Goal: Task Accomplishment & Management: Complete application form

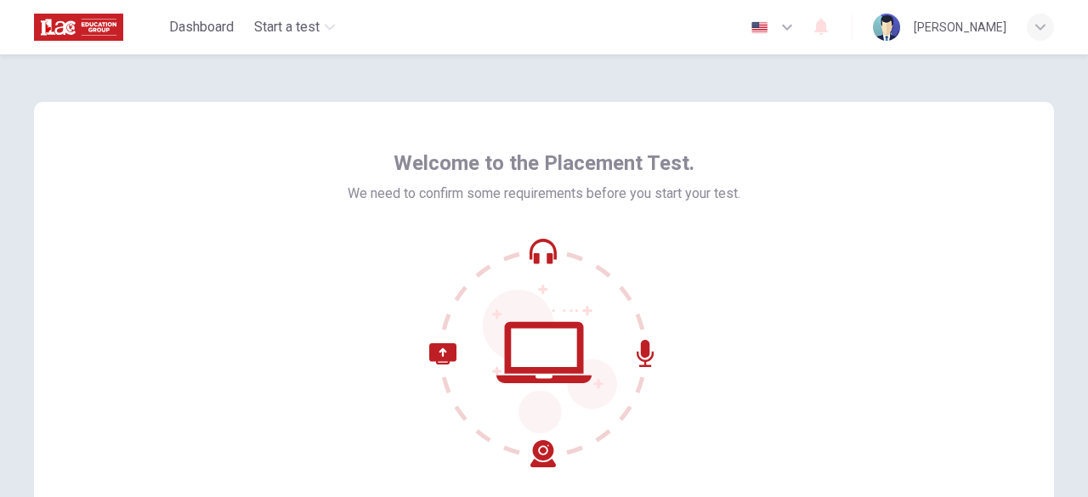
click at [87, 31] on img at bounding box center [78, 27] width 89 height 34
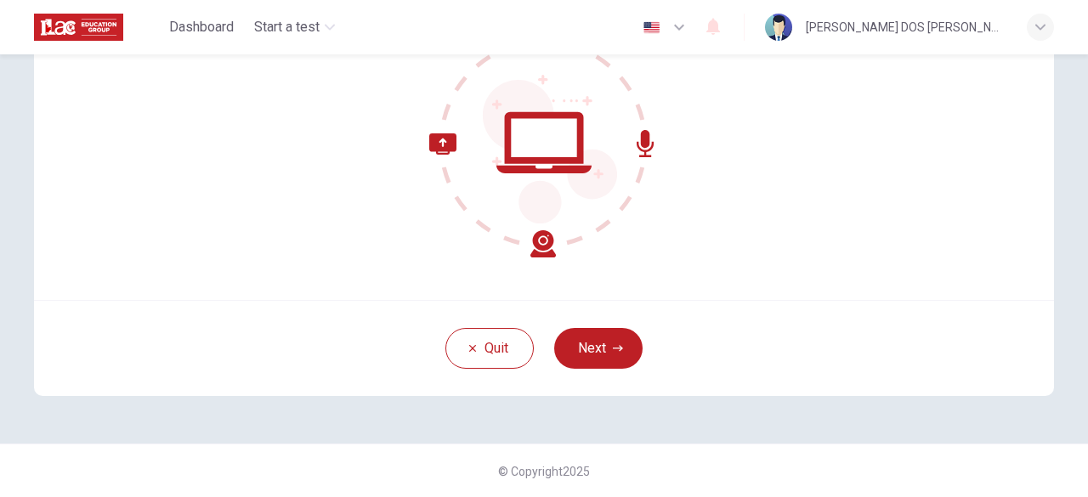
scroll to position [209, 0]
click at [619, 350] on button "Next" at bounding box center [598, 349] width 88 height 41
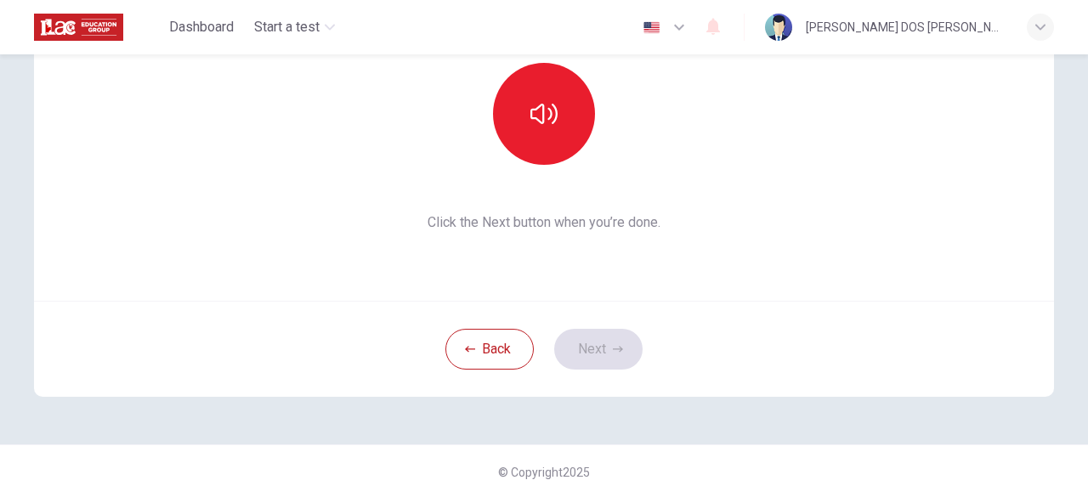
scroll to position [0, 0]
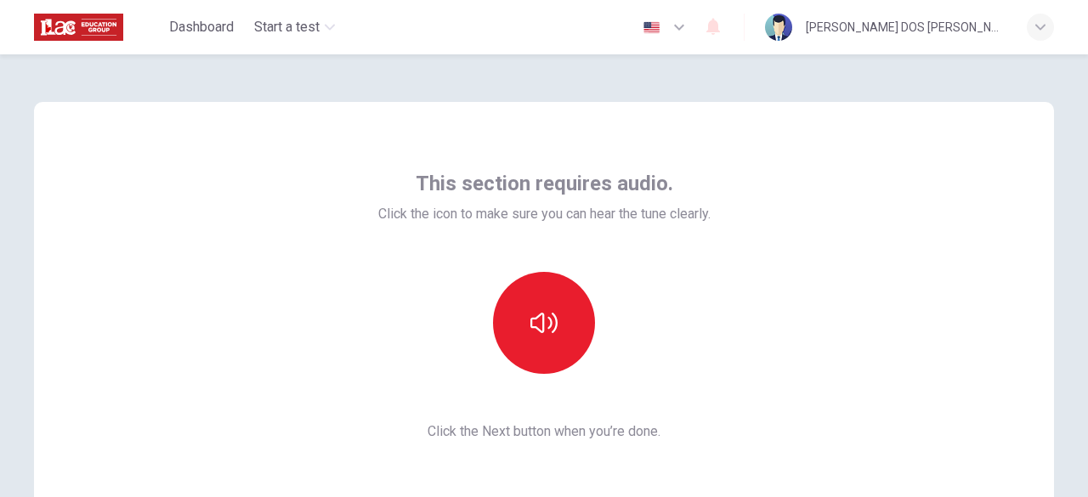
click at [490, 185] on span "This section requires audio." at bounding box center [545, 183] width 258 height 27
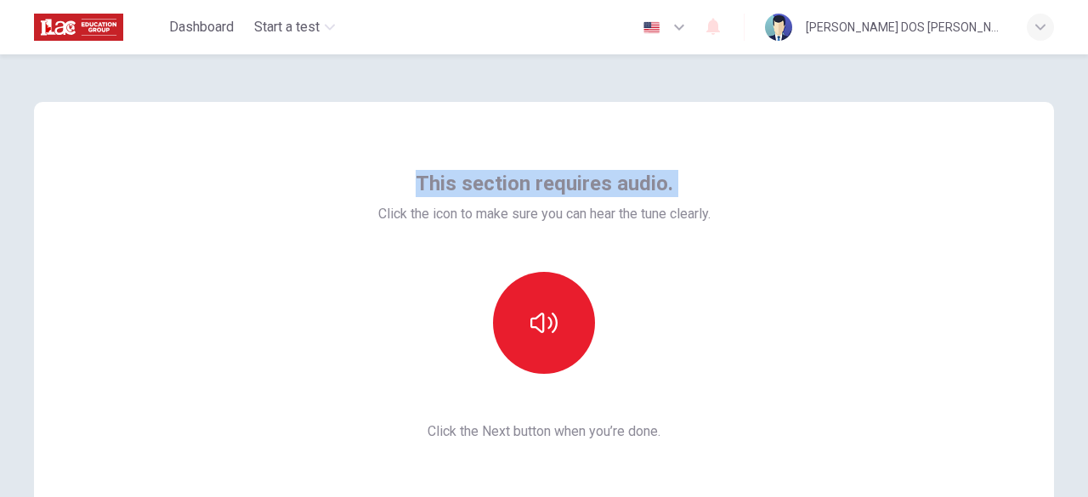
click at [490, 185] on span "This section requires audio." at bounding box center [545, 183] width 258 height 27
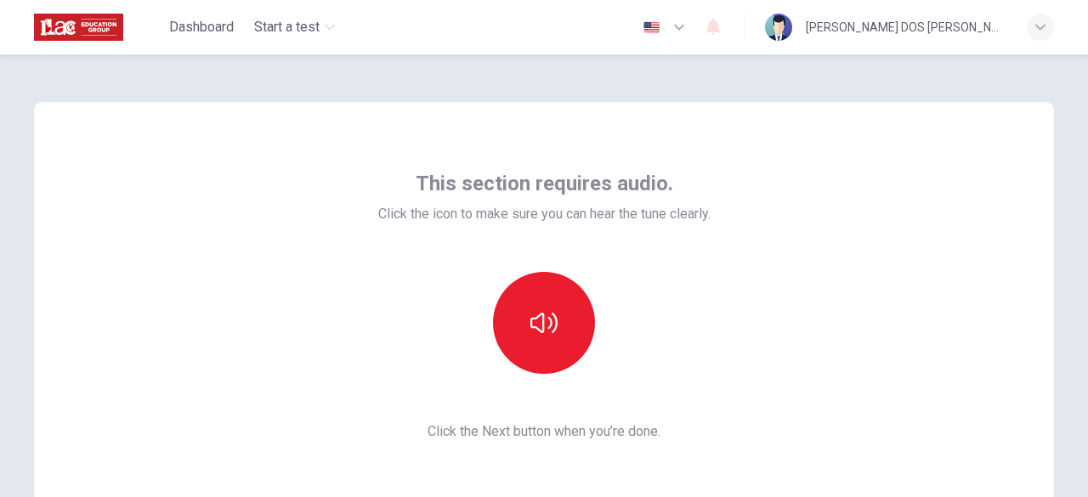
click at [519, 217] on span "Click the icon to make sure you can hear the tune clearly." at bounding box center [544, 214] width 332 height 20
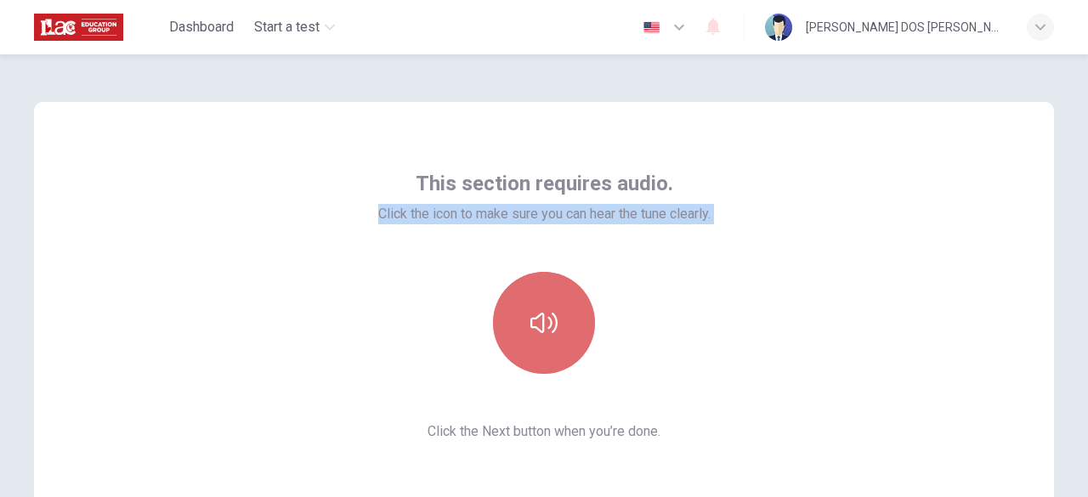
click at [534, 321] on icon "button" at bounding box center [544, 323] width 27 height 27
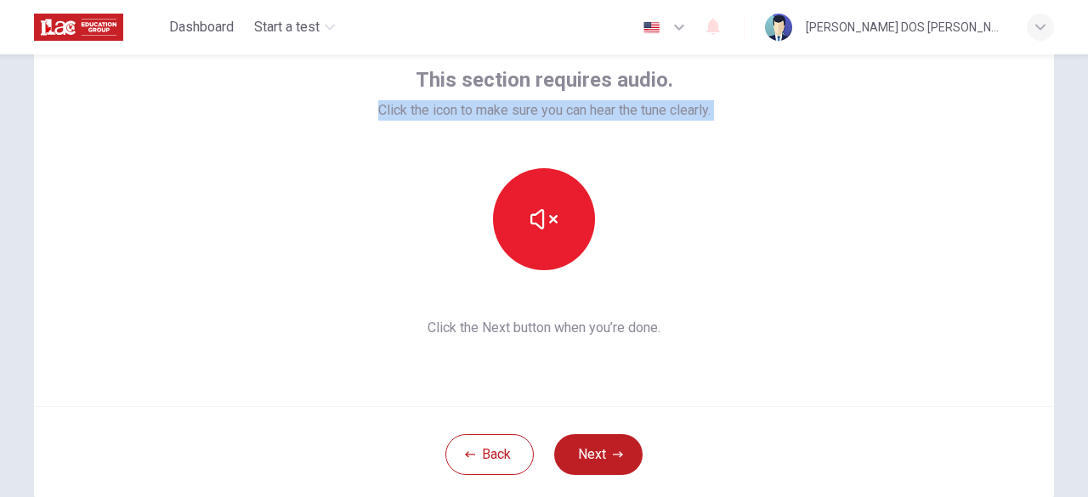
scroll to position [103, 0]
click at [594, 464] on button "Next" at bounding box center [598, 455] width 88 height 41
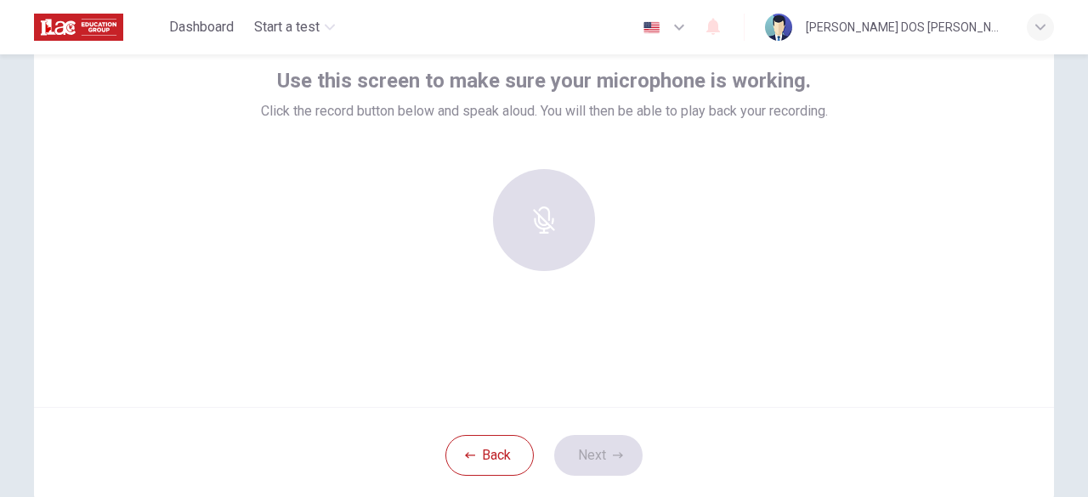
scroll to position [67, 0]
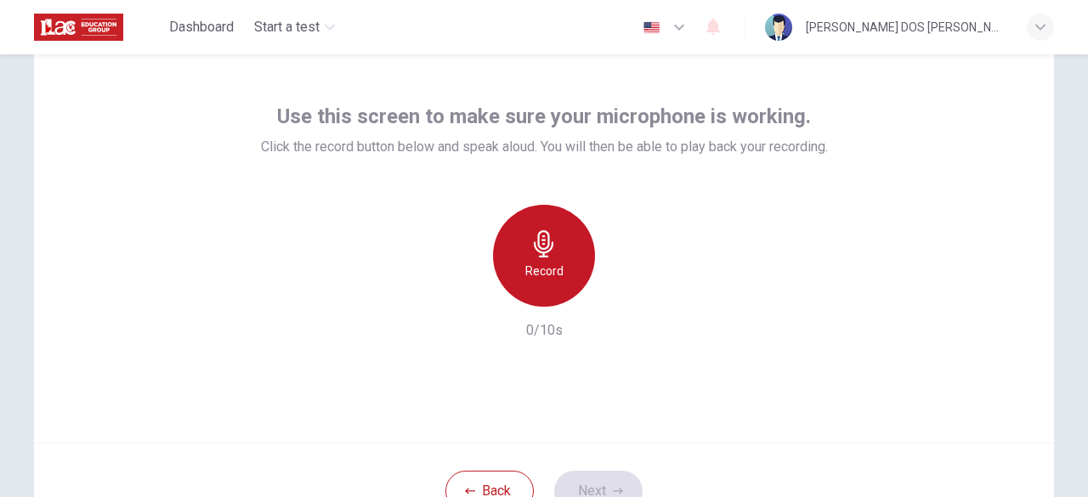
click at [546, 241] on icon "button" at bounding box center [544, 243] width 27 height 27
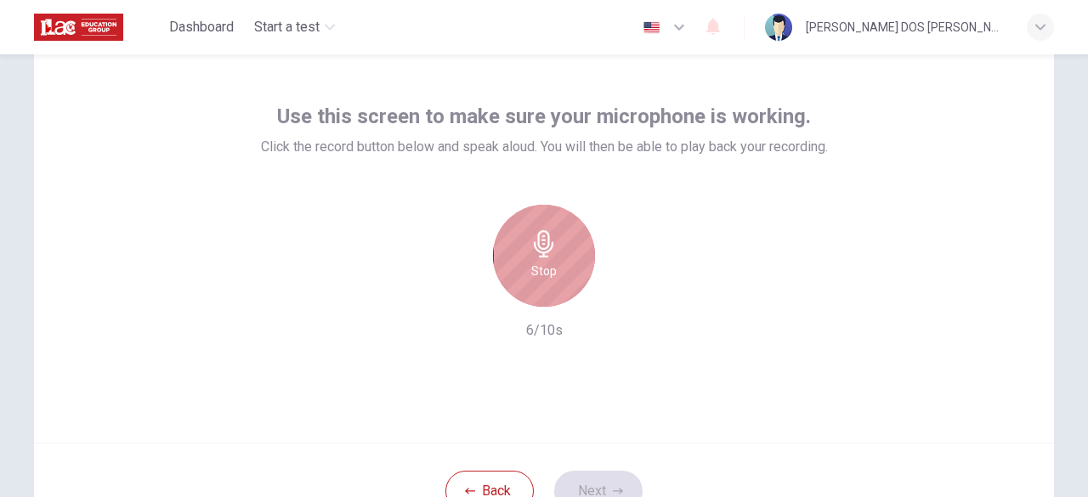
click at [553, 263] on div "Stop" at bounding box center [544, 256] width 102 height 102
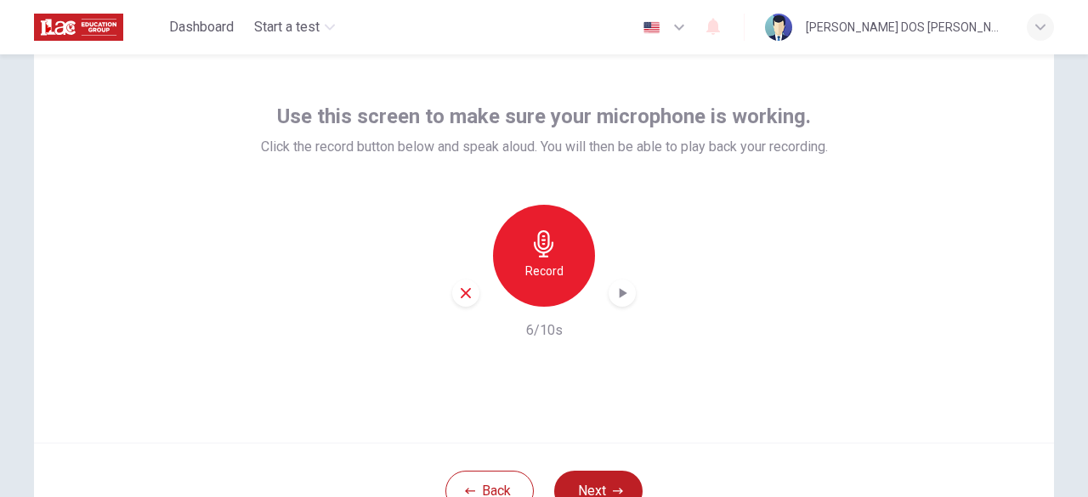
scroll to position [136, 0]
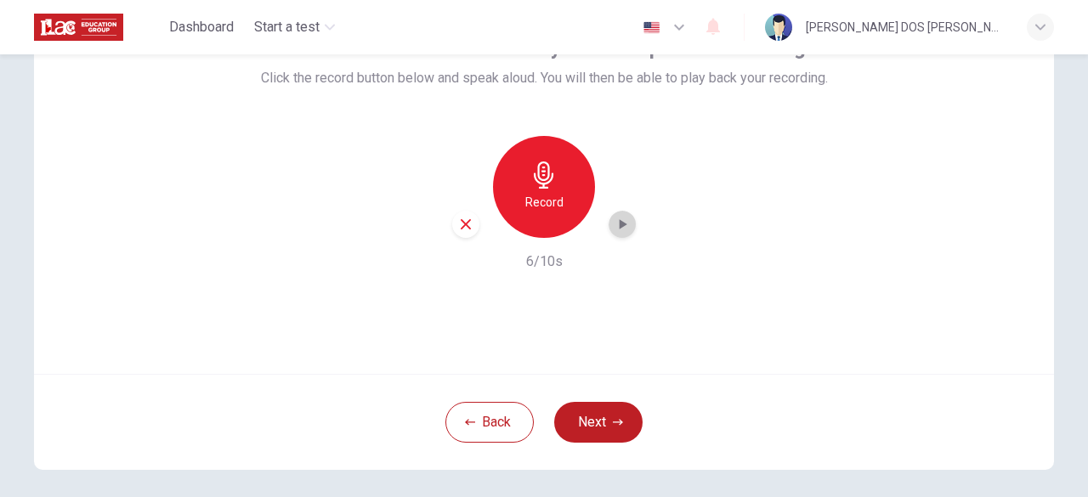
click at [615, 214] on div "button" at bounding box center [622, 224] width 27 height 27
click at [578, 406] on button "Next" at bounding box center [598, 422] width 88 height 41
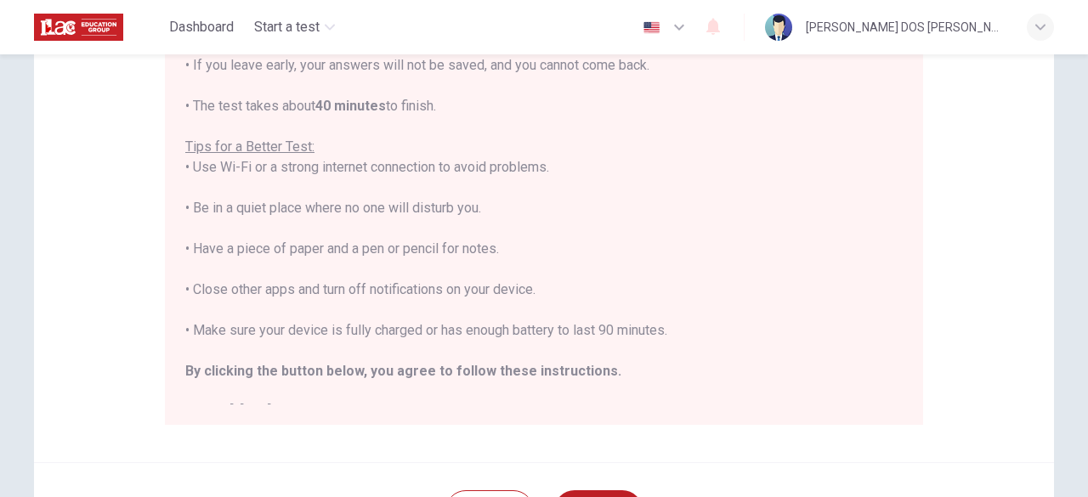
scroll to position [285, 0]
click at [491, 253] on div "You are about to start a Placement Test . Before You Start the Test: • Once you…" at bounding box center [544, 187] width 718 height 469
click at [280, 293] on div "You are about to start a Placement Test . Before You Start the Test: • Once you…" at bounding box center [544, 187] width 718 height 469
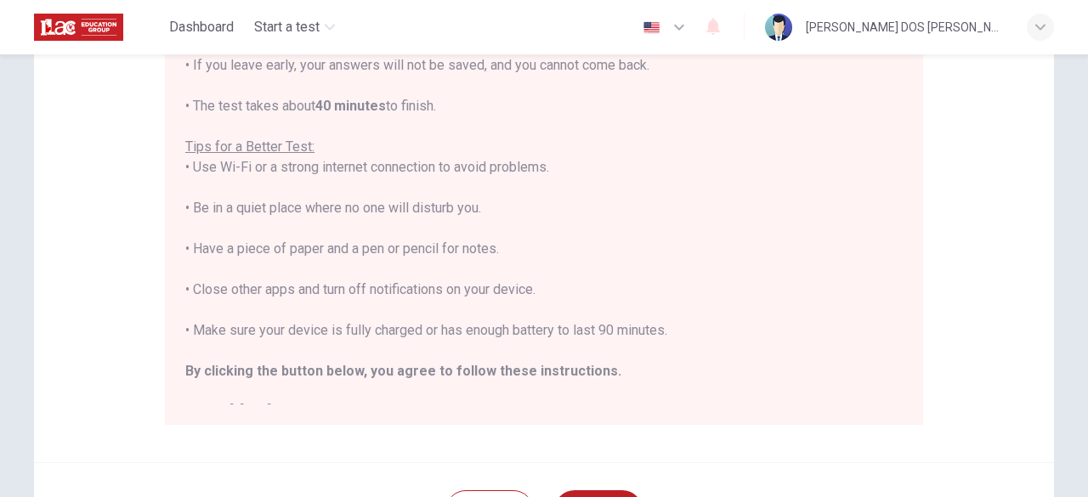
click at [337, 324] on div "You are about to start a Placement Test . Before You Start the Test: • Once you…" at bounding box center [544, 187] width 718 height 469
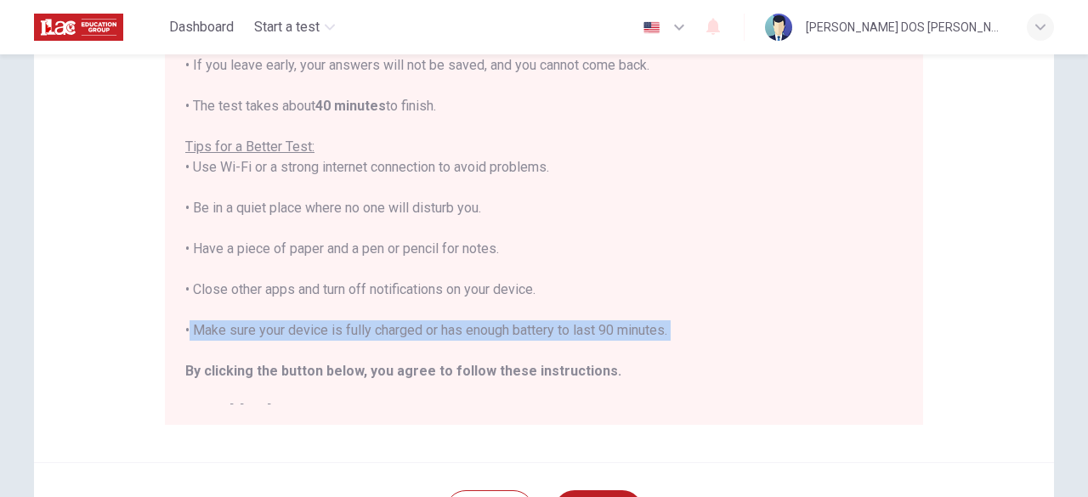
click at [337, 324] on div "You are about to start a Placement Test . Before You Start the Test: • Once you…" at bounding box center [544, 187] width 718 height 469
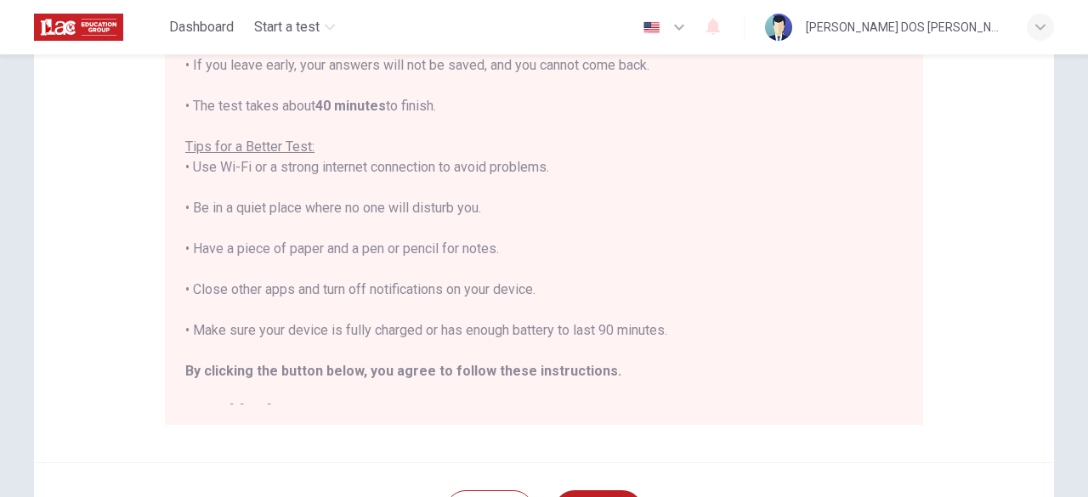
click at [313, 265] on div "You are about to start a Placement Test . Before You Start the Test: • Once you…" at bounding box center [544, 187] width 718 height 469
click at [582, 329] on div "You are about to start a Placement Test . Before You Start the Test: • Once you…" at bounding box center [544, 187] width 718 height 469
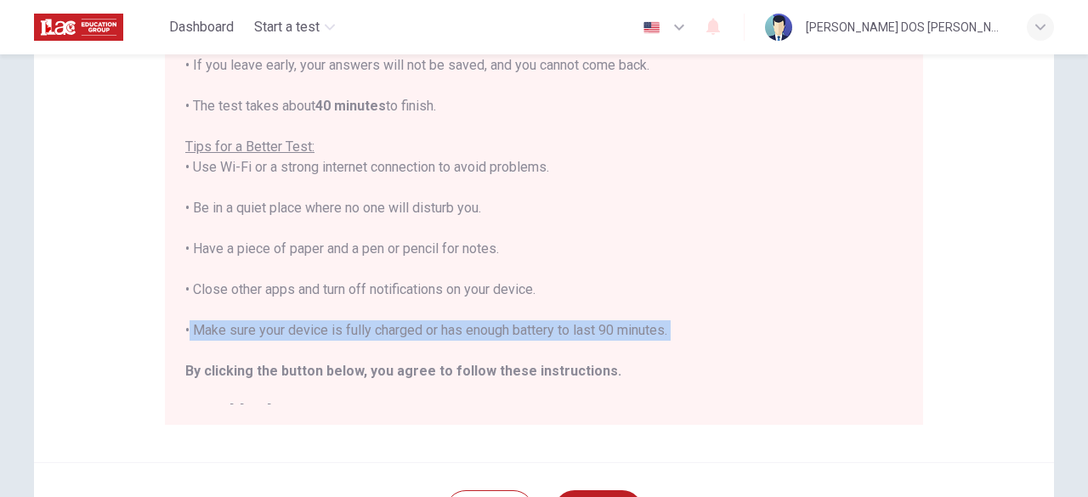
click at [582, 329] on div "You are about to start a Placement Test . Before You Start the Test: • Once you…" at bounding box center [544, 187] width 718 height 469
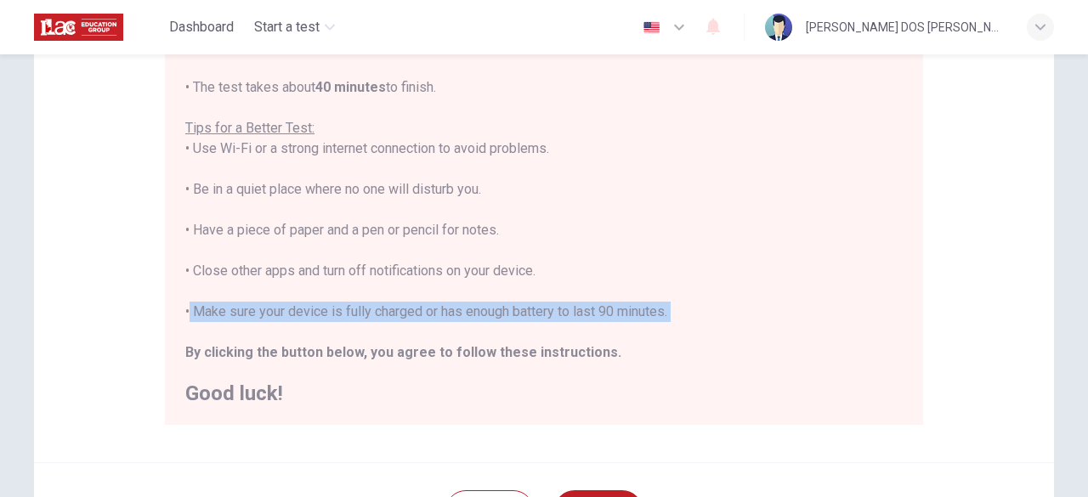
scroll to position [447, 0]
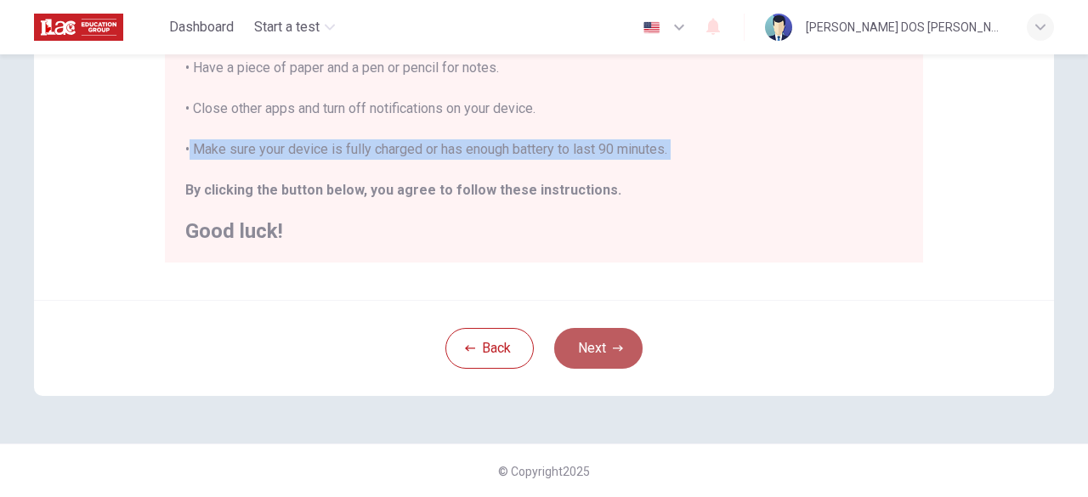
click at [602, 349] on button "Next" at bounding box center [598, 348] width 88 height 41
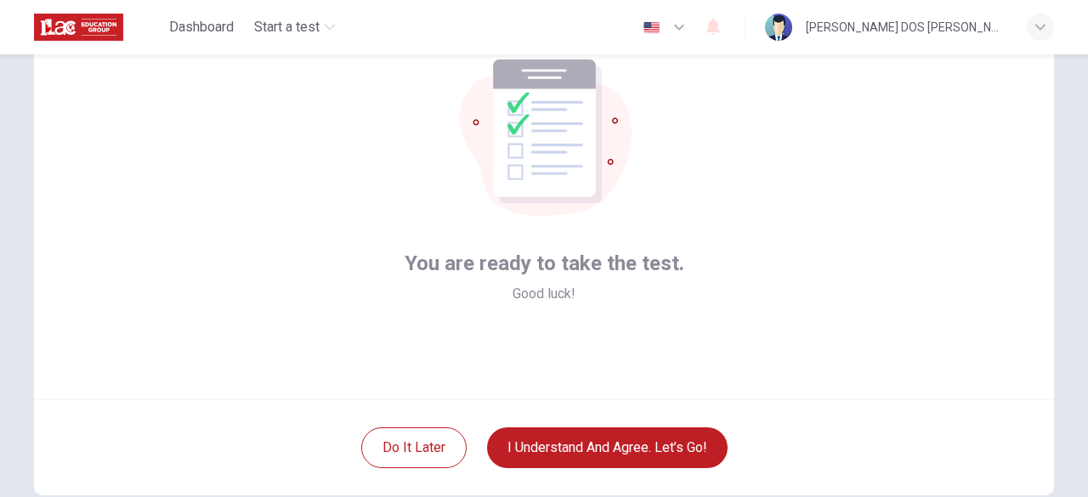
scroll to position [199, 0]
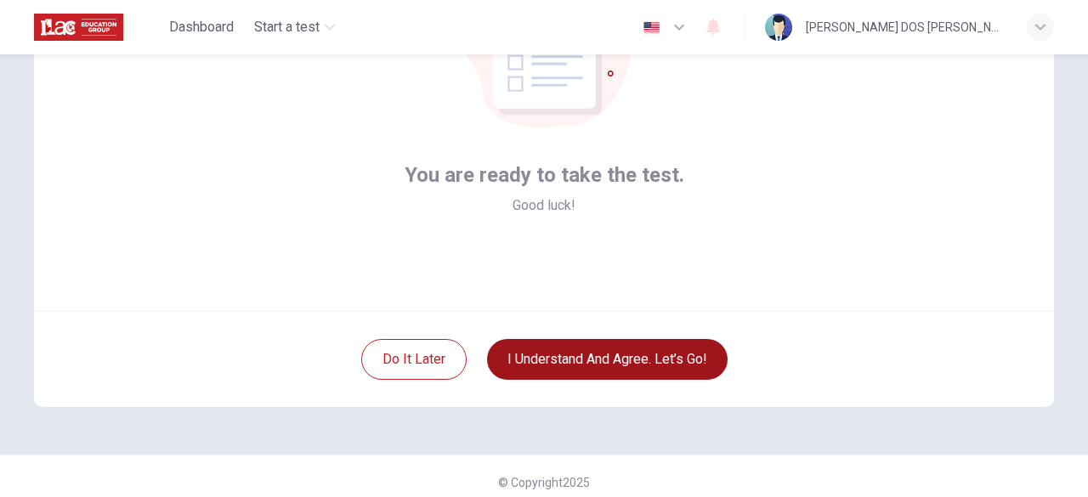
click at [588, 348] on button "I understand and agree. Let’s go!" at bounding box center [607, 359] width 241 height 41
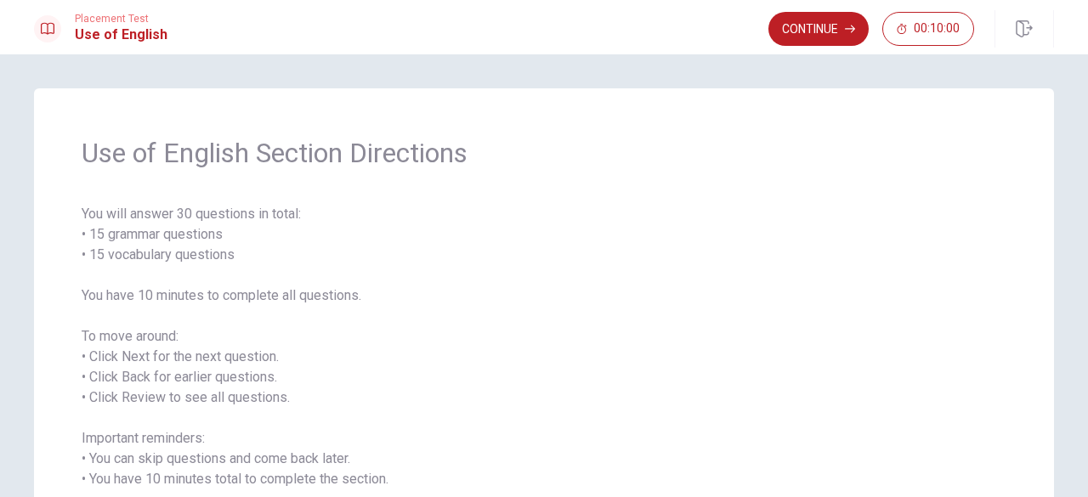
click at [185, 213] on span "You will answer 30 questions in total: • 15 grammar questions • 15 vocabulary q…" at bounding box center [544, 367] width 925 height 327
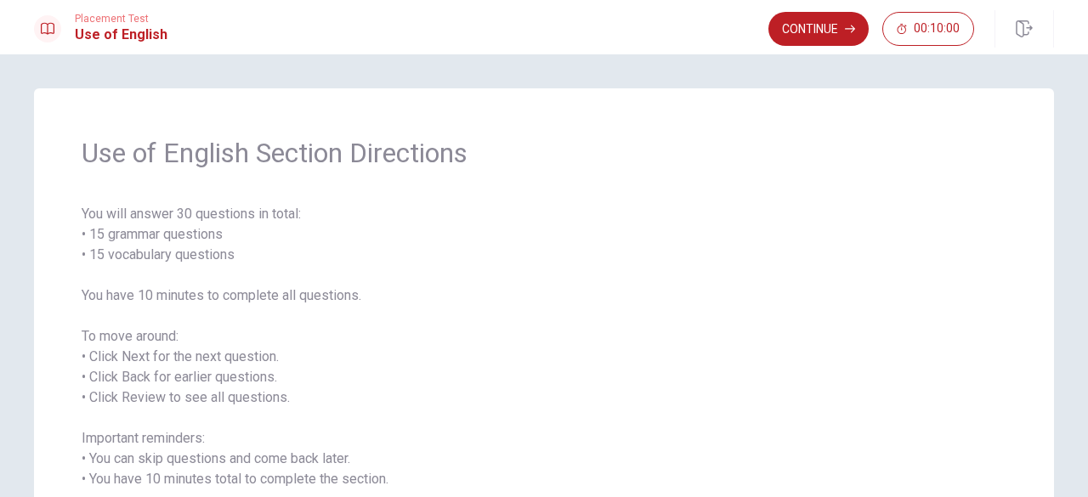
click at [185, 213] on span "You will answer 30 questions in total: • 15 grammar questions • 15 vocabulary q…" at bounding box center [544, 367] width 925 height 327
click at [289, 213] on span "You will answer 30 questions in total: • 15 grammar questions • 15 vocabulary q…" at bounding box center [544, 367] width 925 height 327
click at [816, 14] on button "Continue" at bounding box center [819, 29] width 100 height 34
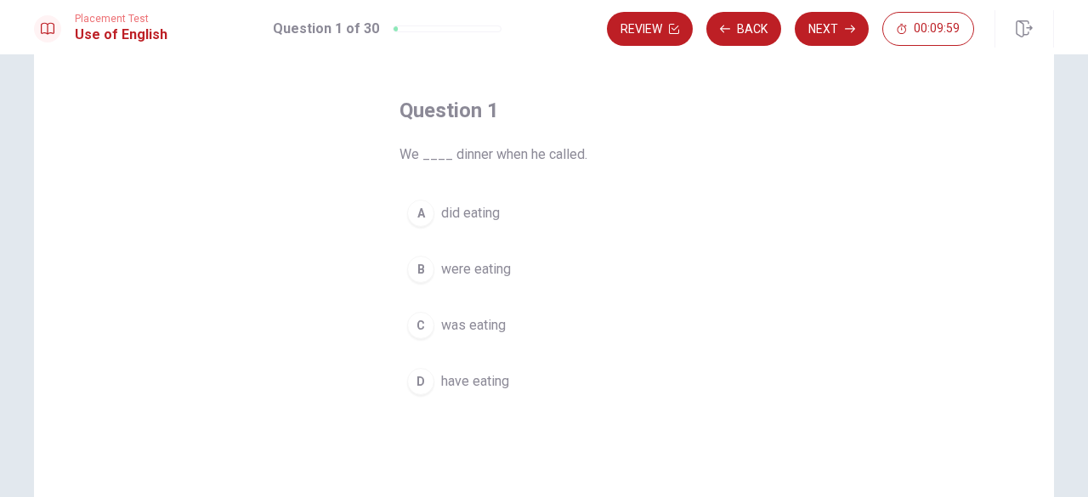
scroll to position [60, 0]
click at [486, 156] on span "We ____ dinner when he called." at bounding box center [544, 155] width 289 height 20
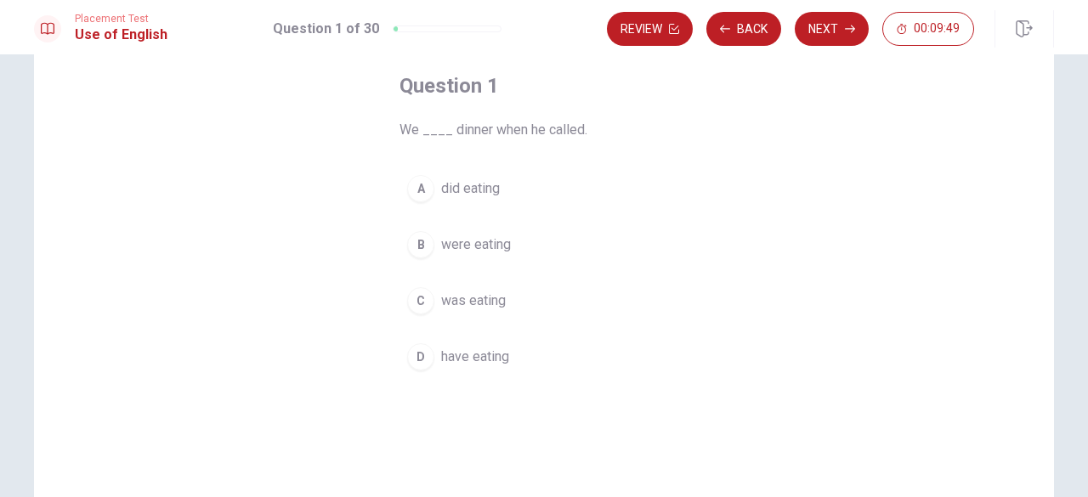
scroll to position [85, 0]
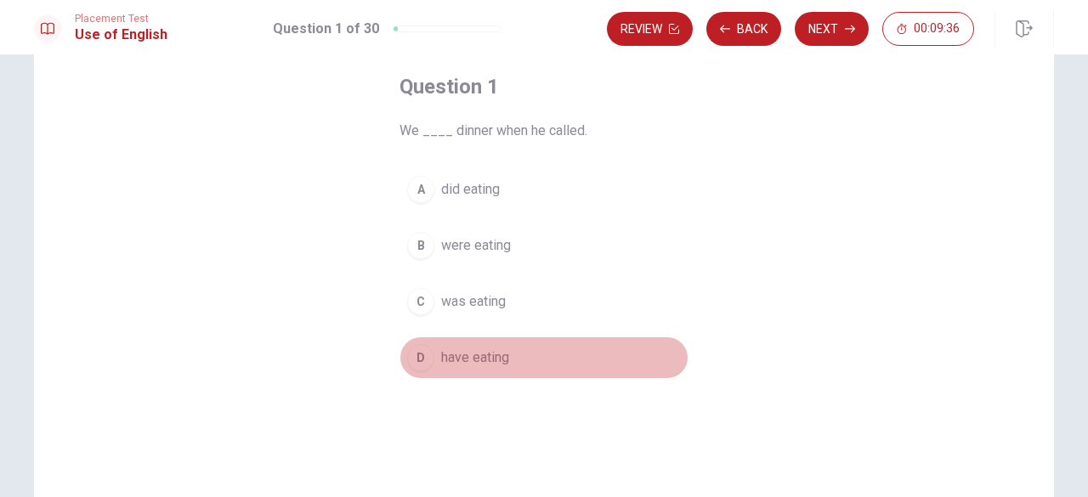
click at [486, 356] on span "have eating" at bounding box center [475, 358] width 68 height 20
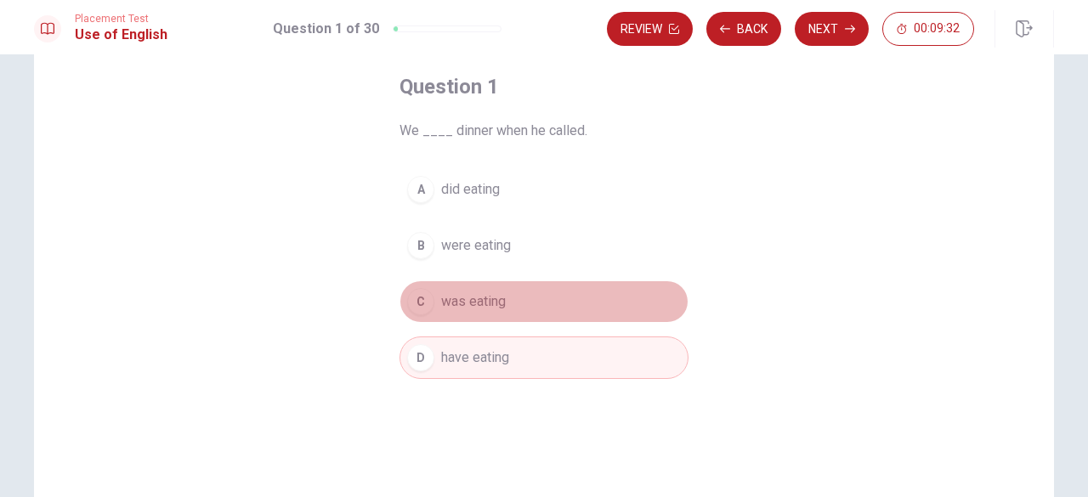
click at [545, 296] on button "C was eating" at bounding box center [544, 302] width 289 height 43
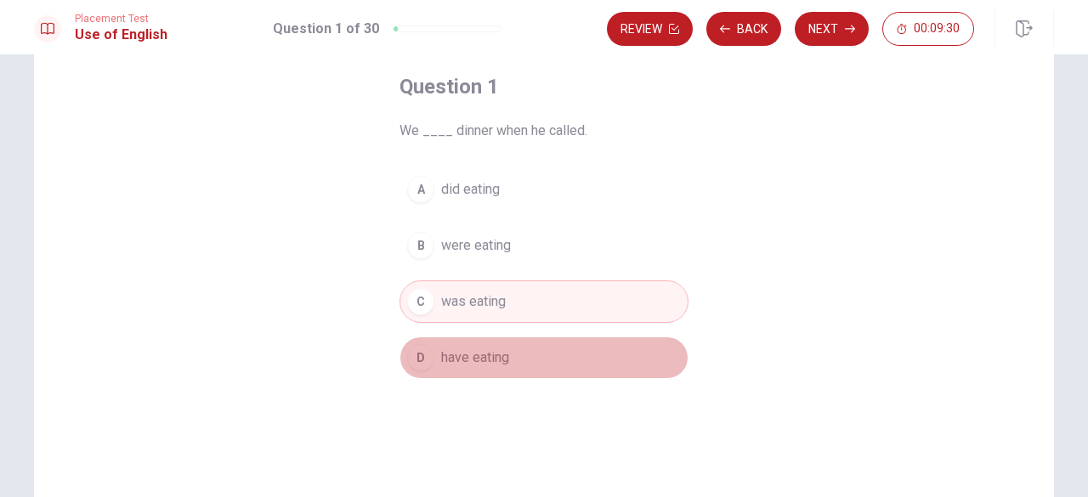
click at [491, 369] on button "D have eating" at bounding box center [544, 358] width 289 height 43
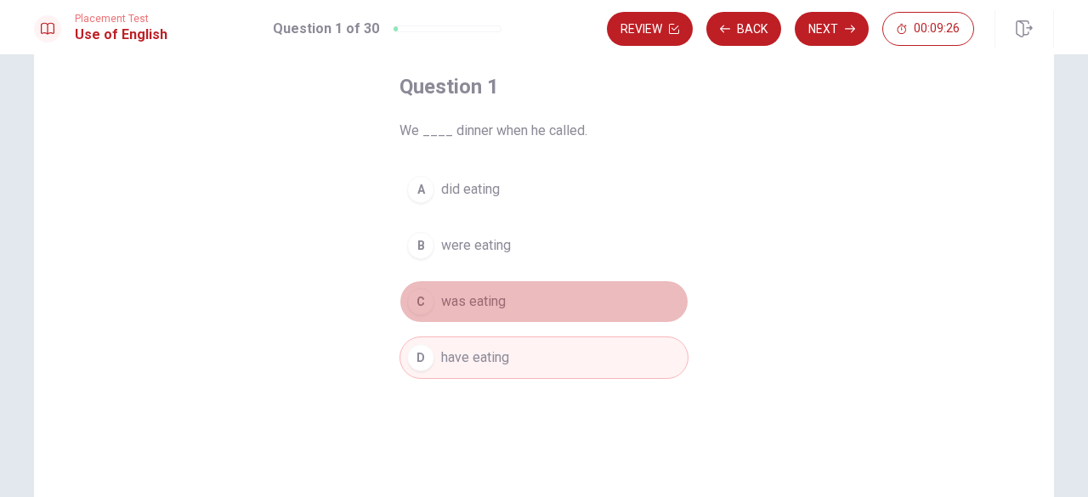
click at [494, 302] on span "was eating" at bounding box center [473, 302] width 65 height 20
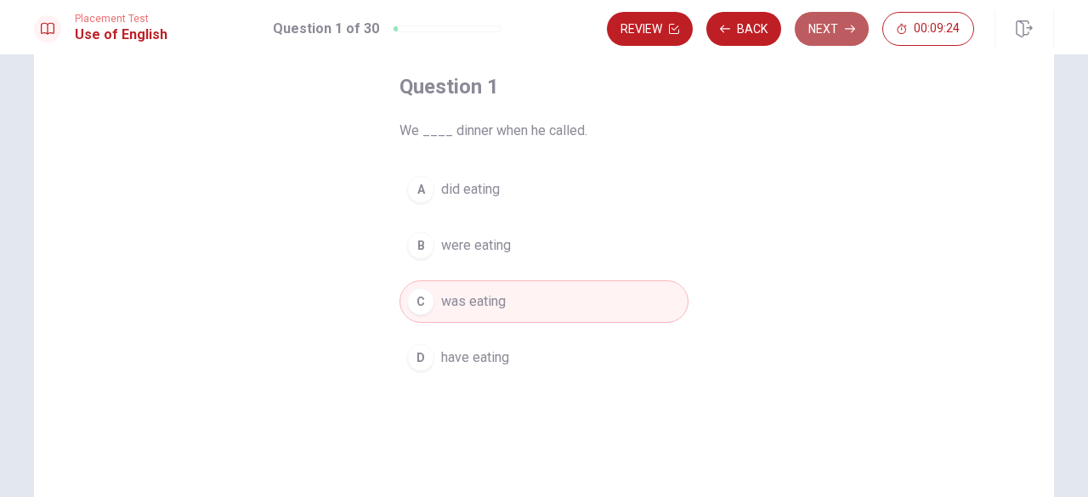
click at [852, 21] on button "Next" at bounding box center [832, 29] width 74 height 34
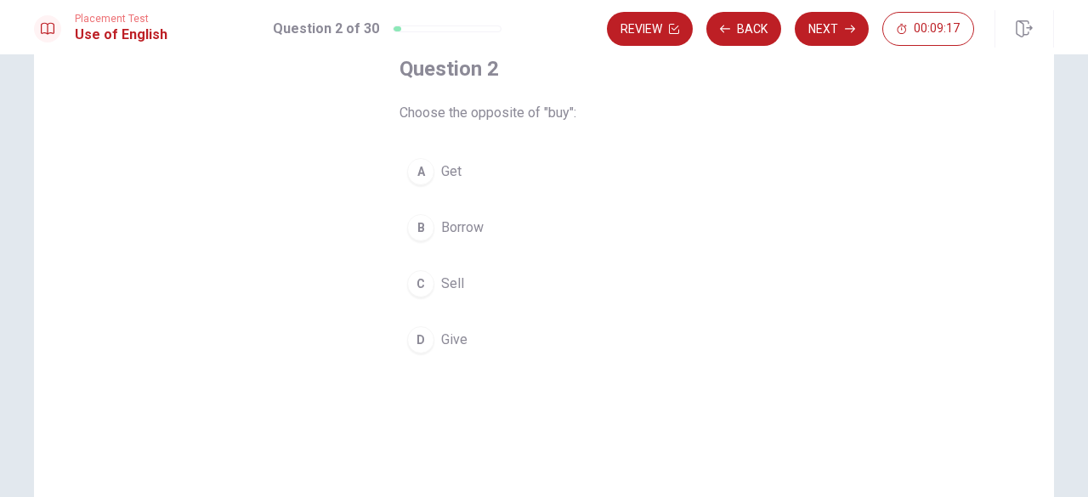
scroll to position [101, 0]
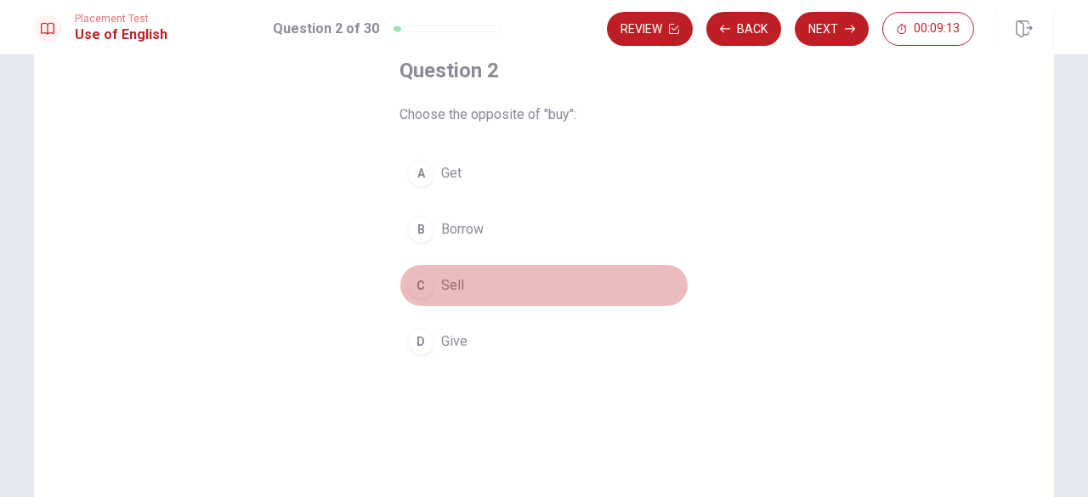
click at [471, 287] on button "C Sell" at bounding box center [544, 285] width 289 height 43
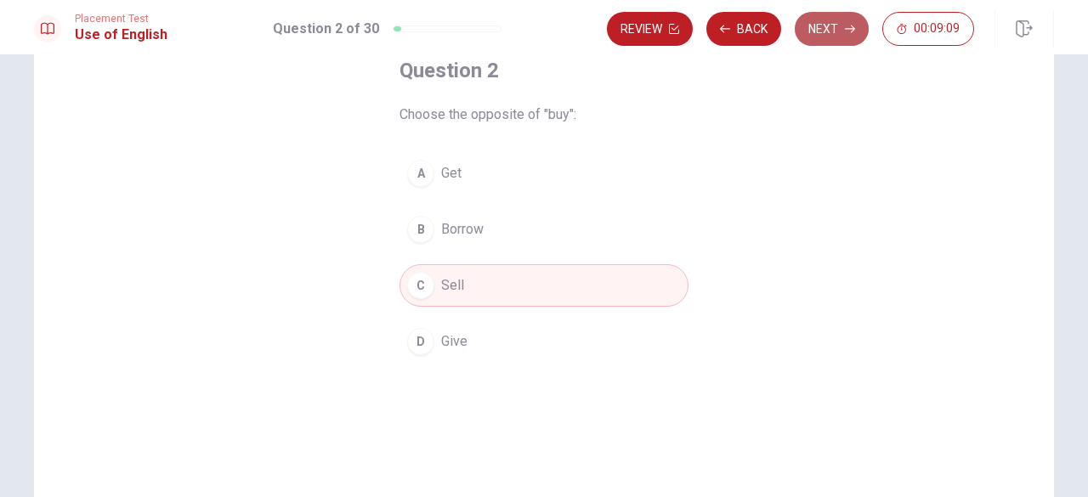
click at [847, 21] on button "Next" at bounding box center [832, 29] width 74 height 34
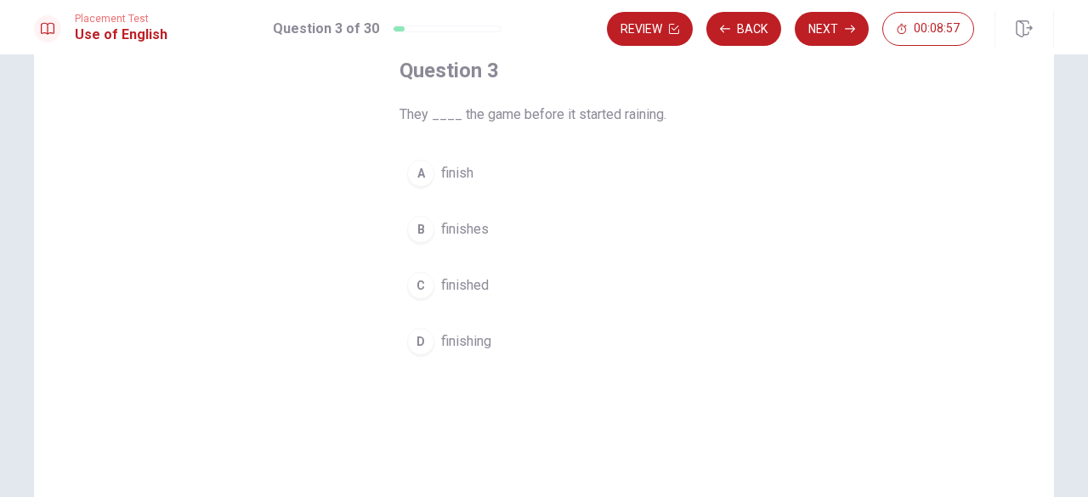
click at [472, 287] on span "finished" at bounding box center [465, 285] width 48 height 20
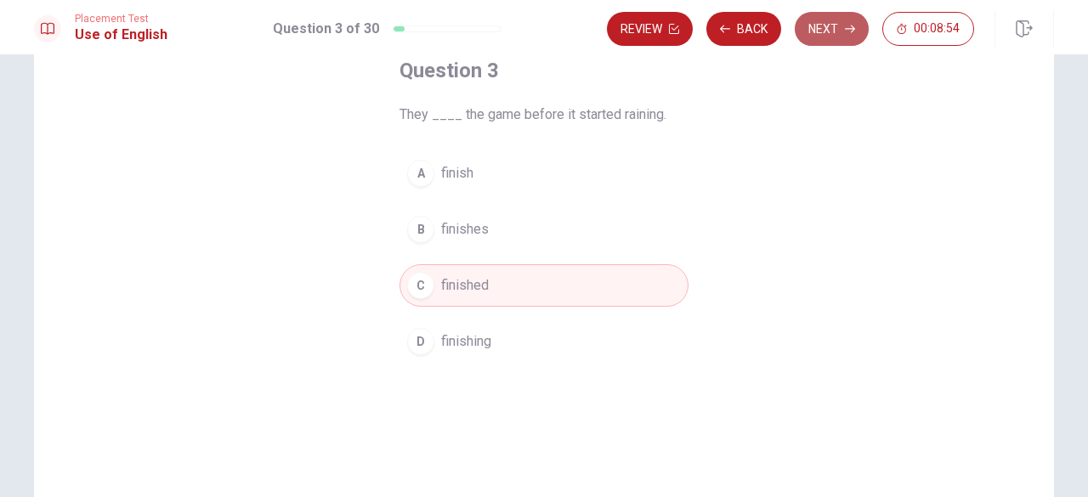
click at [833, 22] on button "Next" at bounding box center [832, 29] width 74 height 34
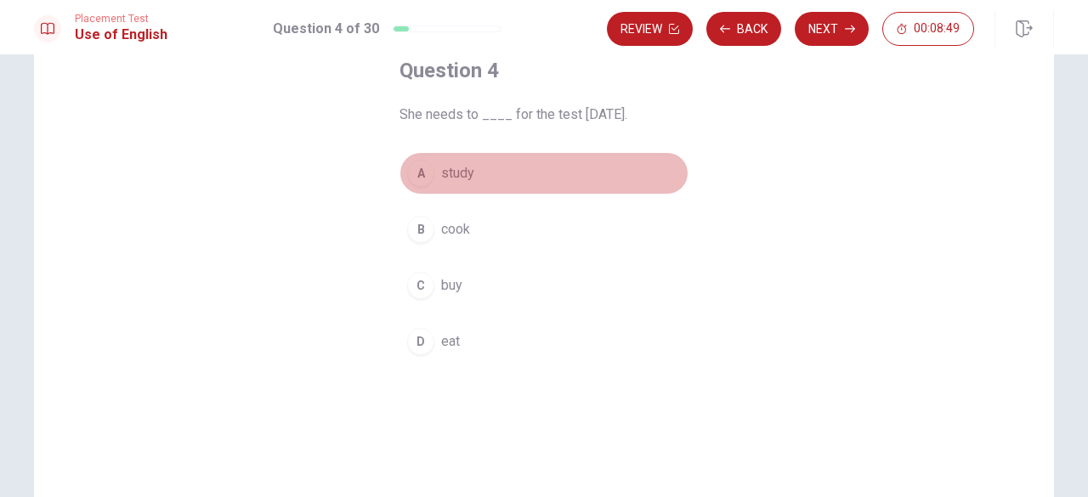
click at [512, 166] on button "A study" at bounding box center [544, 173] width 289 height 43
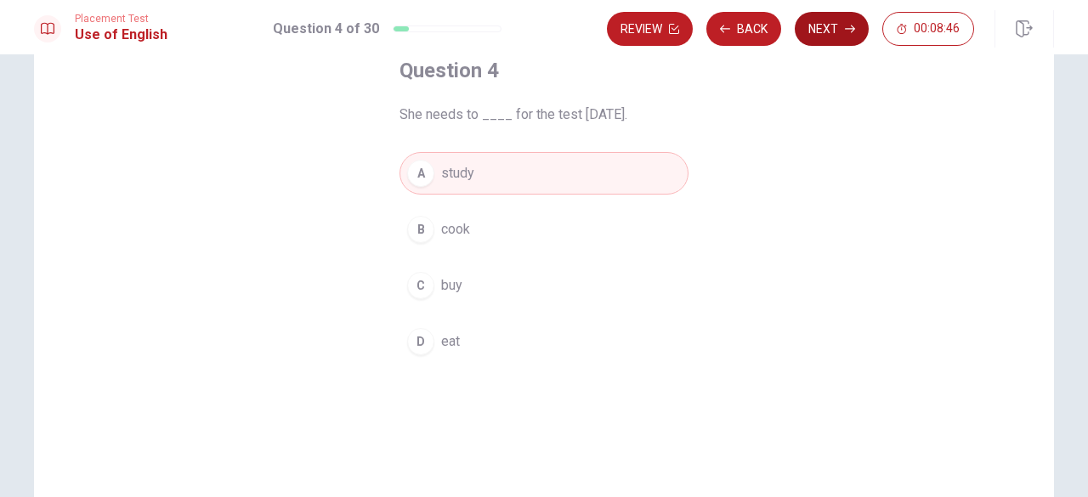
click at [847, 25] on icon "button" at bounding box center [850, 29] width 10 height 10
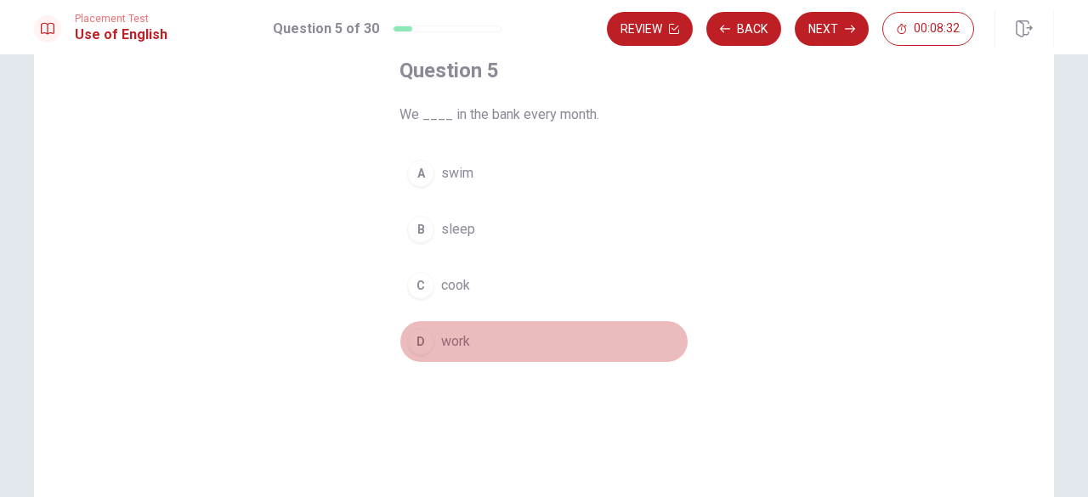
click at [476, 335] on button "D work" at bounding box center [544, 342] width 289 height 43
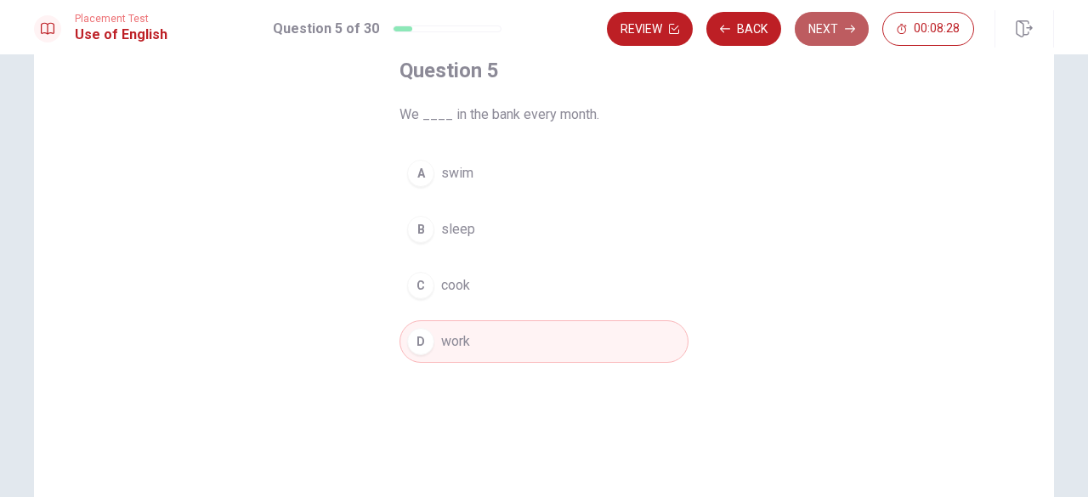
click at [838, 38] on button "Next" at bounding box center [832, 29] width 74 height 34
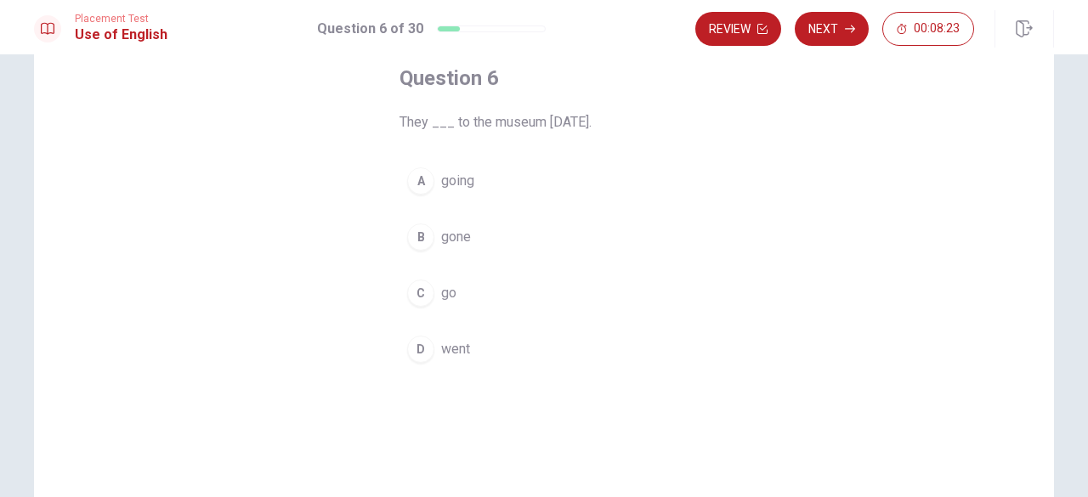
scroll to position [93, 0]
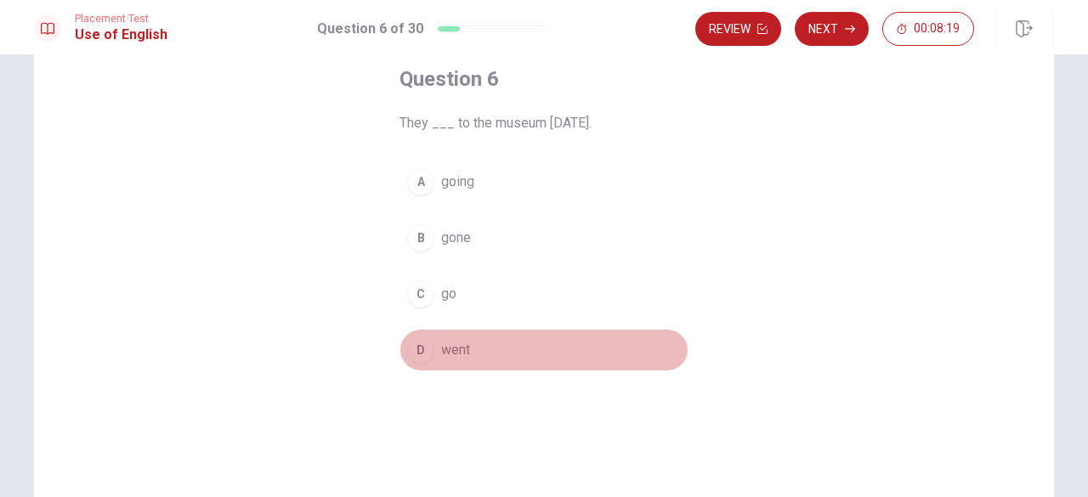
click at [447, 352] on span "went" at bounding box center [455, 350] width 29 height 20
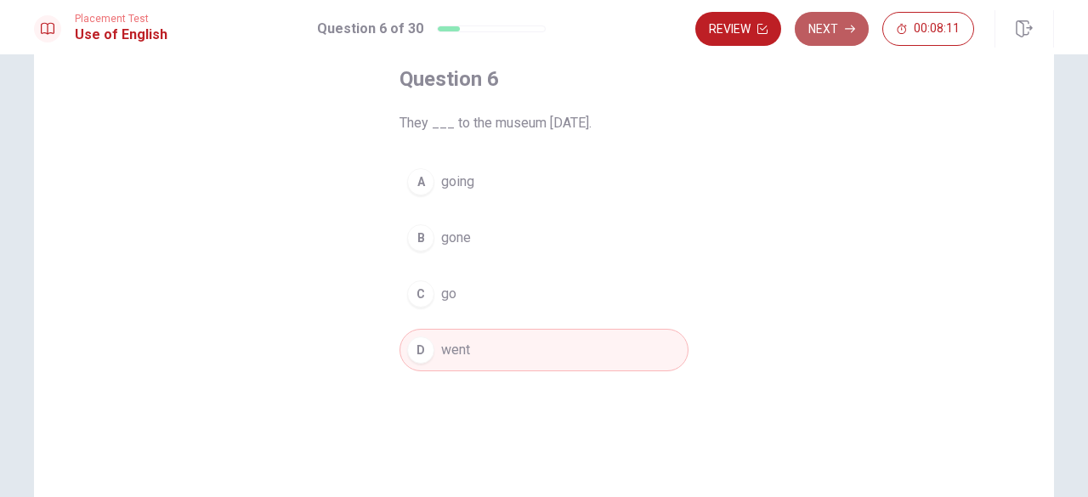
click at [830, 30] on button "Next" at bounding box center [832, 29] width 74 height 34
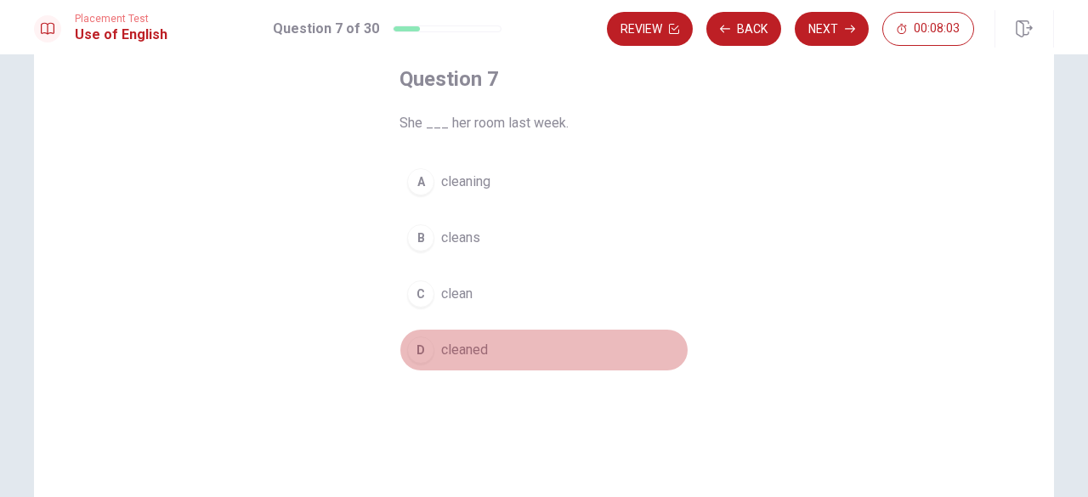
click at [468, 355] on span "cleaned" at bounding box center [464, 350] width 47 height 20
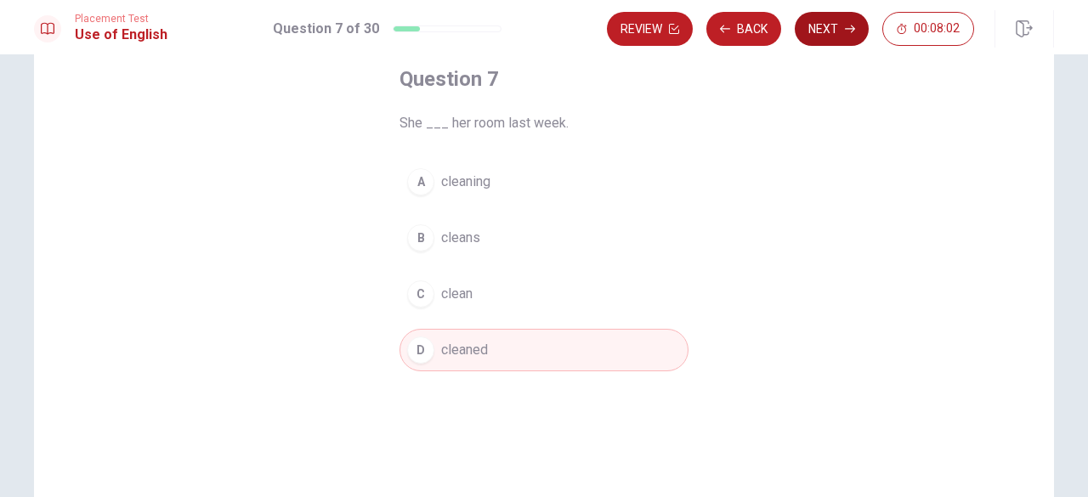
click at [835, 23] on button "Next" at bounding box center [832, 29] width 74 height 34
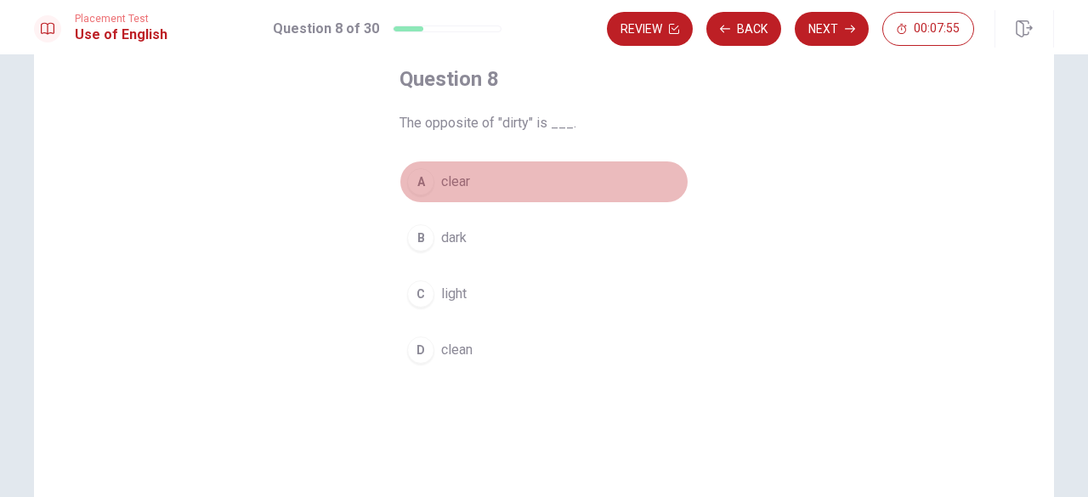
click at [479, 181] on button "A clear" at bounding box center [544, 182] width 289 height 43
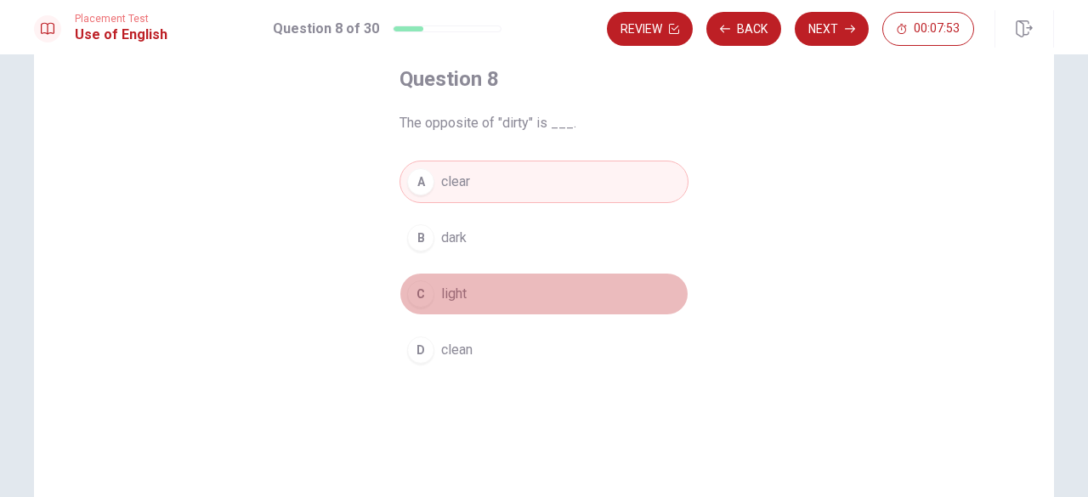
click at [540, 292] on button "C light" at bounding box center [544, 294] width 289 height 43
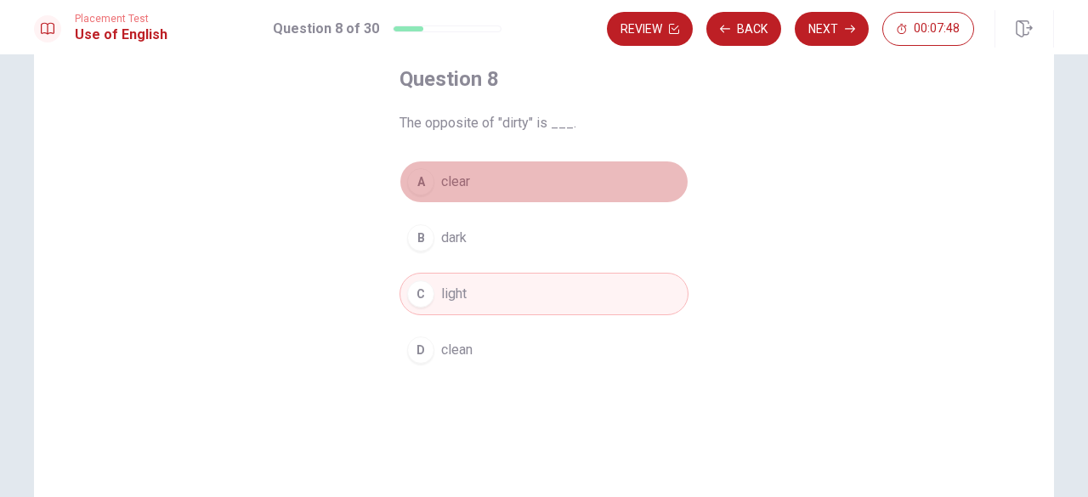
click at [532, 191] on button "A clear" at bounding box center [544, 182] width 289 height 43
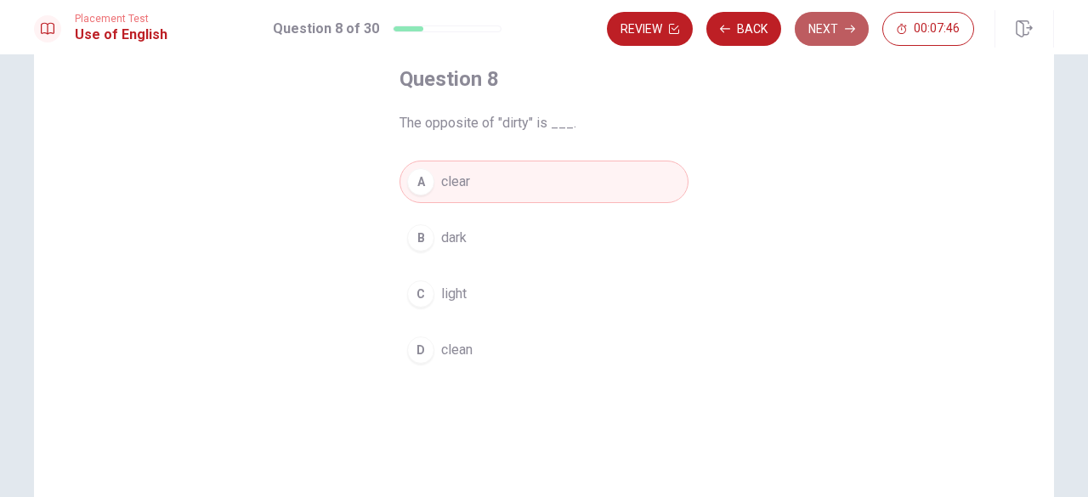
click at [823, 20] on button "Next" at bounding box center [832, 29] width 74 height 34
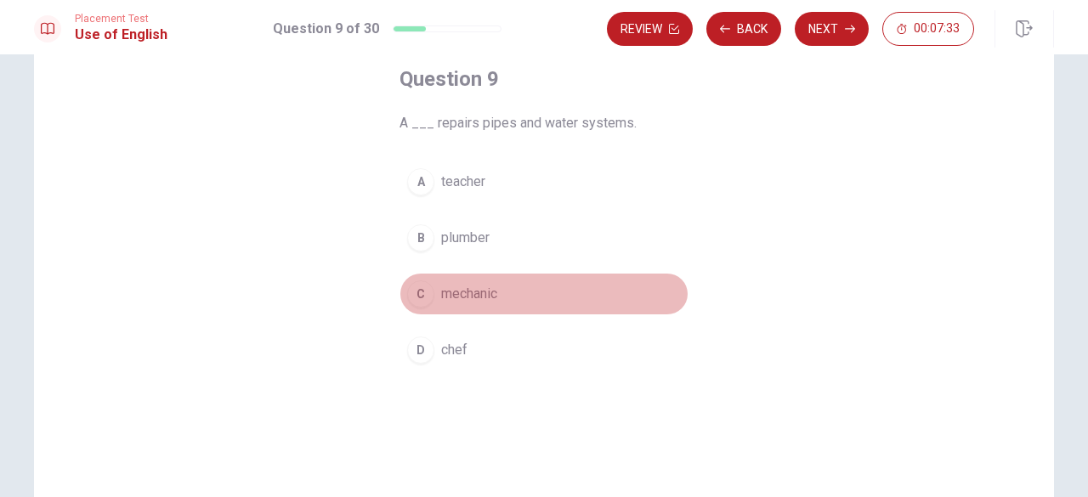
click at [469, 279] on button "C mechanic" at bounding box center [544, 294] width 289 height 43
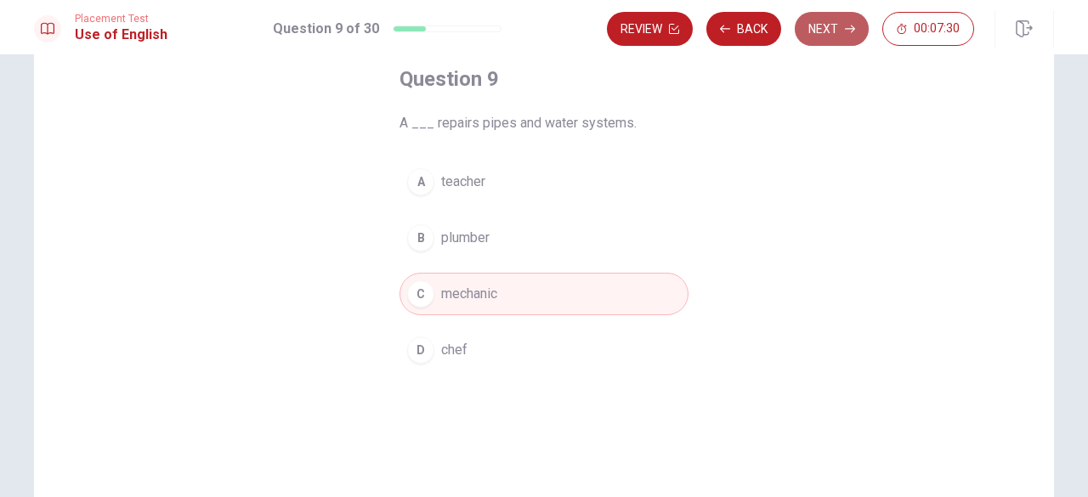
click at [836, 25] on button "Next" at bounding box center [832, 29] width 74 height 34
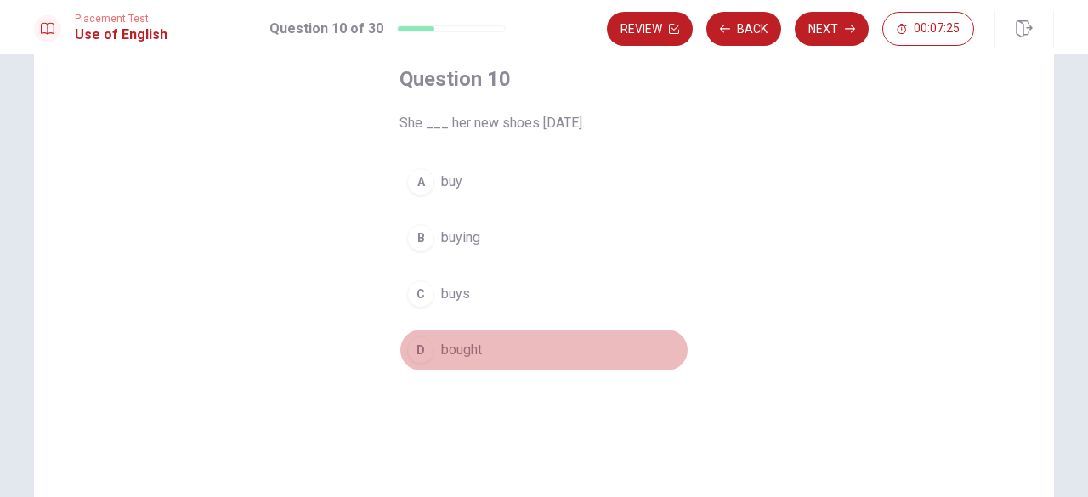
click at [469, 358] on span "bought" at bounding box center [461, 350] width 41 height 20
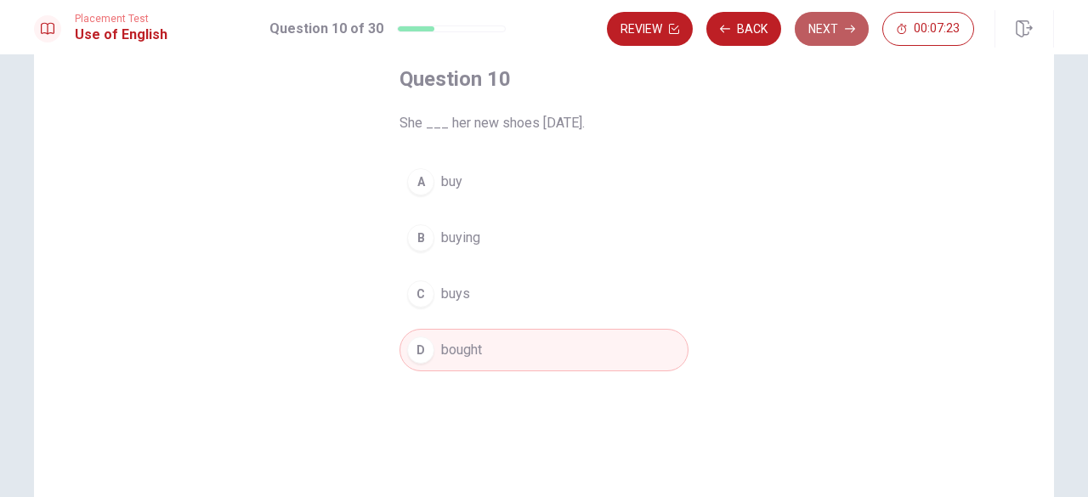
click at [845, 26] on button "Next" at bounding box center [832, 29] width 74 height 34
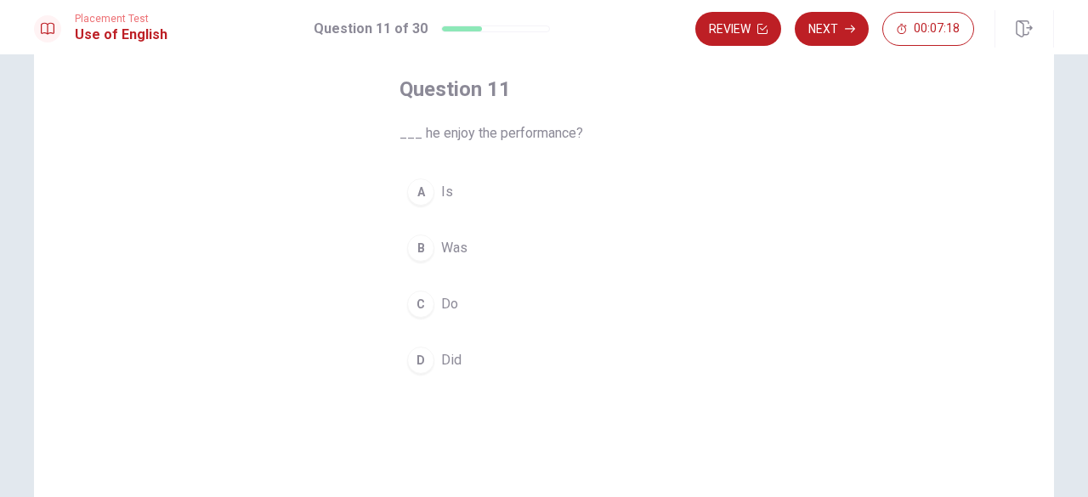
scroll to position [82, 0]
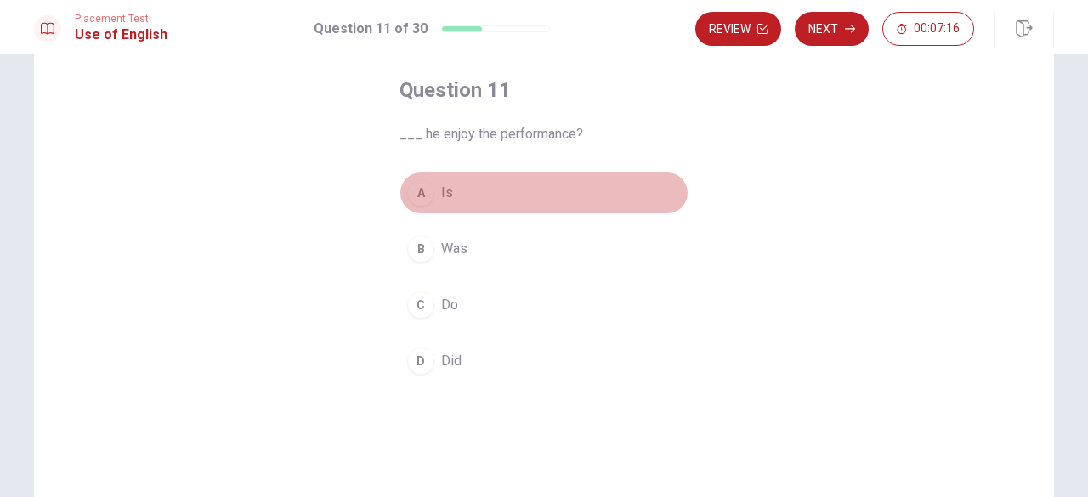
click at [476, 196] on button "A Is" at bounding box center [544, 193] width 289 height 43
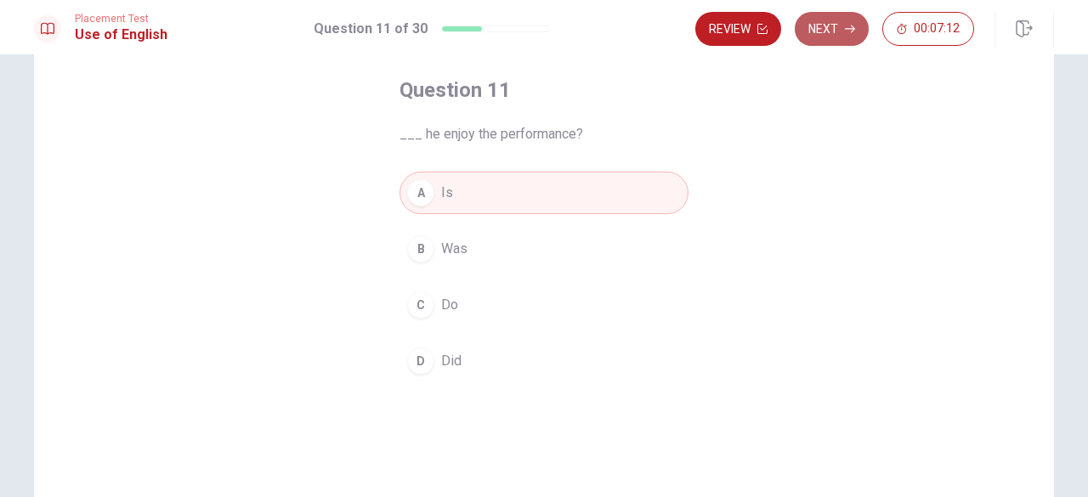
click at [847, 40] on button "Next" at bounding box center [832, 29] width 74 height 34
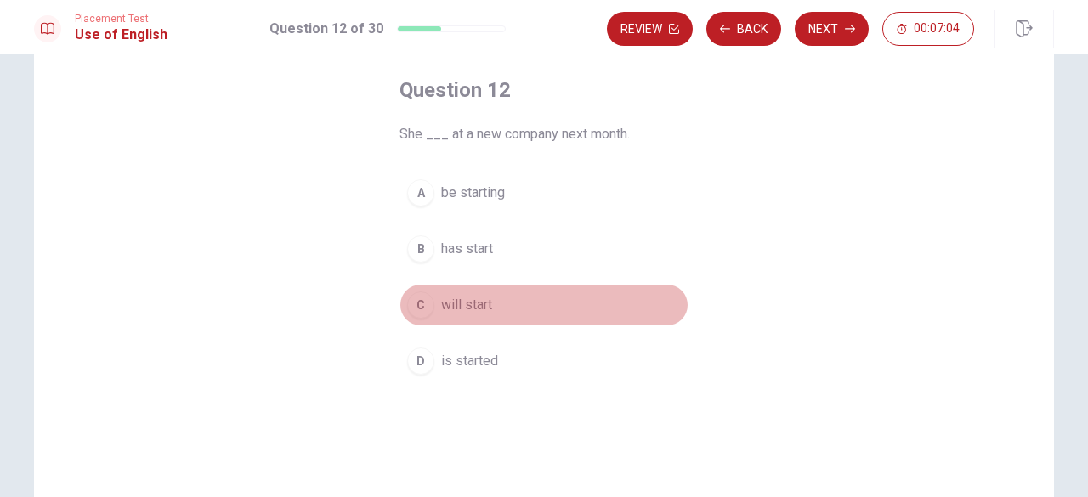
click at [519, 301] on button "C will start" at bounding box center [544, 305] width 289 height 43
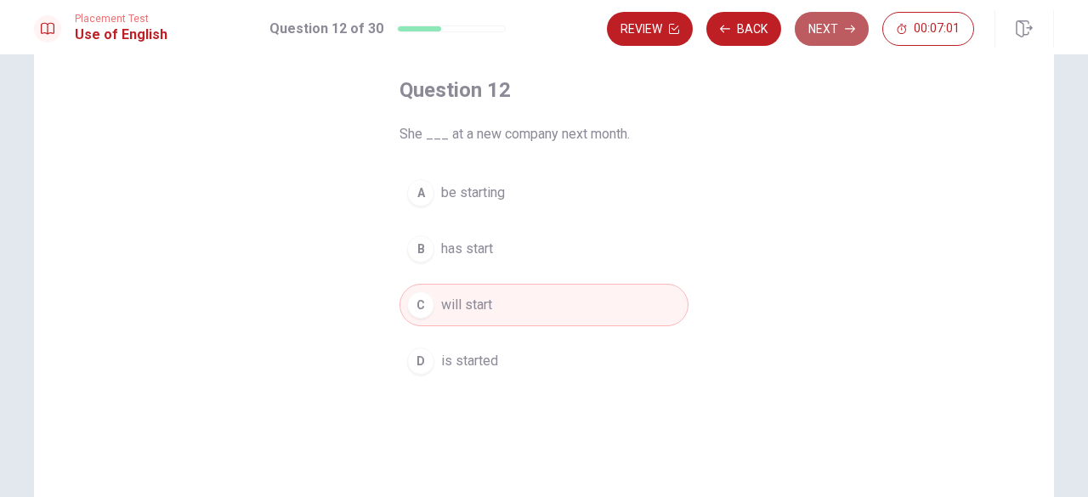
click at [828, 26] on button "Next" at bounding box center [832, 29] width 74 height 34
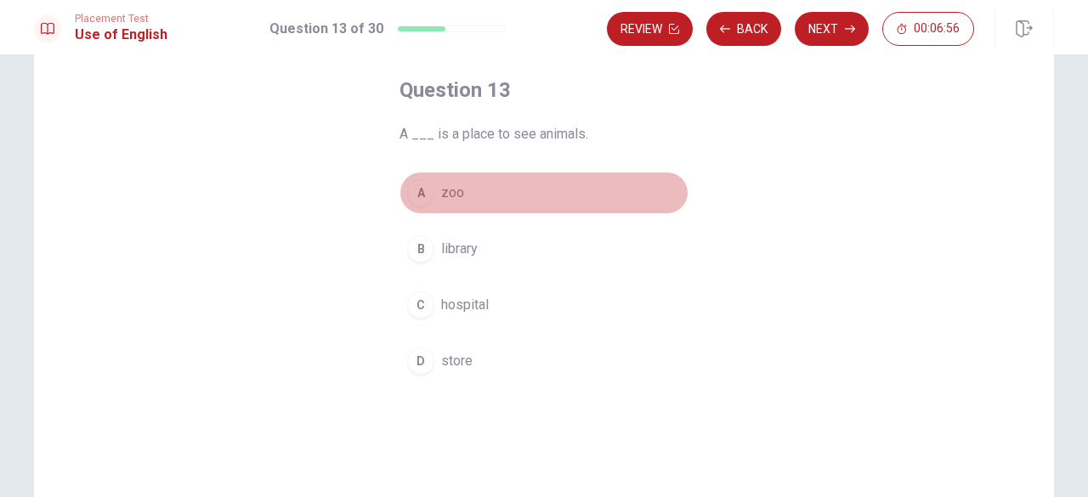
click at [513, 178] on button "A zoo" at bounding box center [544, 193] width 289 height 43
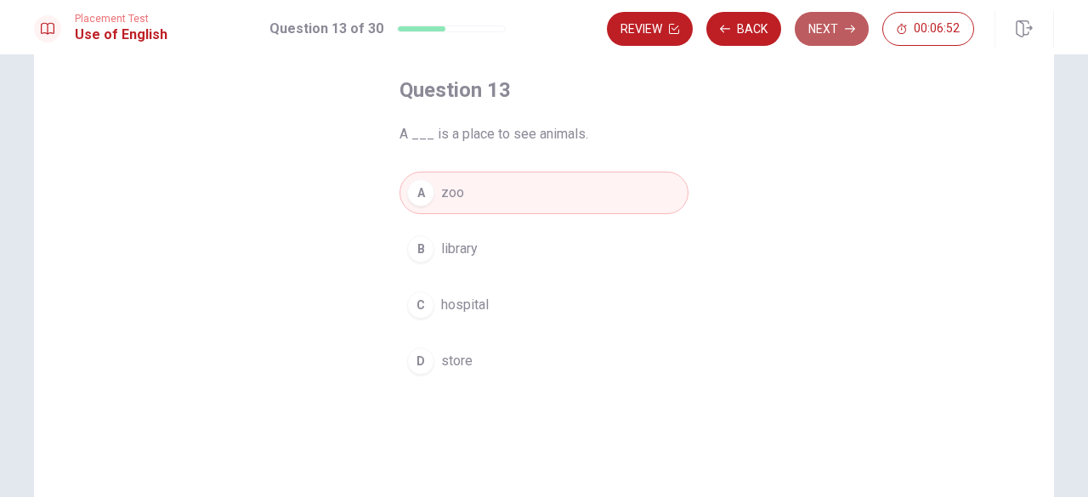
click at [843, 26] on button "Next" at bounding box center [832, 29] width 74 height 34
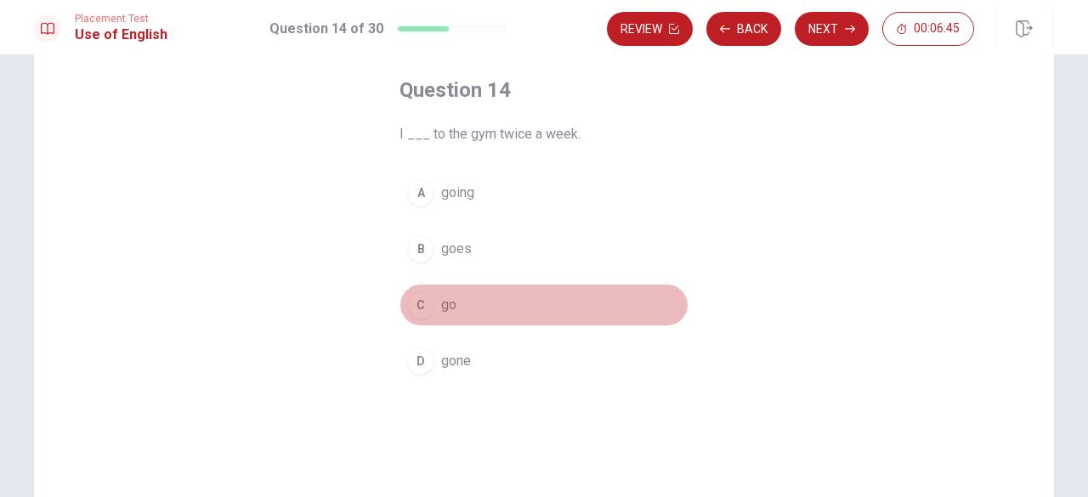
click at [532, 298] on button "C go" at bounding box center [544, 305] width 289 height 43
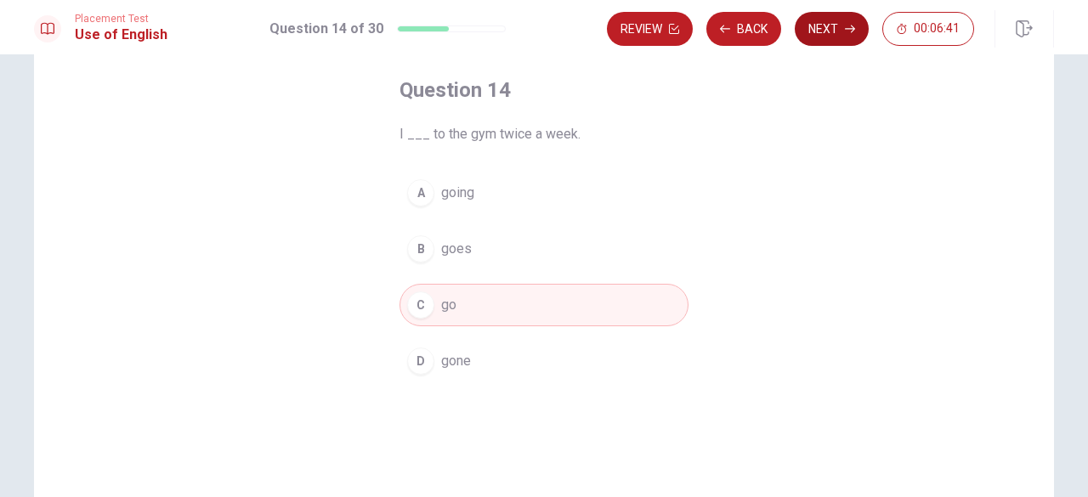
click at [849, 37] on button "Next" at bounding box center [832, 29] width 74 height 34
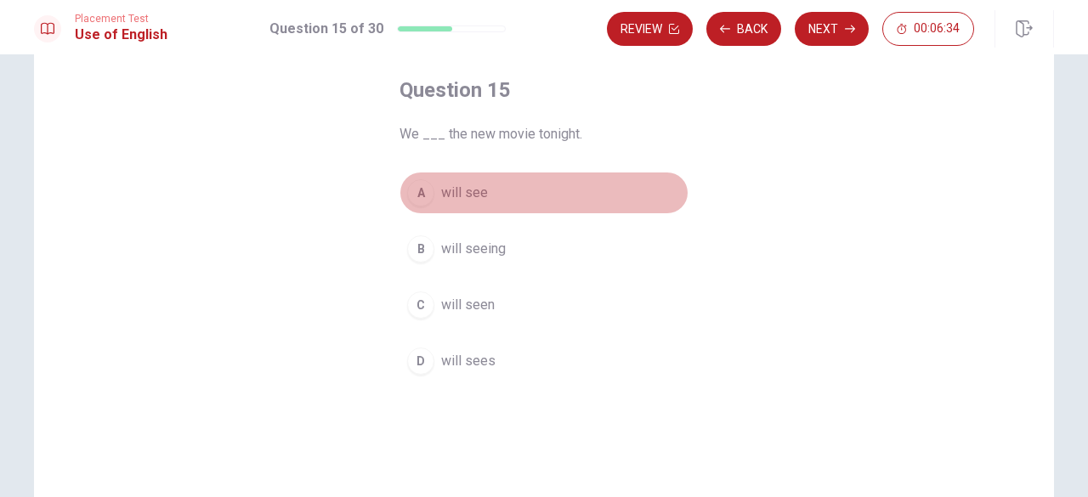
click at [576, 188] on button "A will see" at bounding box center [544, 193] width 289 height 43
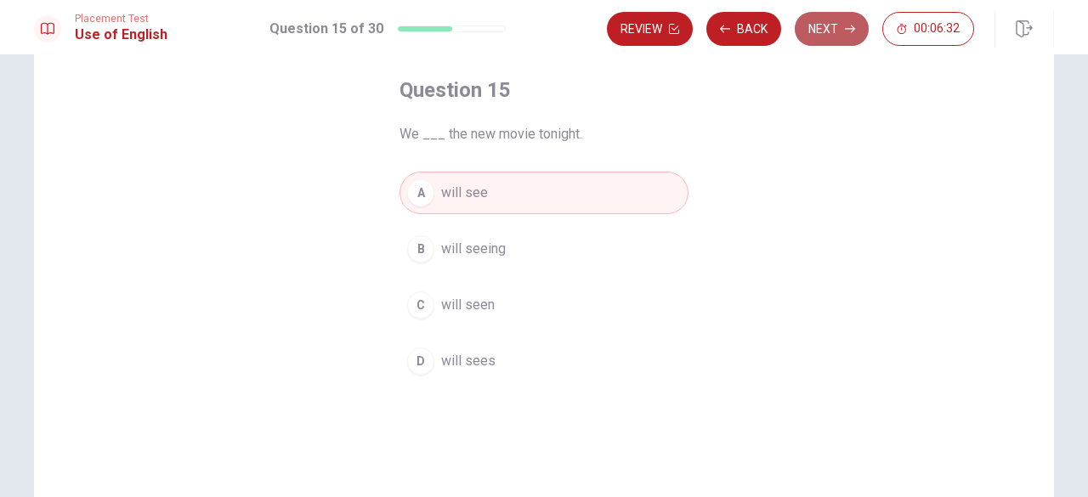
click at [840, 26] on button "Next" at bounding box center [832, 29] width 74 height 34
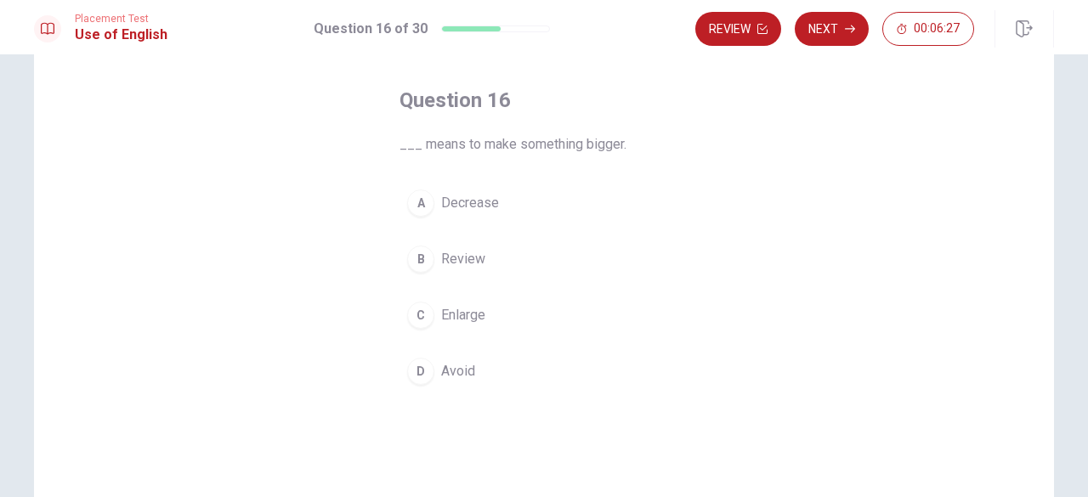
scroll to position [71, 0]
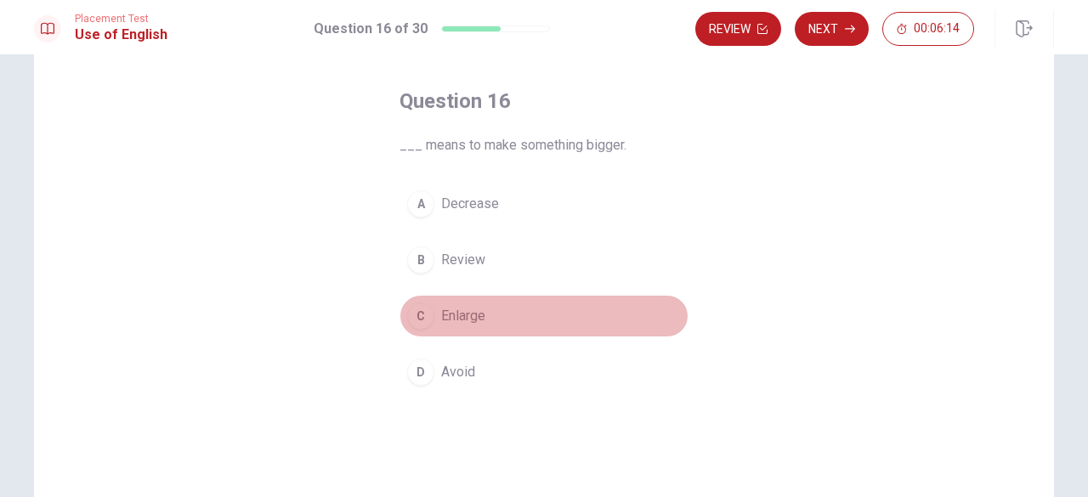
click at [554, 322] on button "C Enlarge" at bounding box center [544, 316] width 289 height 43
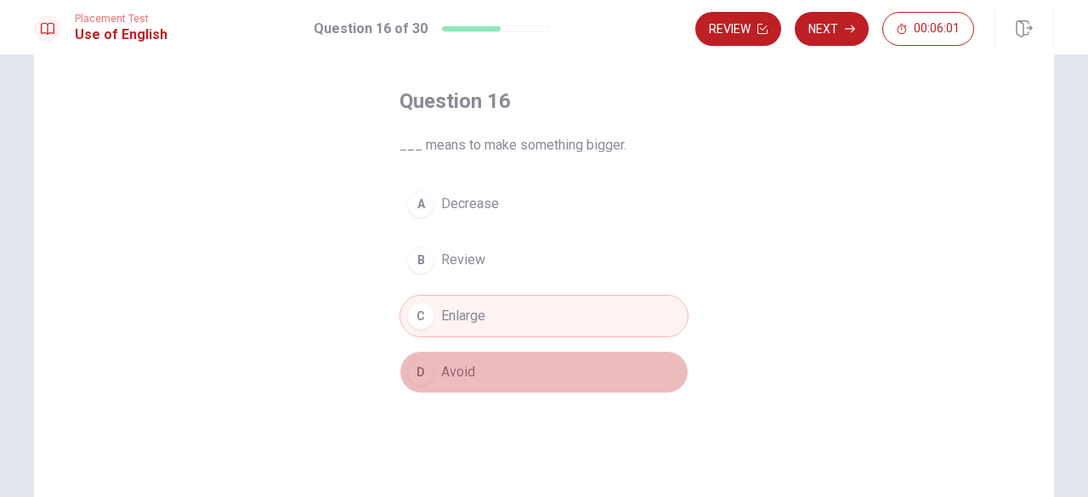
click at [583, 358] on button "D Avoid" at bounding box center [544, 372] width 289 height 43
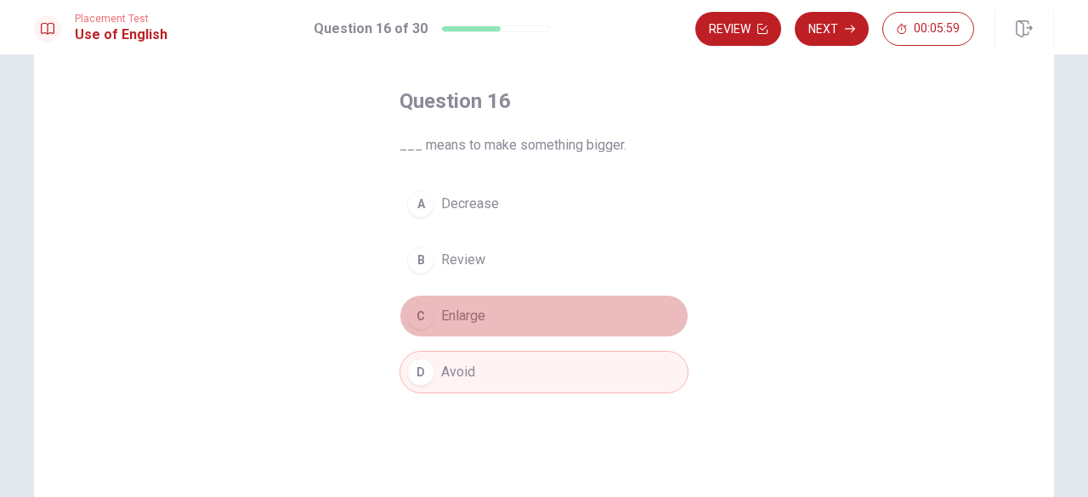
click at [594, 327] on button "C Enlarge" at bounding box center [544, 316] width 289 height 43
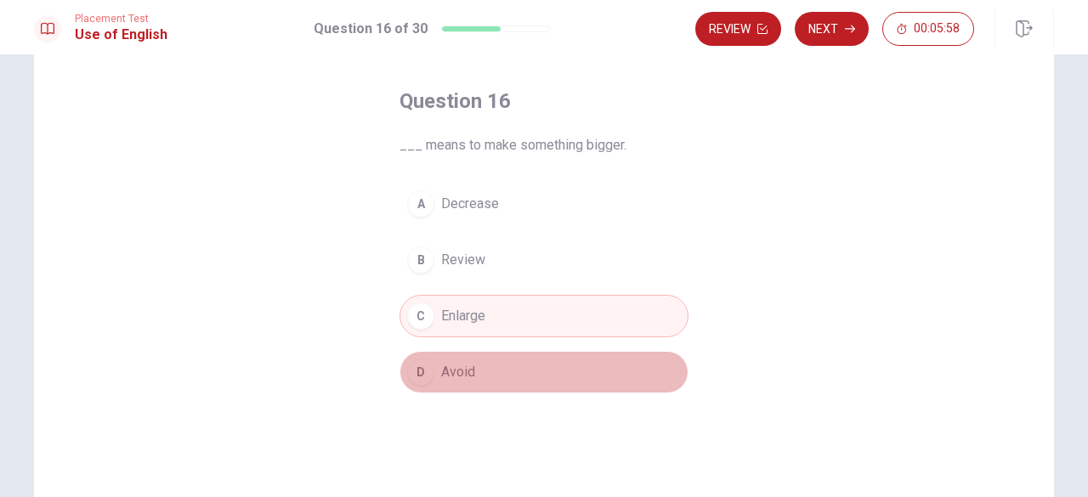
click at [597, 379] on button "D Avoid" at bounding box center [544, 372] width 289 height 43
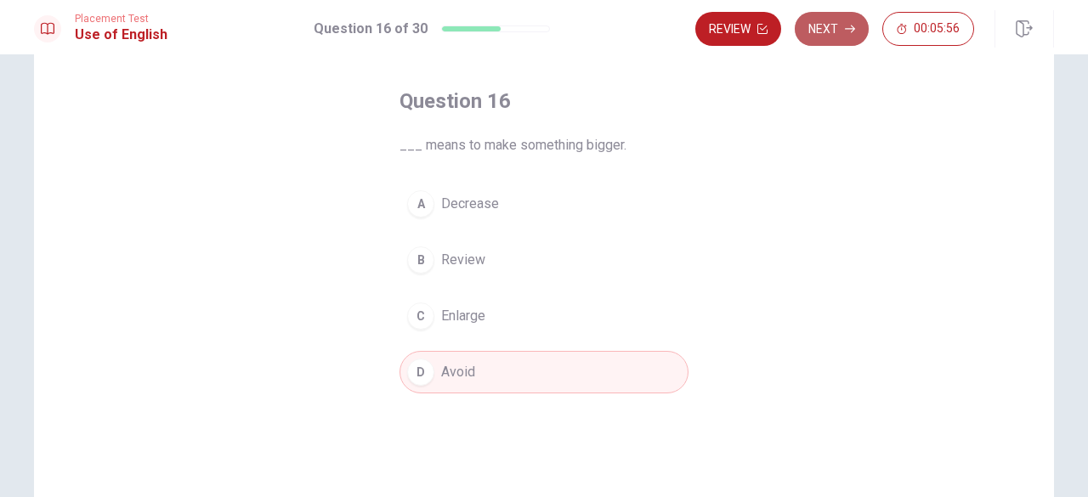
click at [850, 24] on icon "button" at bounding box center [850, 29] width 10 height 10
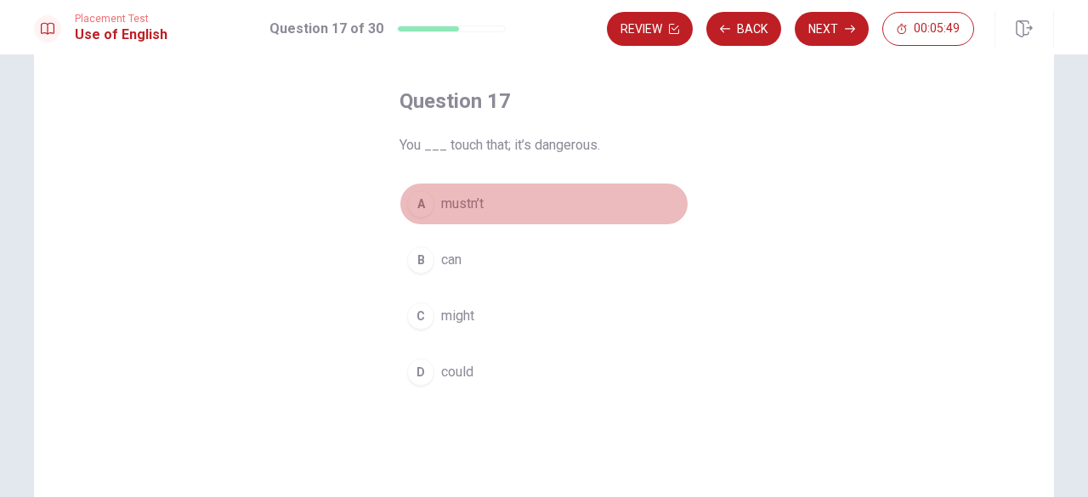
click at [493, 207] on button "A mustn’t" at bounding box center [544, 204] width 289 height 43
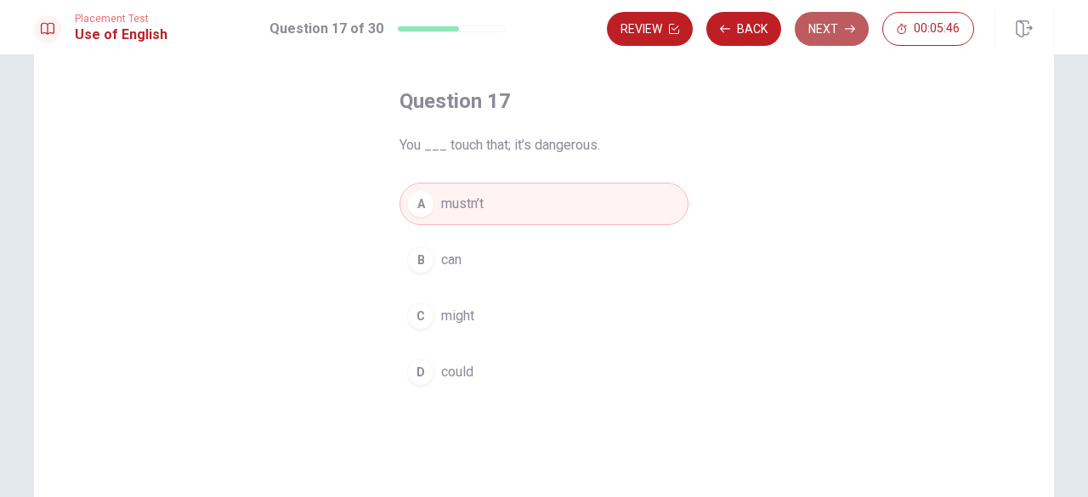
click at [838, 21] on button "Next" at bounding box center [832, 29] width 74 height 34
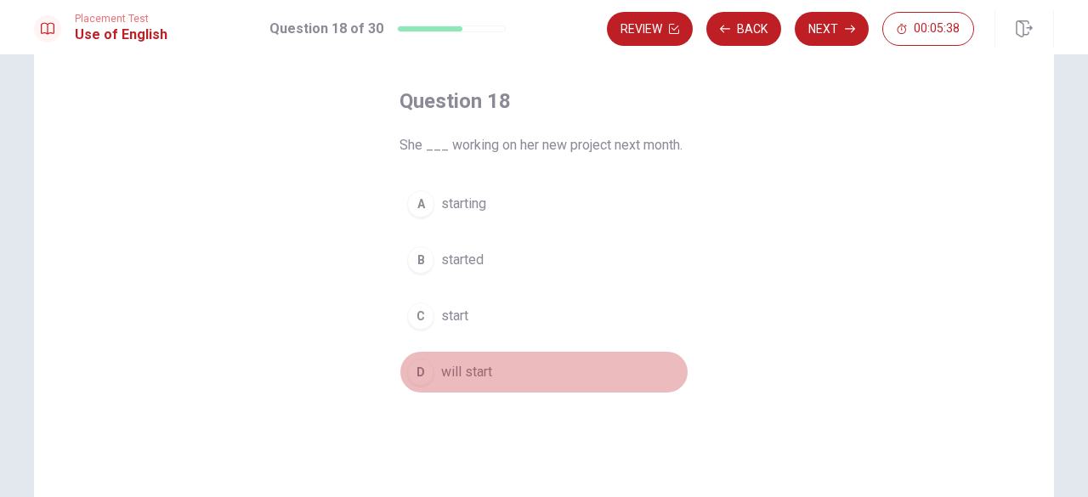
click at [512, 376] on button "D will start" at bounding box center [544, 372] width 289 height 43
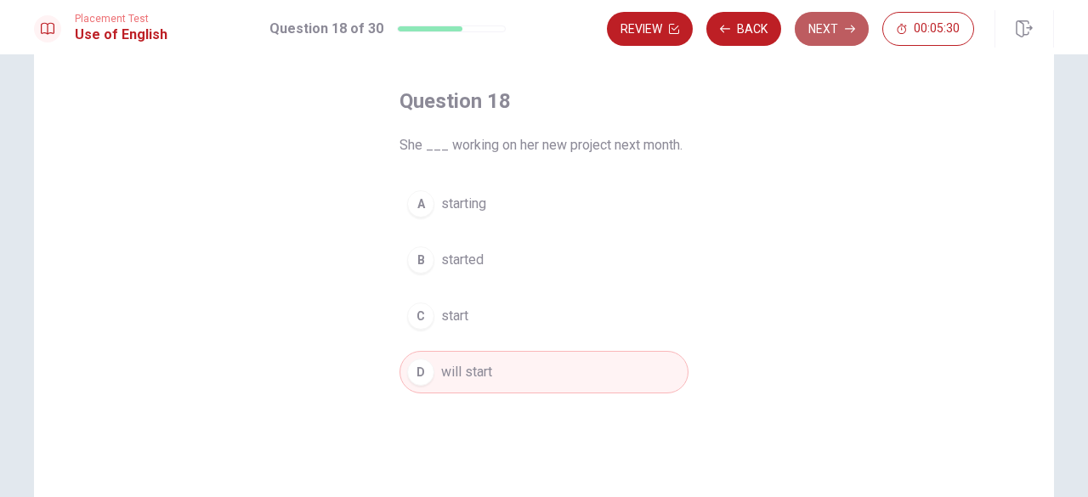
click at [825, 21] on button "Next" at bounding box center [832, 29] width 74 height 34
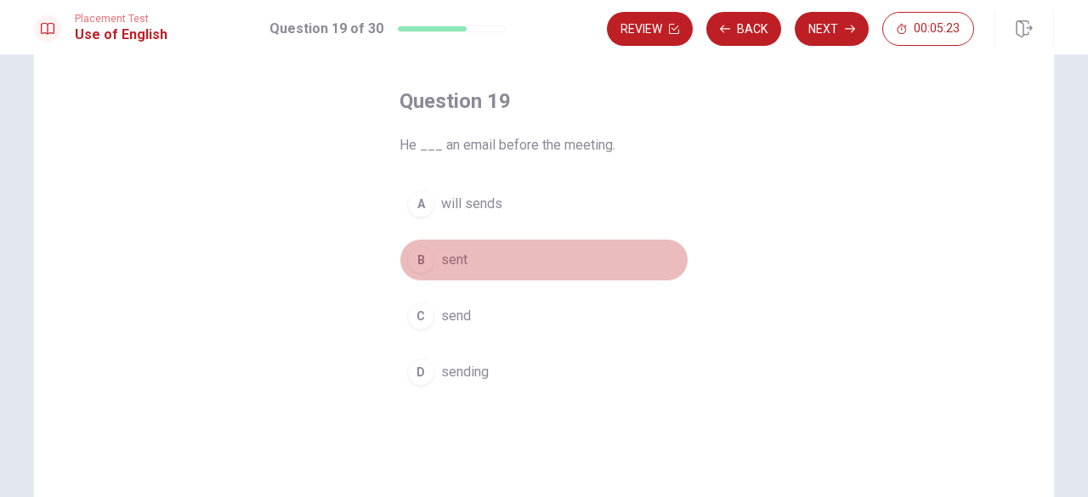
click at [517, 262] on button "B sent" at bounding box center [544, 260] width 289 height 43
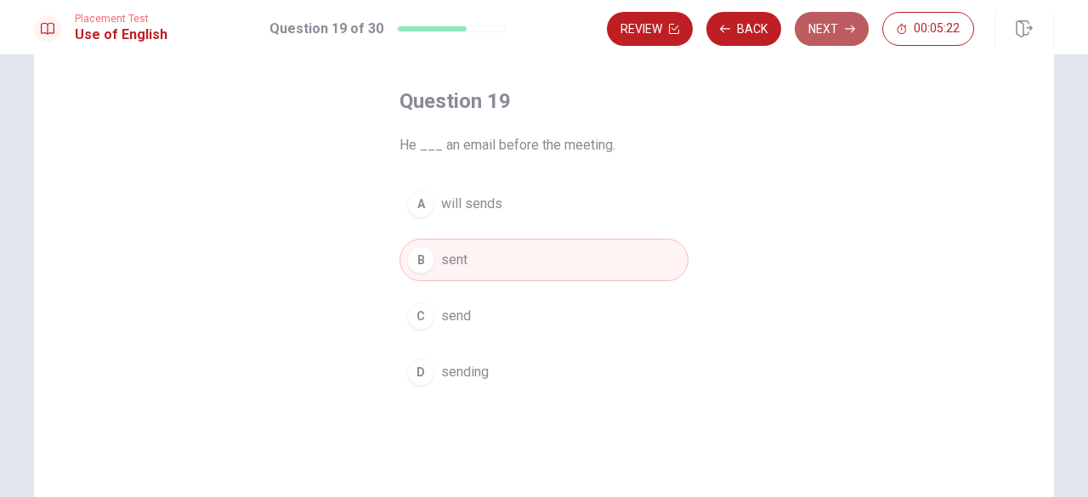
click at [815, 23] on button "Next" at bounding box center [832, 29] width 74 height 34
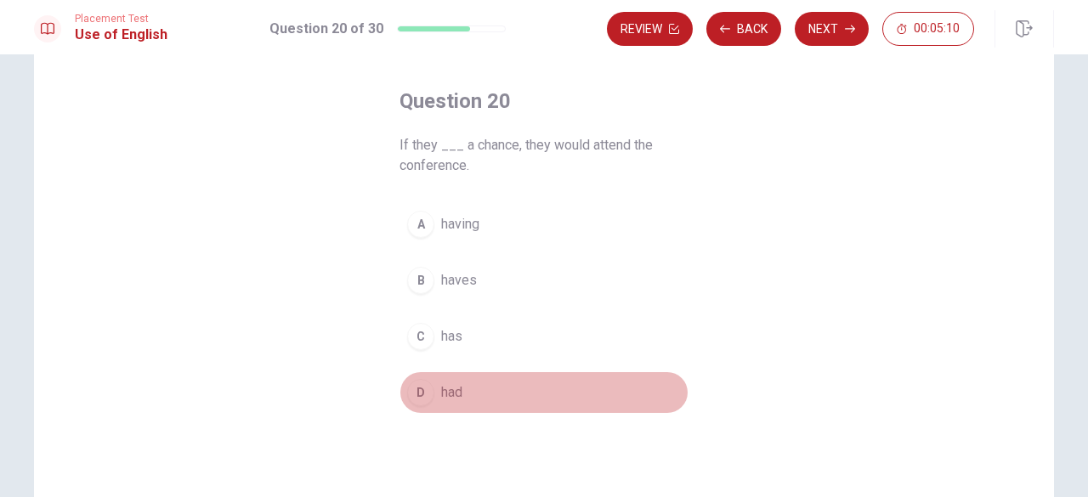
click at [514, 387] on button "D had" at bounding box center [544, 393] width 289 height 43
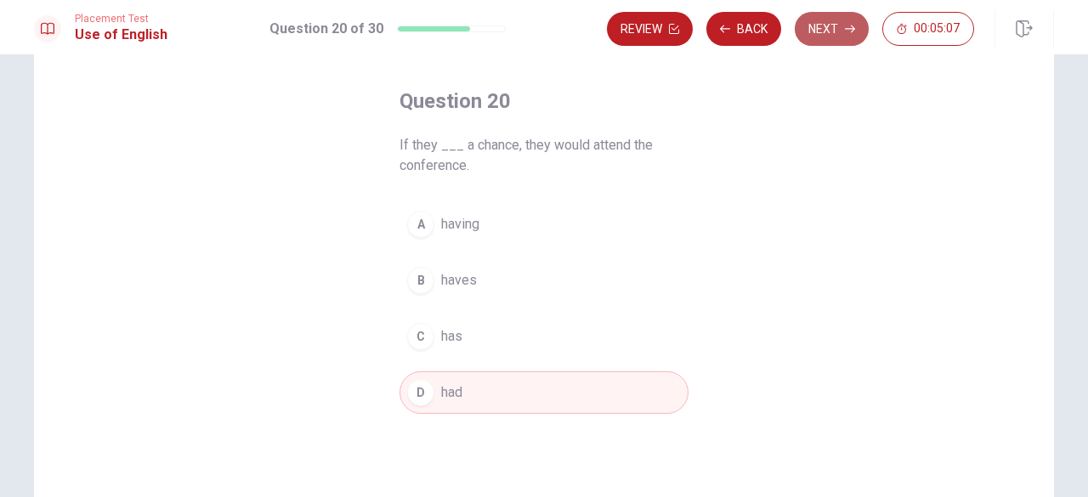
click at [830, 19] on button "Next" at bounding box center [832, 29] width 74 height 34
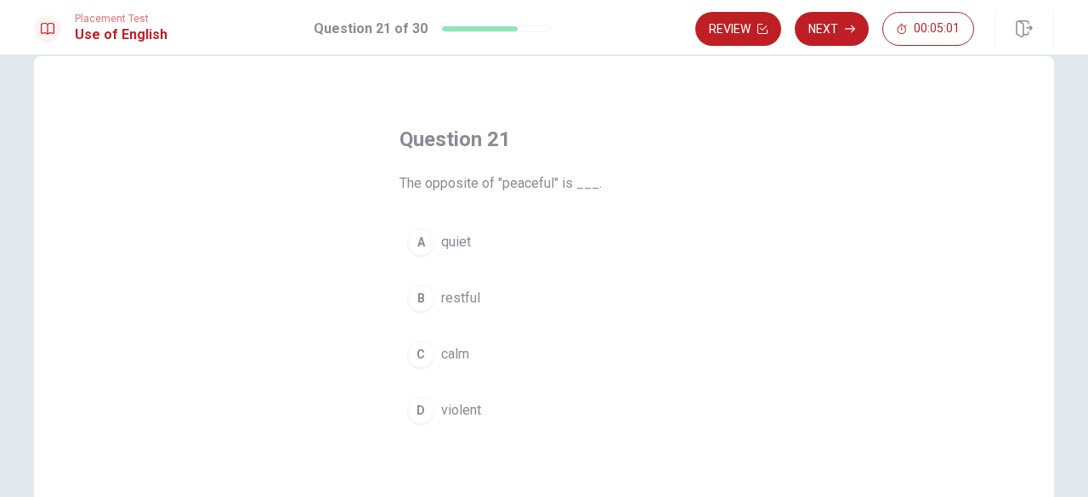
scroll to position [61, 0]
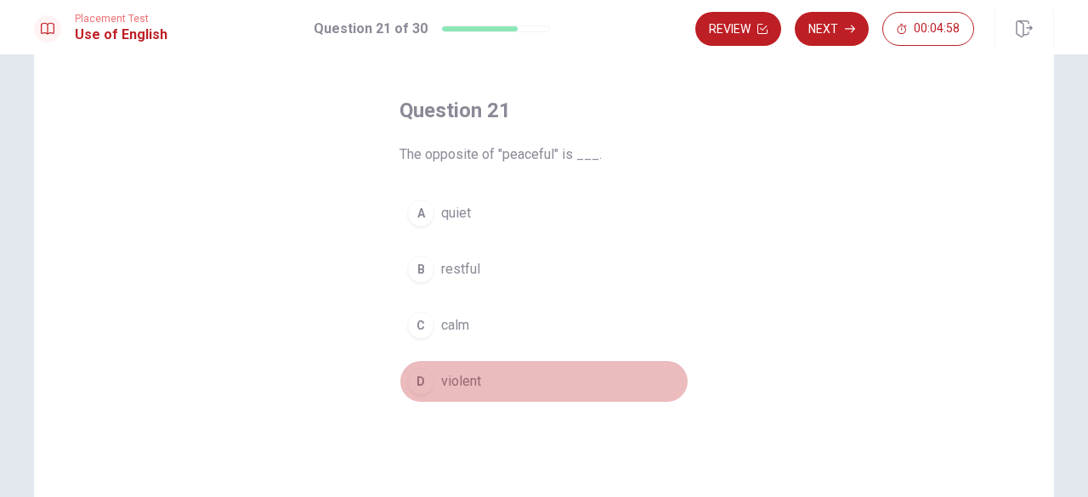
click at [474, 378] on span "violent" at bounding box center [461, 382] width 40 height 20
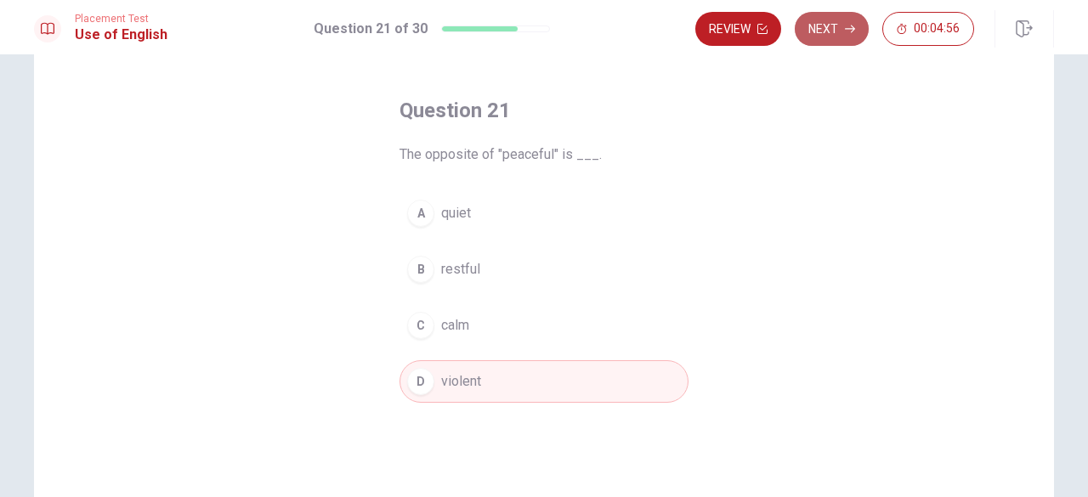
click at [840, 21] on button "Next" at bounding box center [832, 29] width 74 height 34
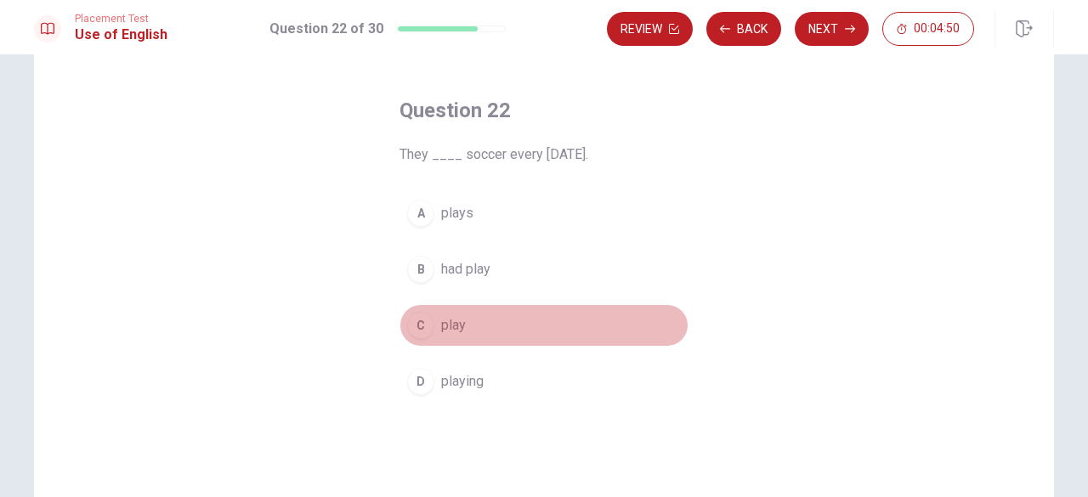
click at [543, 315] on button "C play" at bounding box center [544, 325] width 289 height 43
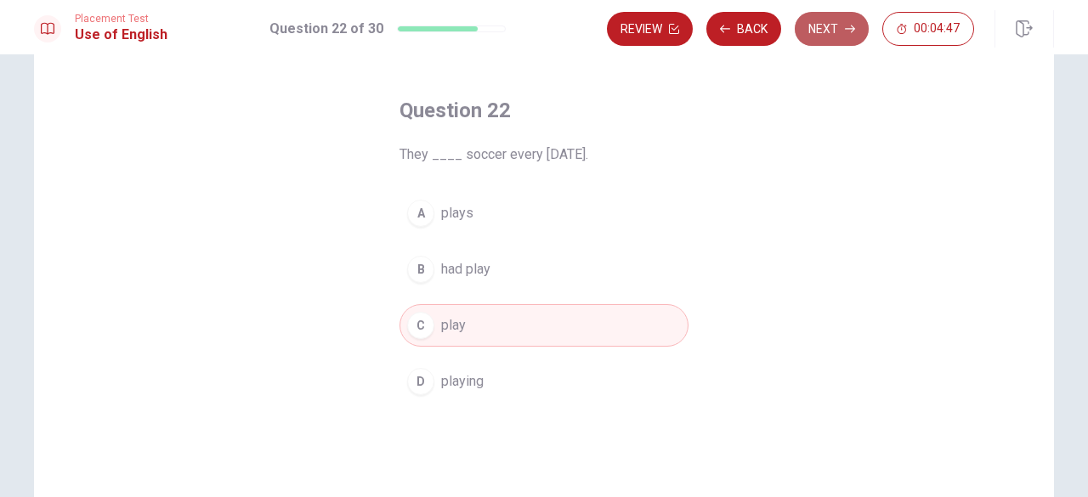
click at [821, 27] on button "Next" at bounding box center [832, 29] width 74 height 34
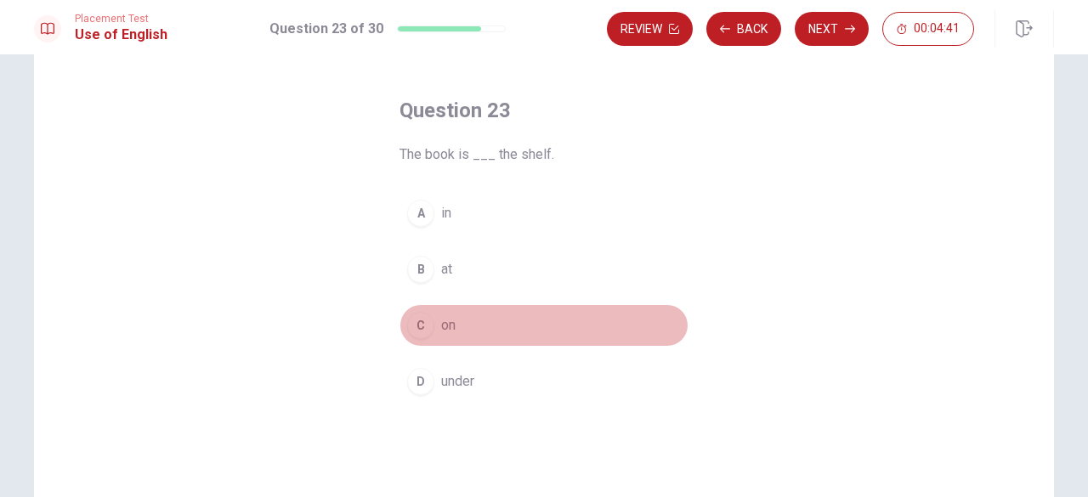
click at [508, 327] on button "C on" at bounding box center [544, 325] width 289 height 43
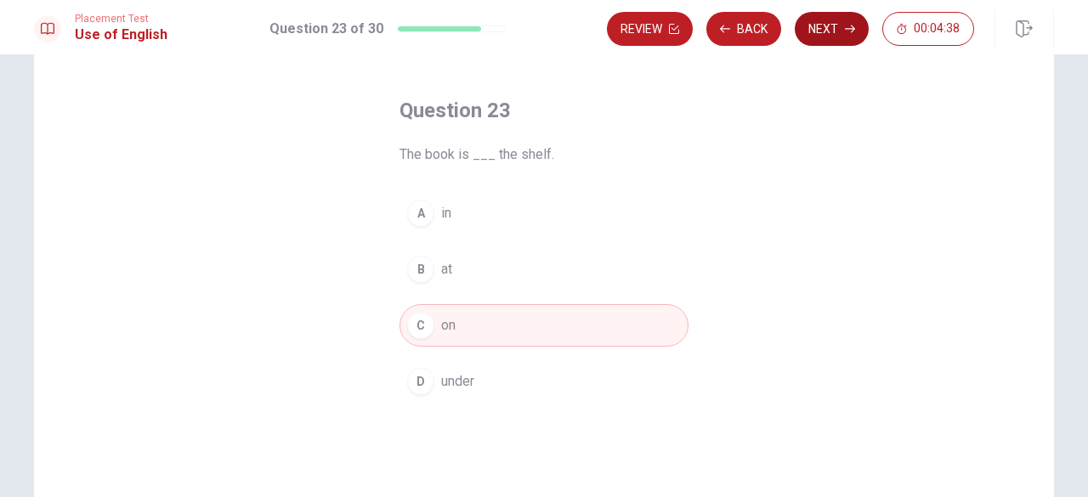
click at [826, 30] on button "Next" at bounding box center [832, 29] width 74 height 34
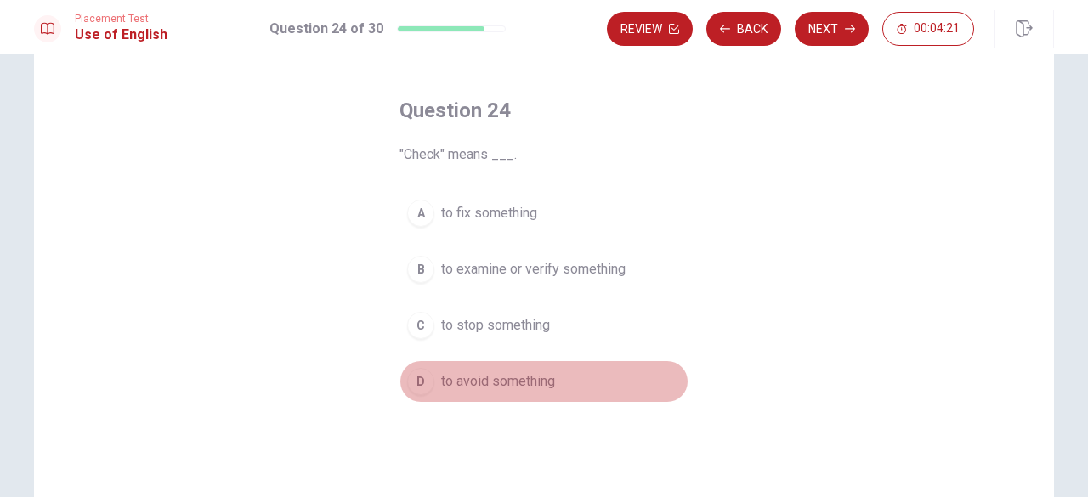
click at [590, 368] on button "D to avoid something" at bounding box center [544, 382] width 289 height 43
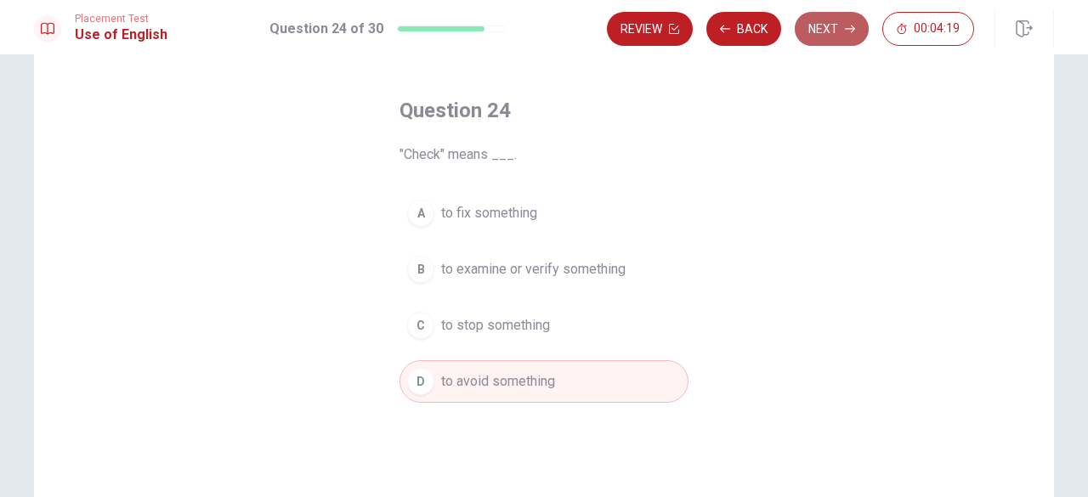
click at [817, 38] on button "Next" at bounding box center [832, 29] width 74 height 34
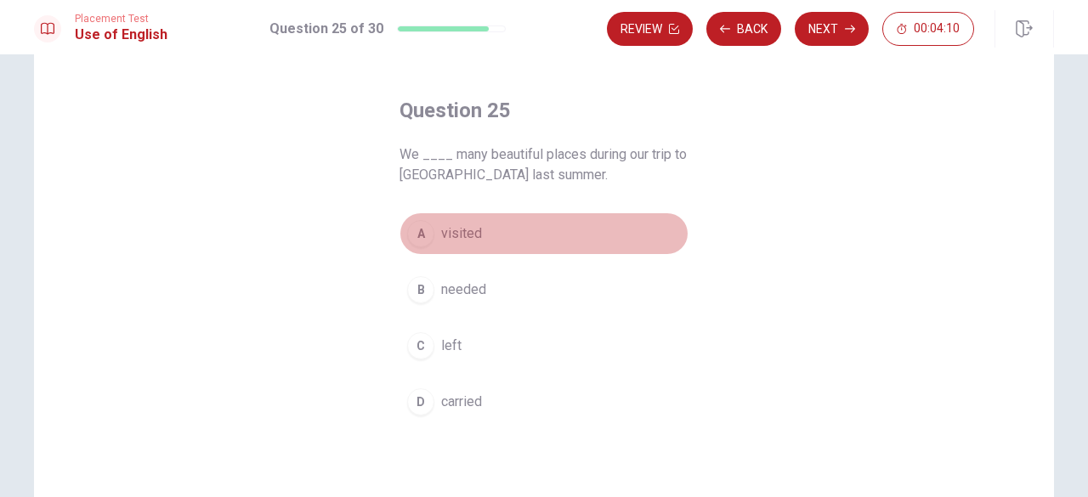
click at [547, 236] on button "A visited" at bounding box center [544, 234] width 289 height 43
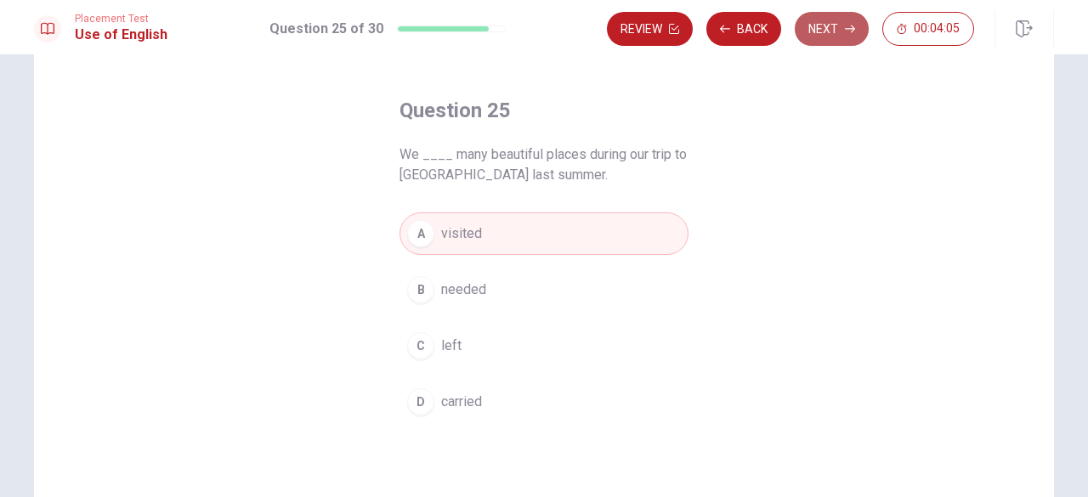
click at [849, 26] on icon "button" at bounding box center [850, 29] width 10 height 10
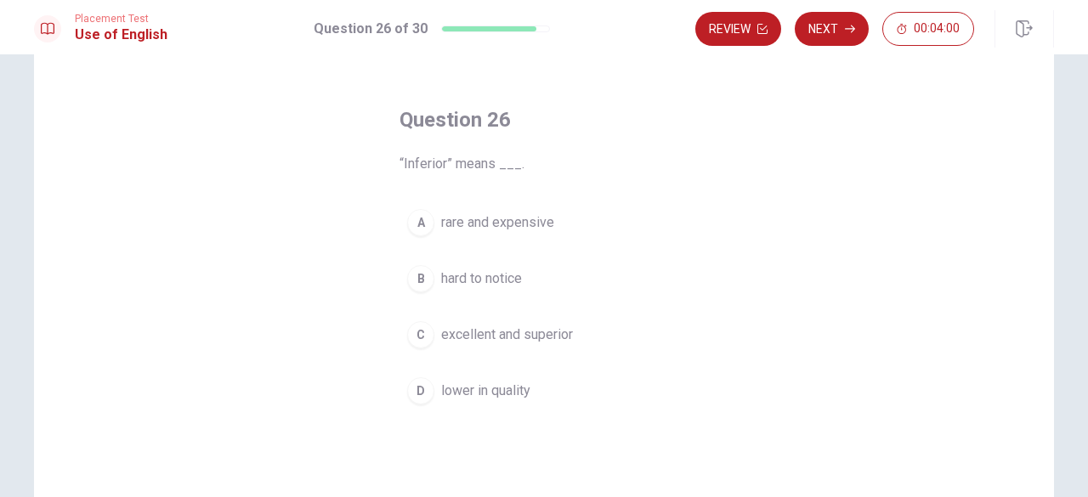
scroll to position [53, 0]
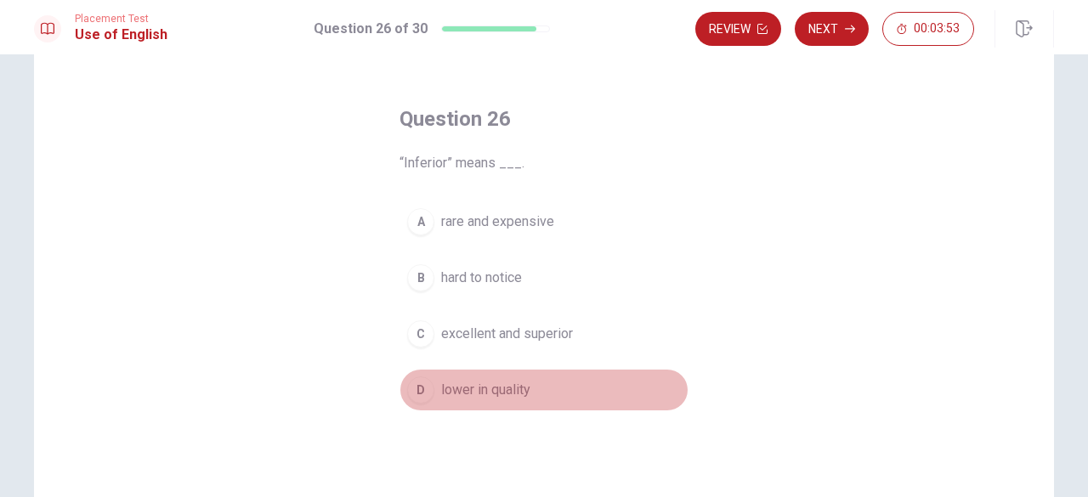
click at [529, 389] on button "D lower in quality" at bounding box center [544, 390] width 289 height 43
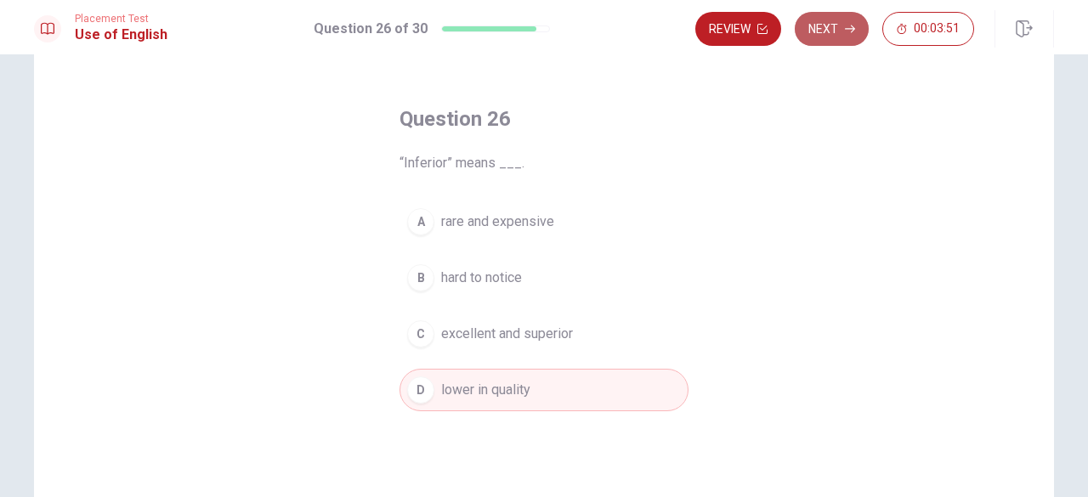
click at [843, 27] on button "Next" at bounding box center [832, 29] width 74 height 34
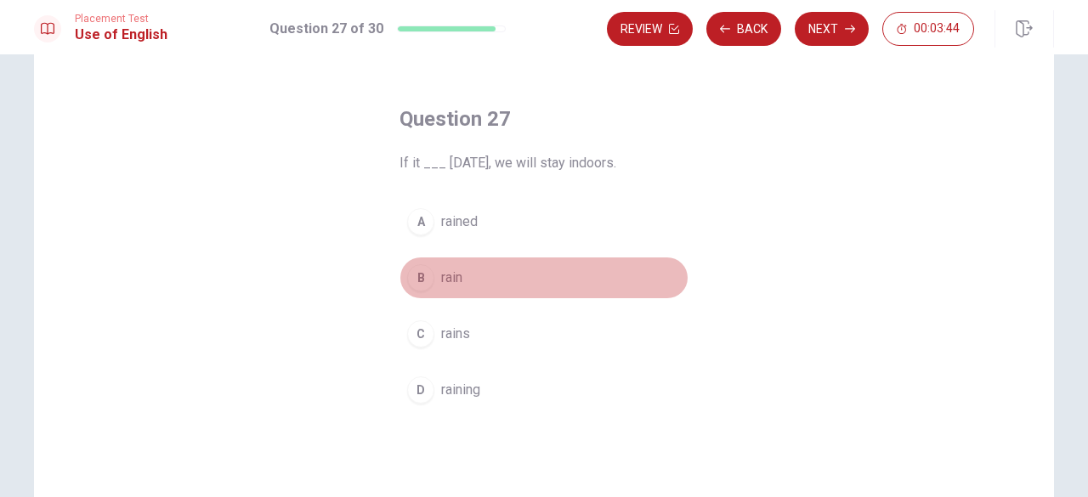
click at [536, 276] on button "B rain" at bounding box center [544, 278] width 289 height 43
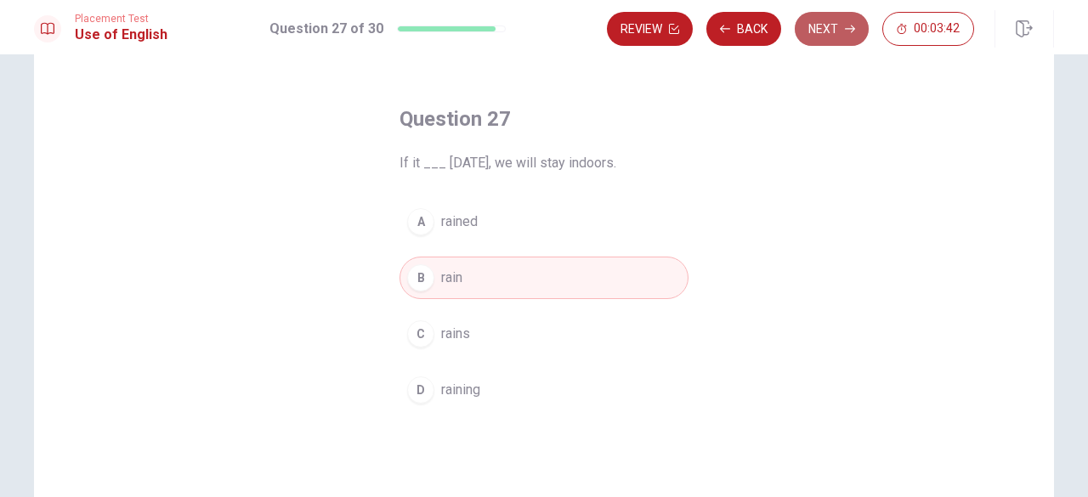
click at [833, 27] on button "Next" at bounding box center [832, 29] width 74 height 34
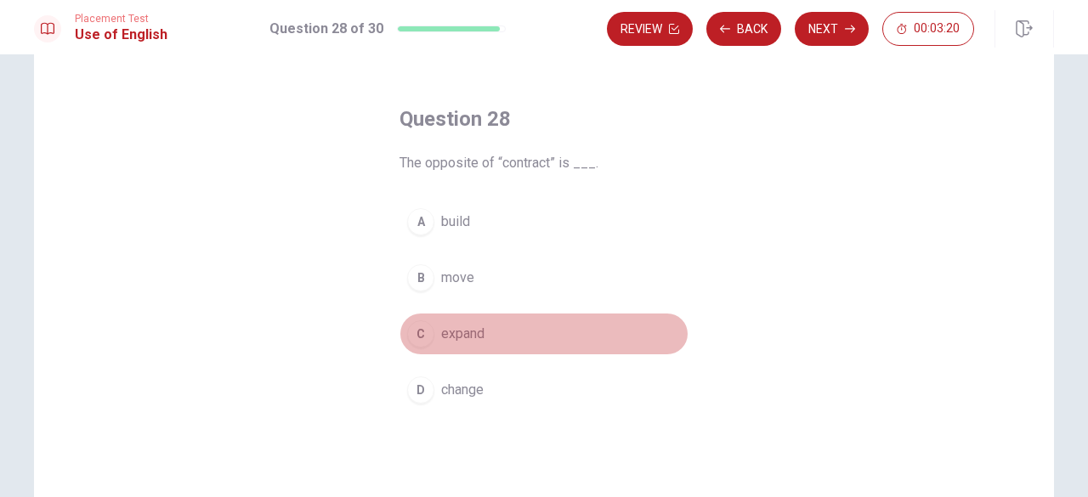
click at [492, 327] on button "C expand" at bounding box center [544, 334] width 289 height 43
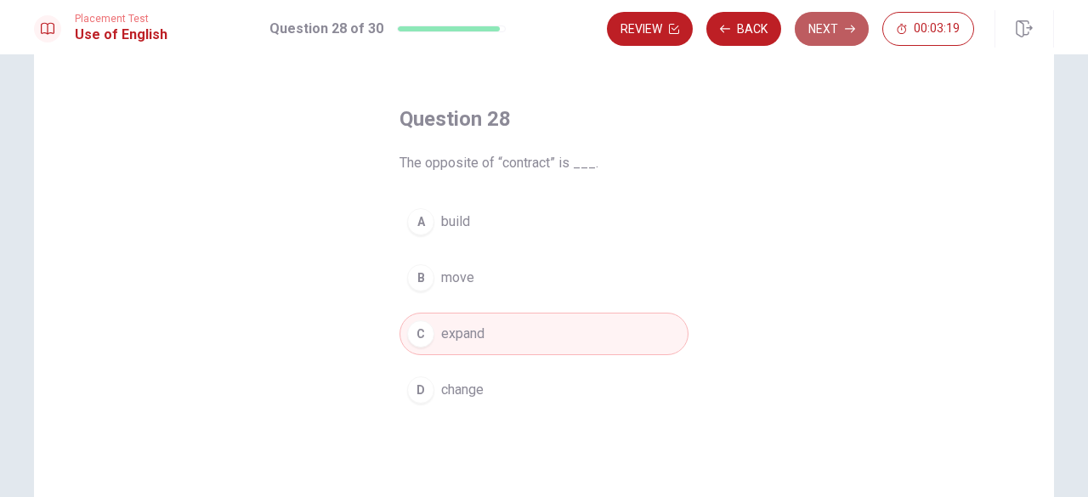
click at [815, 27] on button "Next" at bounding box center [832, 29] width 74 height 34
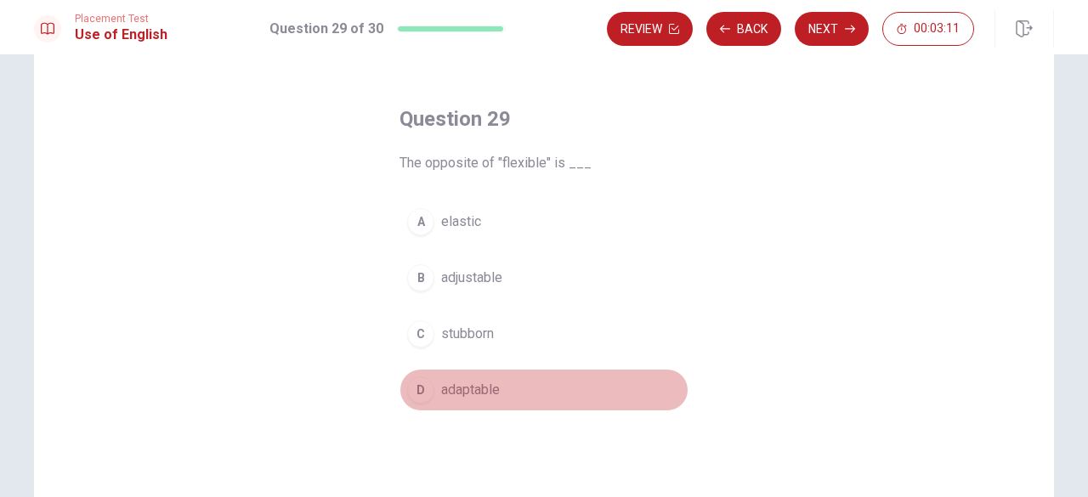
click at [485, 390] on span "adaptable" at bounding box center [470, 390] width 59 height 20
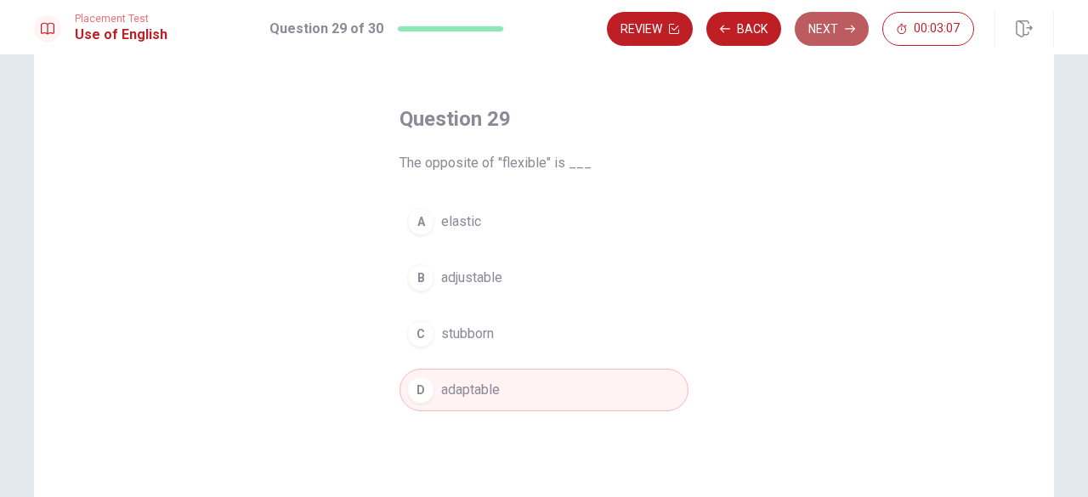
click at [837, 35] on button "Next" at bounding box center [832, 29] width 74 height 34
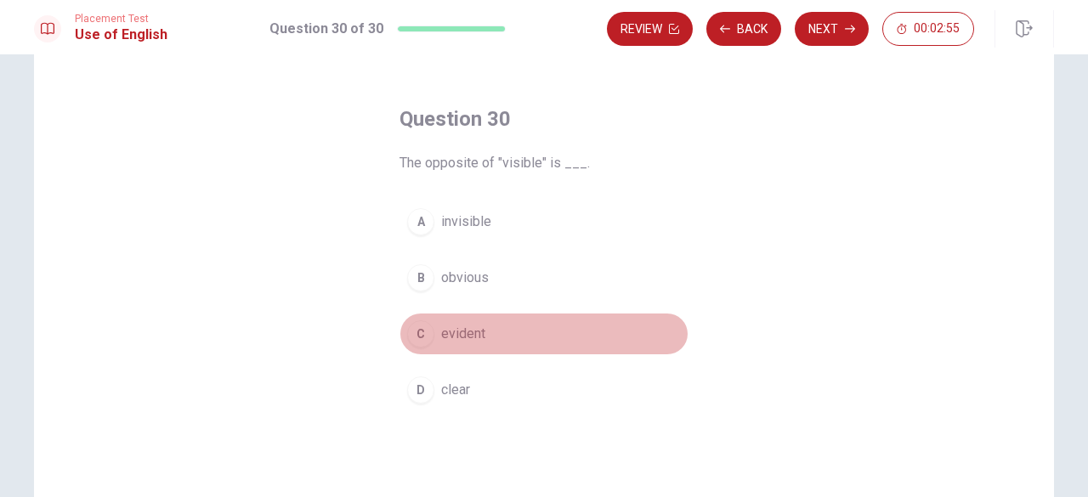
click at [502, 347] on button "C evident" at bounding box center [544, 334] width 289 height 43
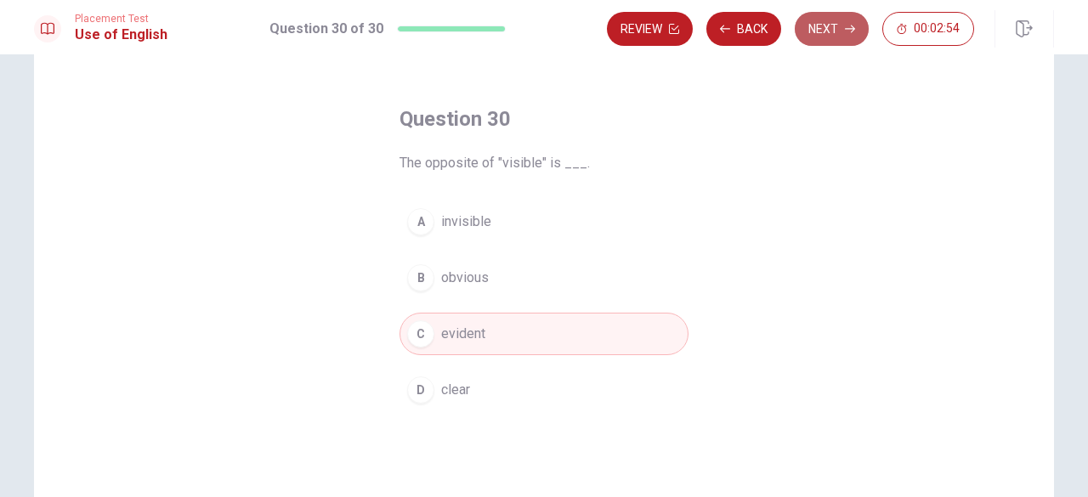
click at [835, 25] on button "Next" at bounding box center [832, 29] width 74 height 34
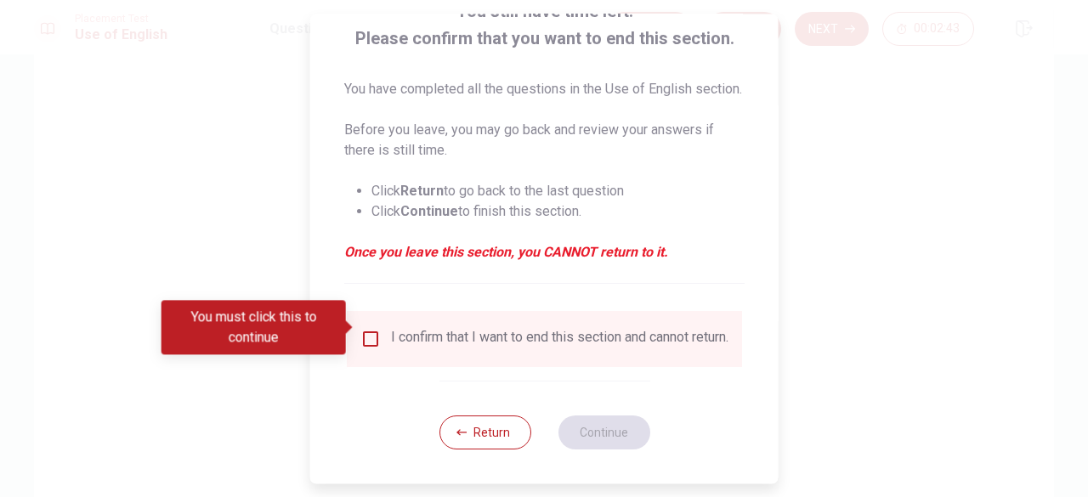
scroll to position [156, 0]
click at [468, 435] on button "Return" at bounding box center [485, 433] width 92 height 34
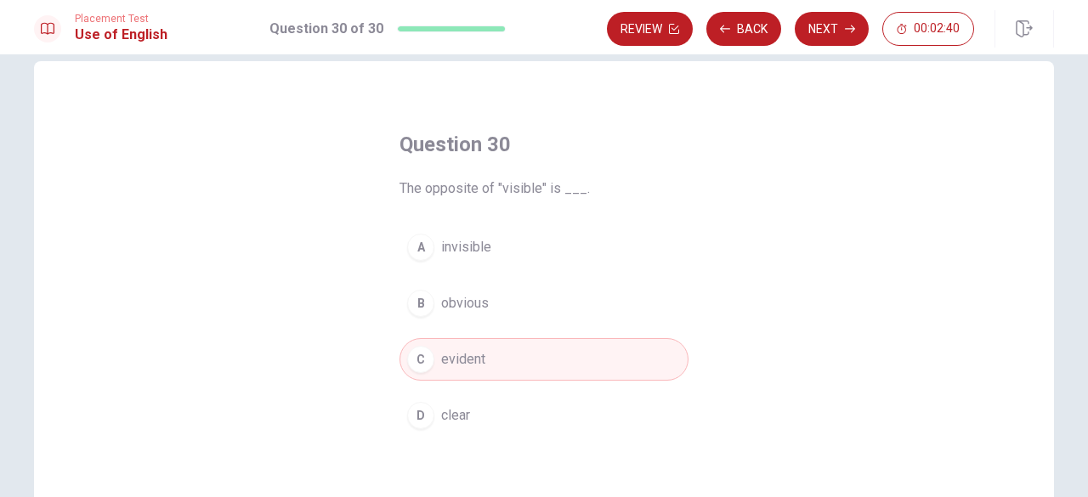
scroll to position [0, 0]
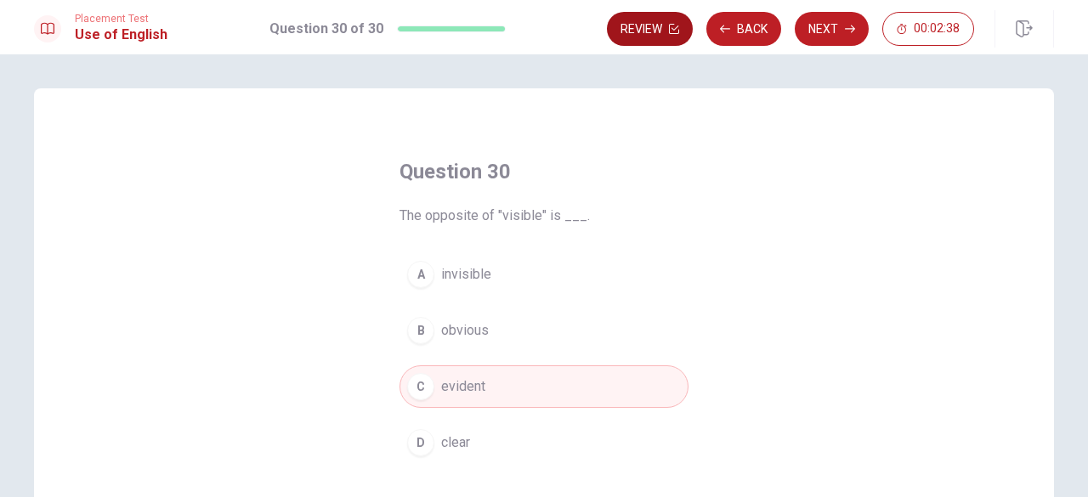
click at [651, 23] on button "Review" at bounding box center [650, 29] width 86 height 34
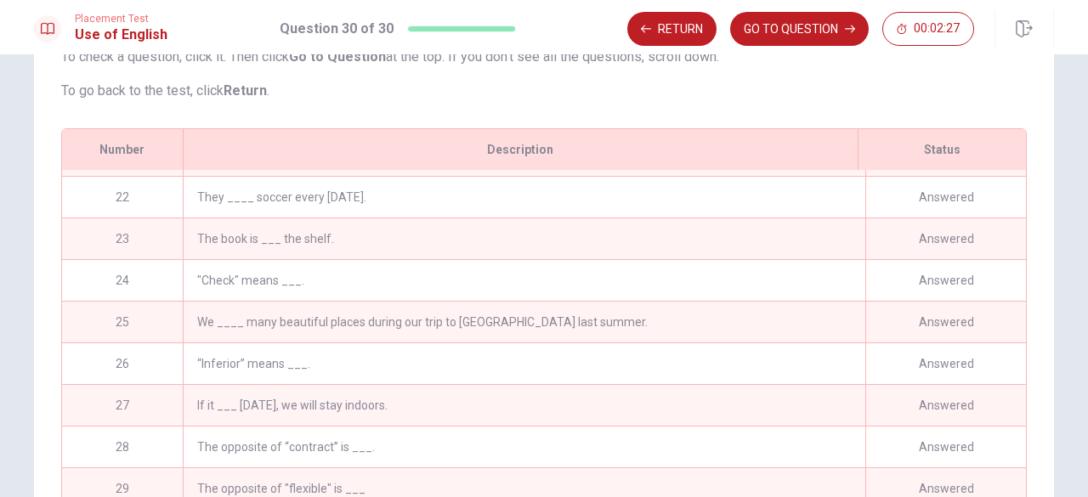
scroll to position [361, 0]
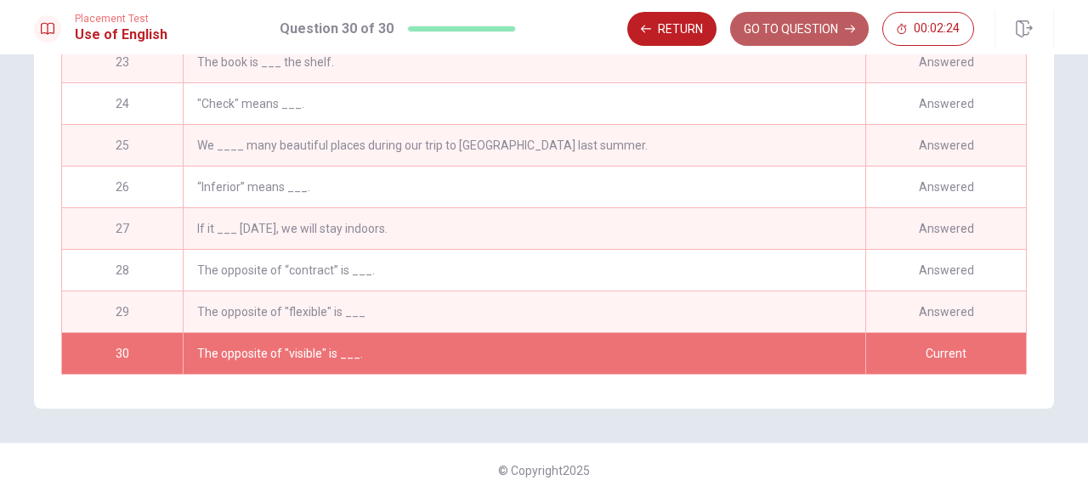
click at [795, 20] on button "GO TO QUESTION" at bounding box center [799, 29] width 139 height 34
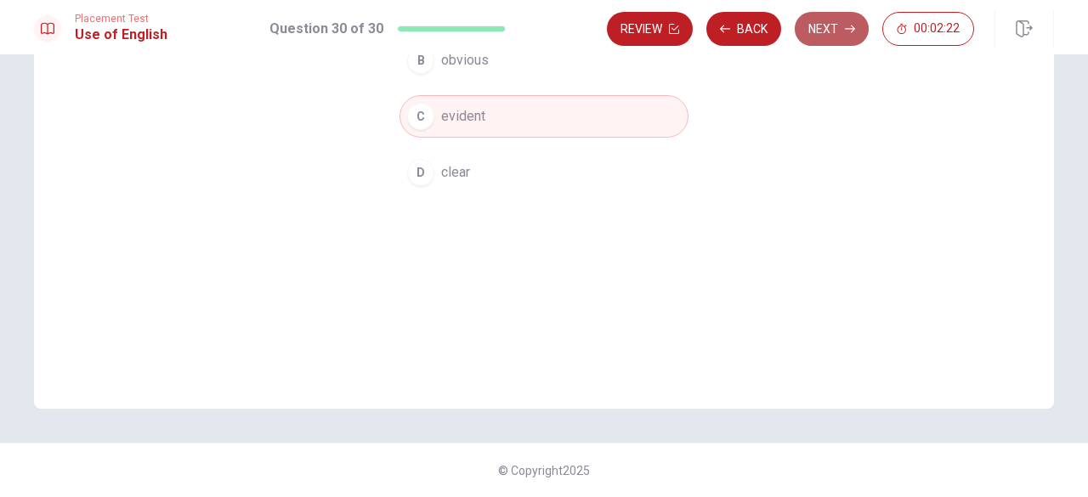
click at [809, 31] on button "Next" at bounding box center [832, 29] width 74 height 34
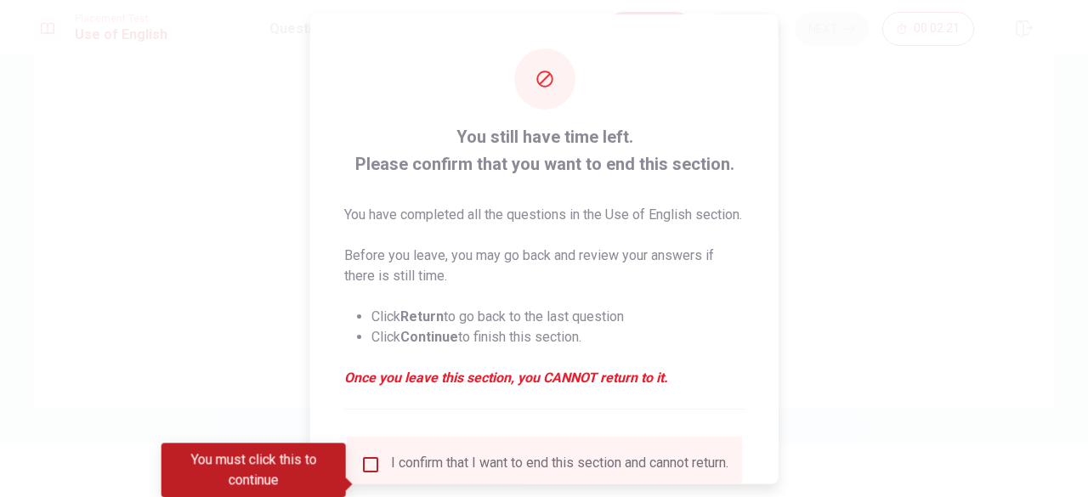
scroll to position [156, 0]
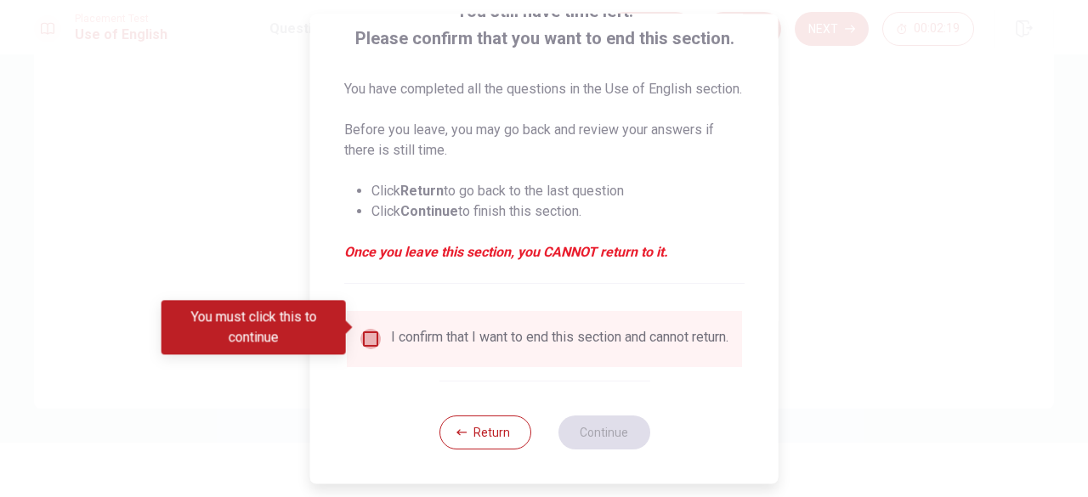
click at [365, 331] on input "You must click this to continue" at bounding box center [371, 339] width 20 height 20
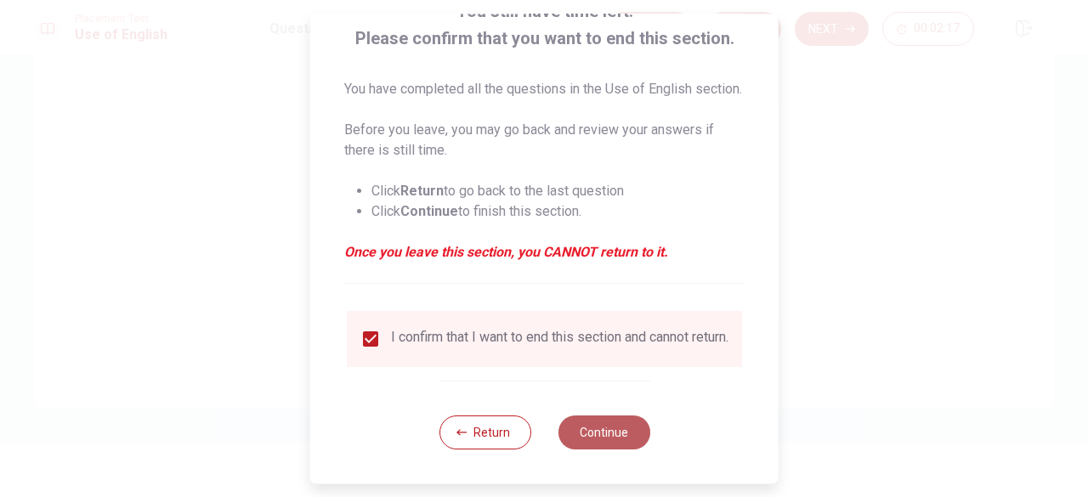
click at [571, 420] on button "Continue" at bounding box center [604, 433] width 92 height 34
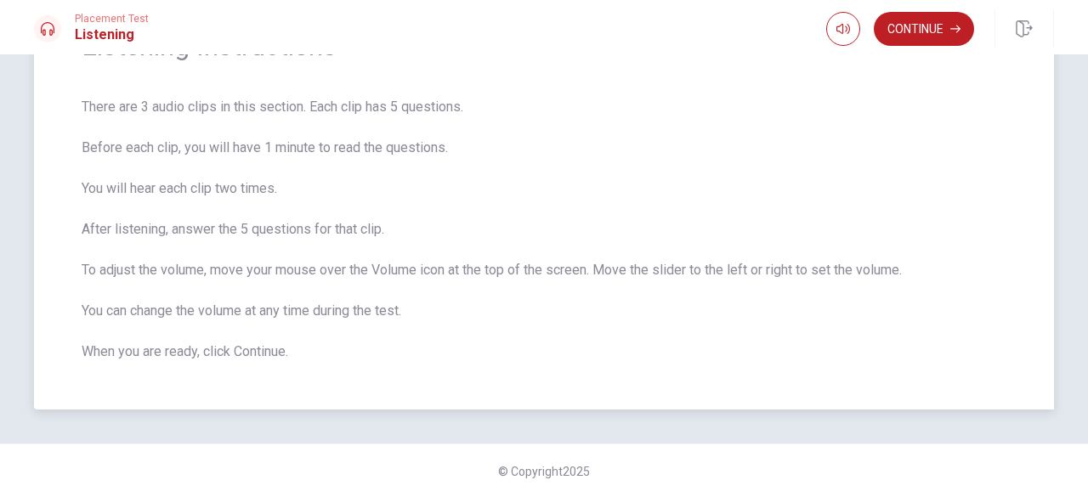
scroll to position [0, 0]
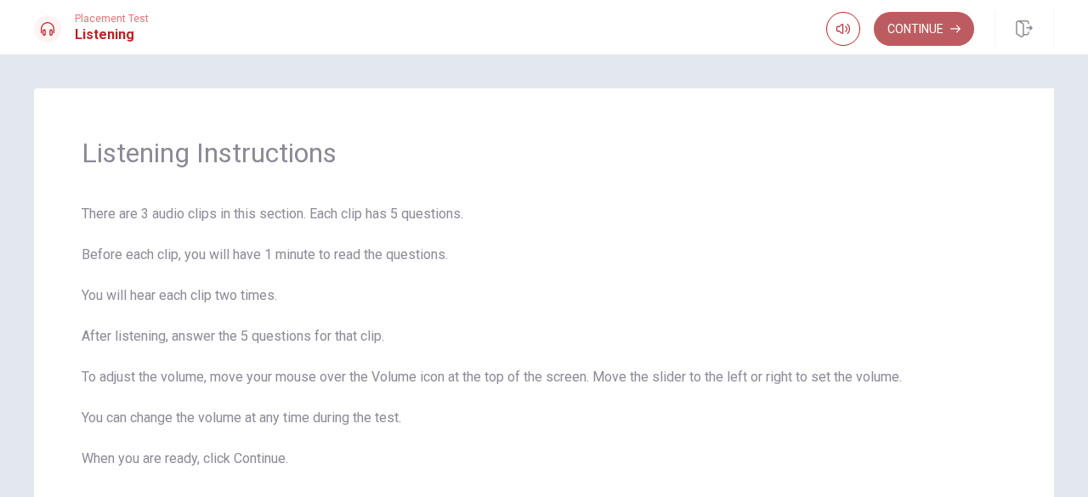
click at [935, 29] on button "Continue" at bounding box center [924, 29] width 100 height 34
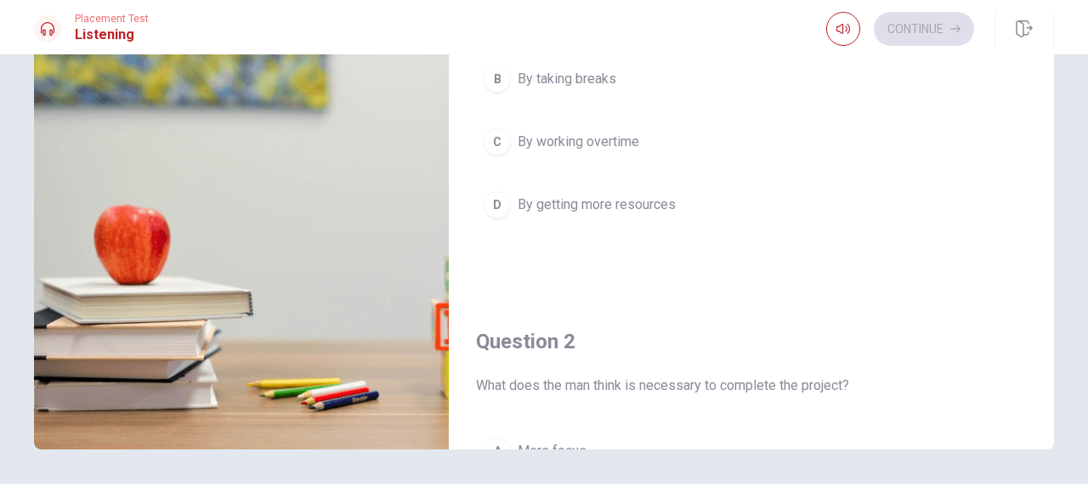
scroll to position [230, 0]
click at [320, 310] on img at bounding box center [241, 243] width 415 height 414
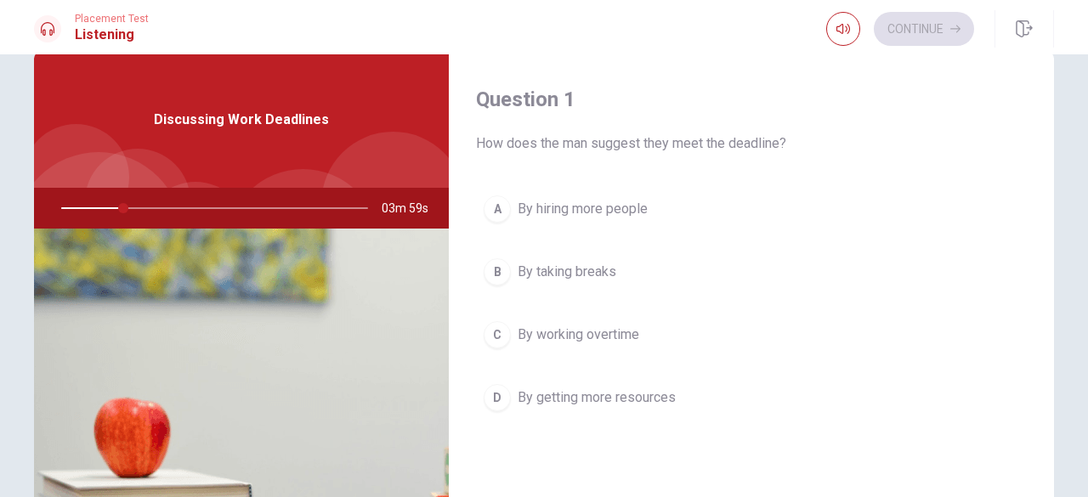
scroll to position [0, 0]
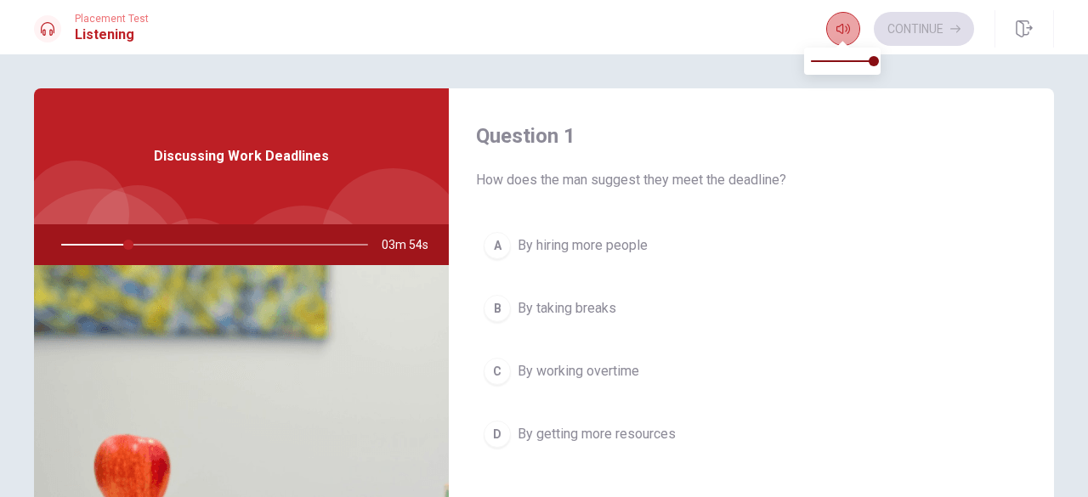
click at [847, 30] on icon "button" at bounding box center [844, 29] width 14 height 14
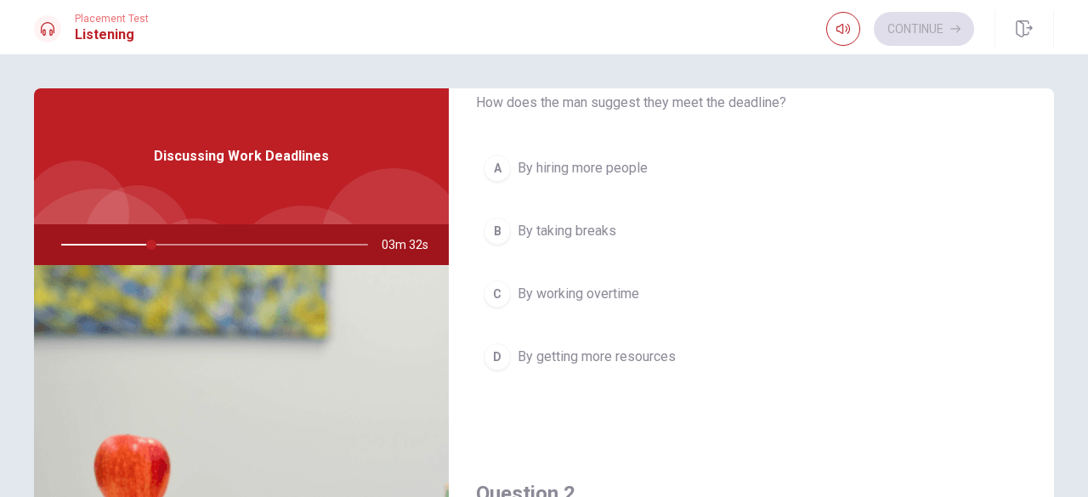
scroll to position [77, 0]
click at [662, 358] on span "By getting more resources" at bounding box center [597, 357] width 158 height 20
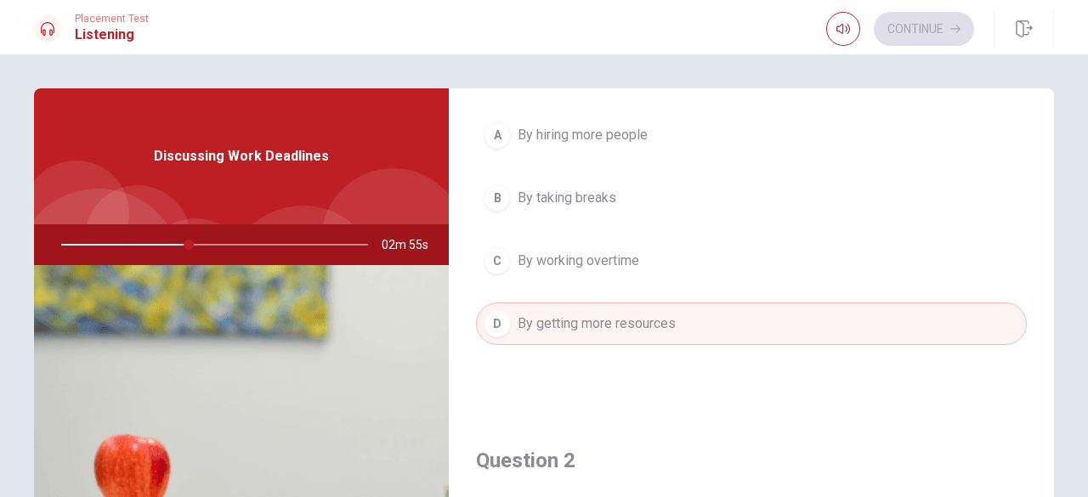
scroll to position [121, 0]
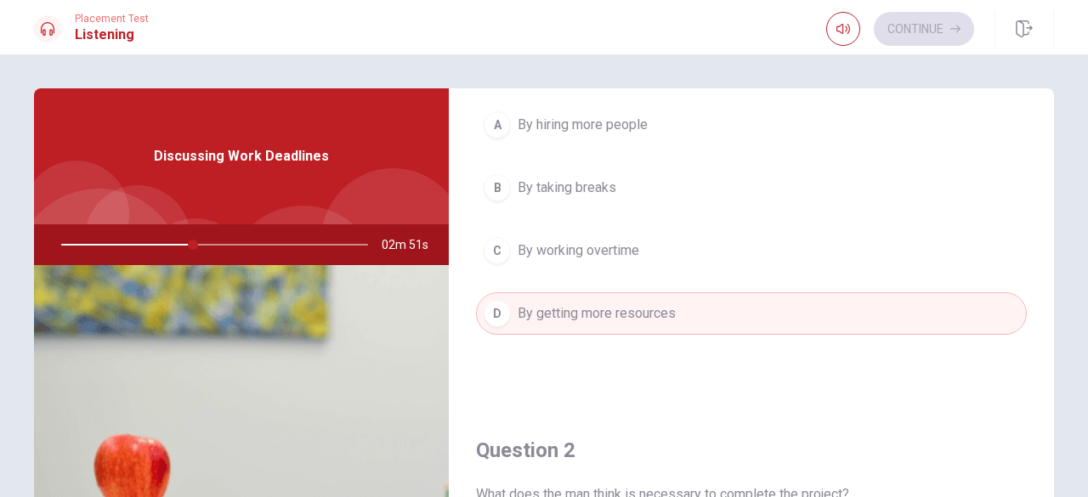
click at [622, 253] on span "By working overtime" at bounding box center [579, 251] width 122 height 20
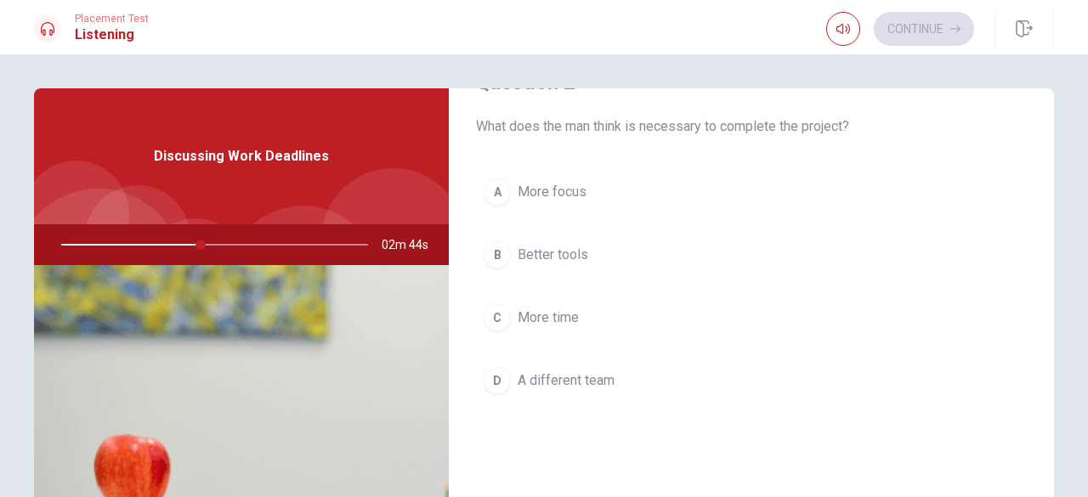
scroll to position [490, 0]
click at [571, 167] on div "Question 2 What does the man think is necessary to complete the project? A More…" at bounding box center [751, 251] width 605 height 435
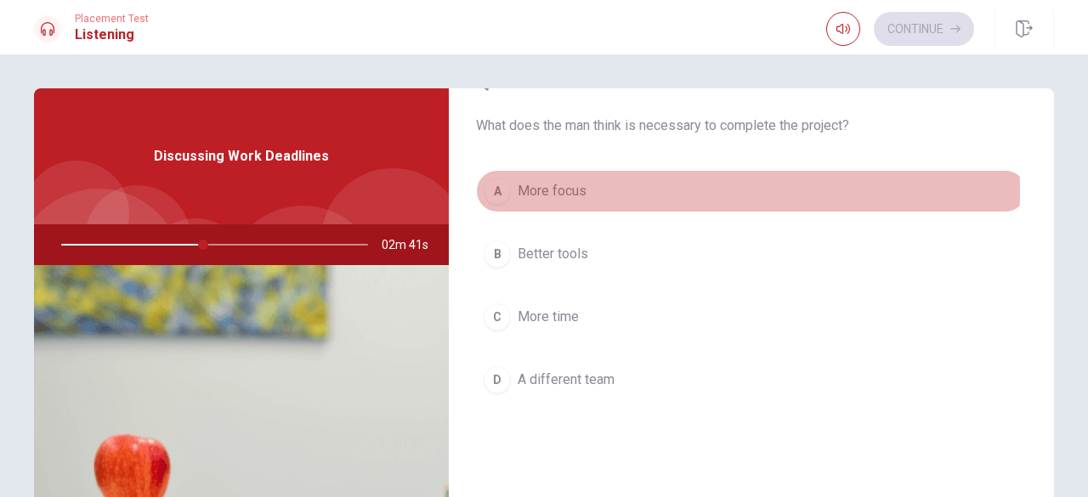
click at [560, 189] on span "More focus" at bounding box center [552, 191] width 69 height 20
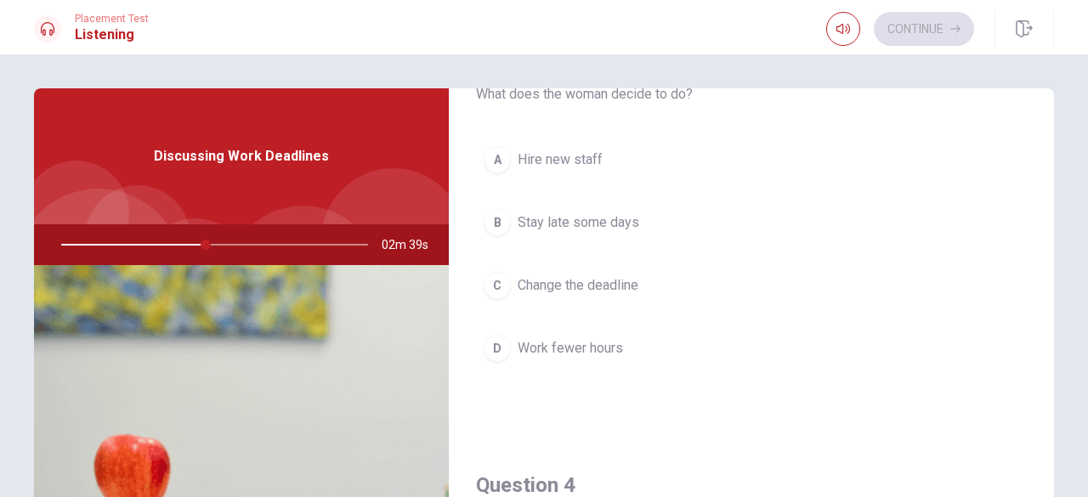
scroll to position [957, 0]
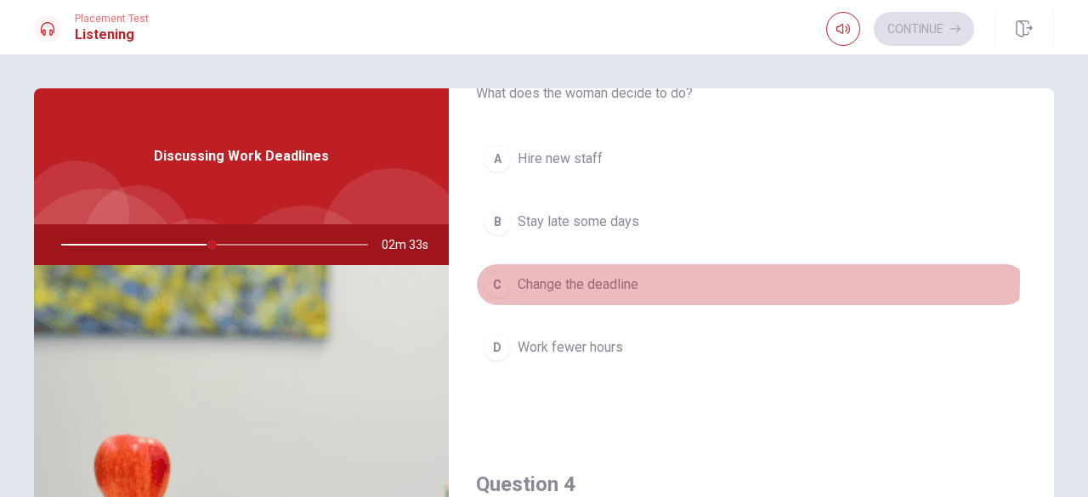
click at [608, 275] on span "Change the deadline" at bounding box center [578, 285] width 121 height 20
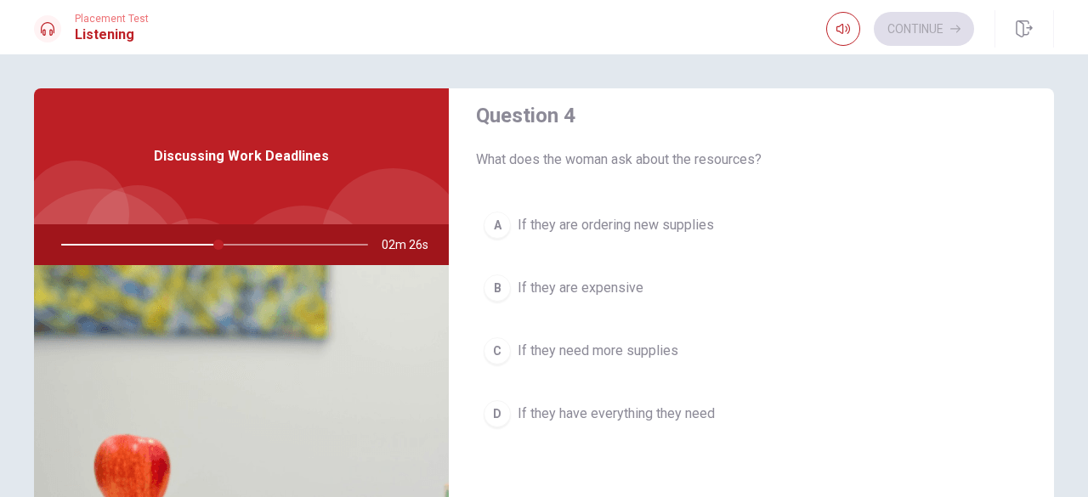
scroll to position [1337, 0]
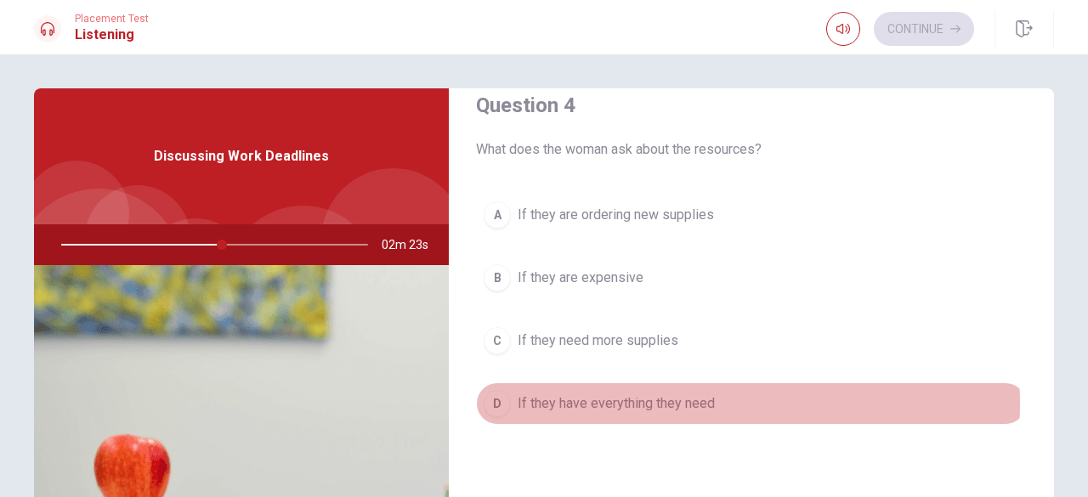
click at [686, 395] on span "If they have everything they need" at bounding box center [616, 404] width 197 height 20
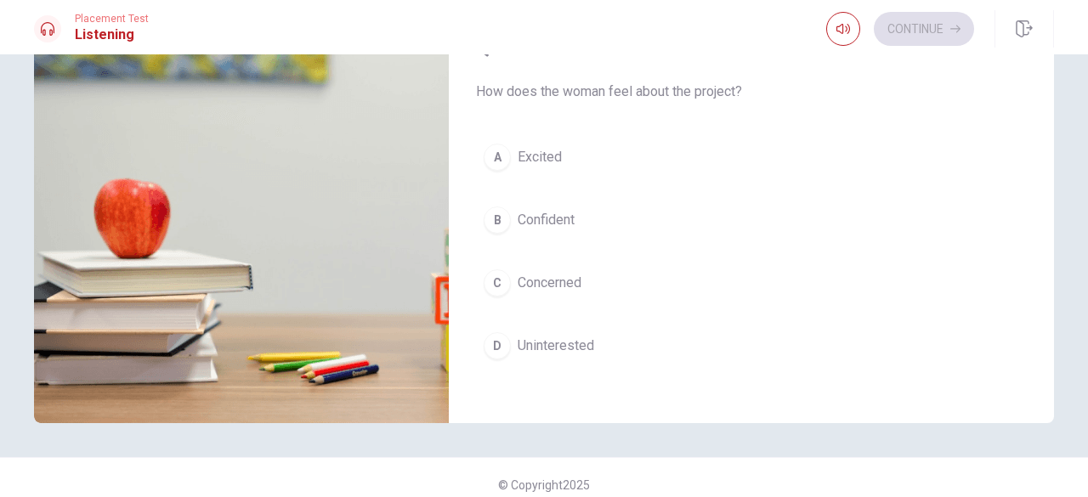
scroll to position [260, 0]
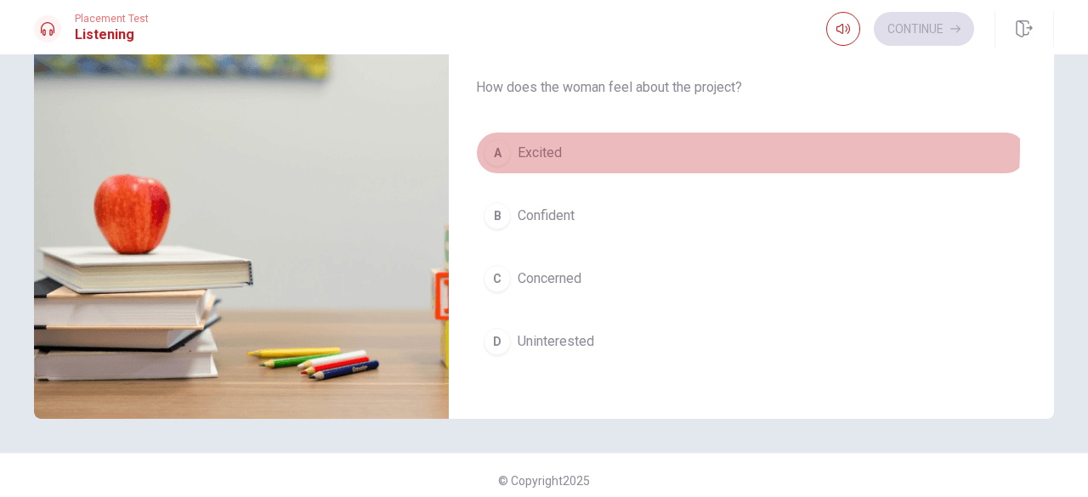
click at [558, 137] on button "A Excited" at bounding box center [751, 153] width 551 height 43
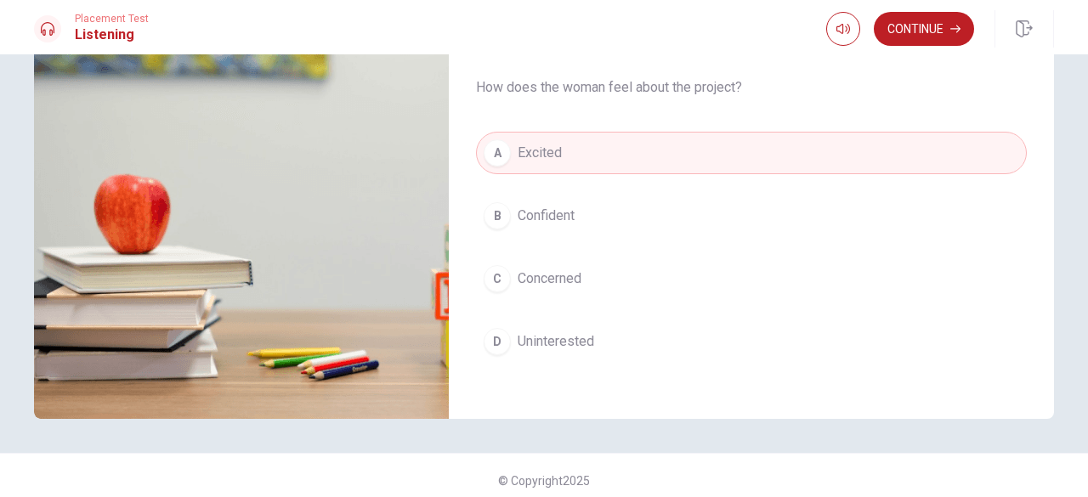
scroll to position [0, 0]
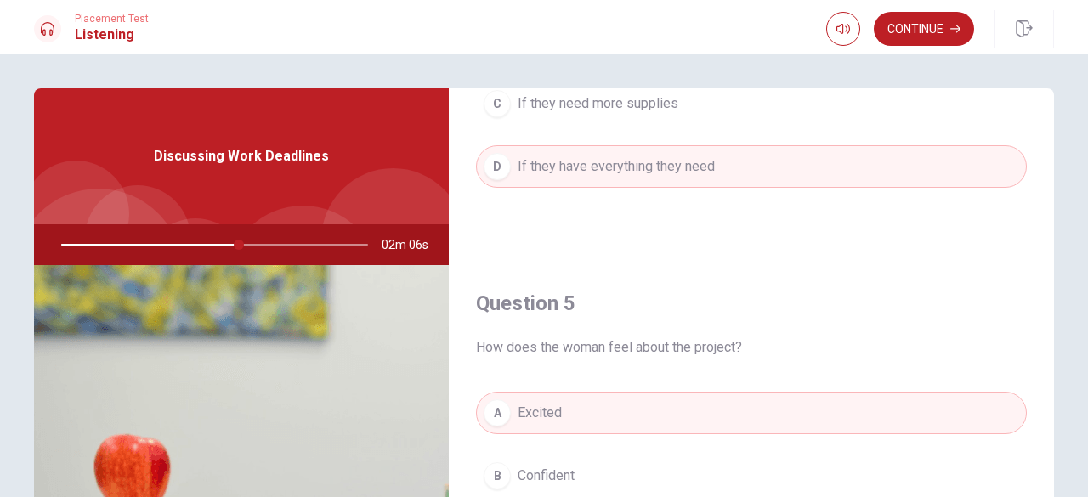
click at [255, 241] on div at bounding box center [211, 244] width 341 height 41
click at [277, 241] on div at bounding box center [211, 244] width 341 height 41
click at [317, 250] on div at bounding box center [211, 244] width 341 height 41
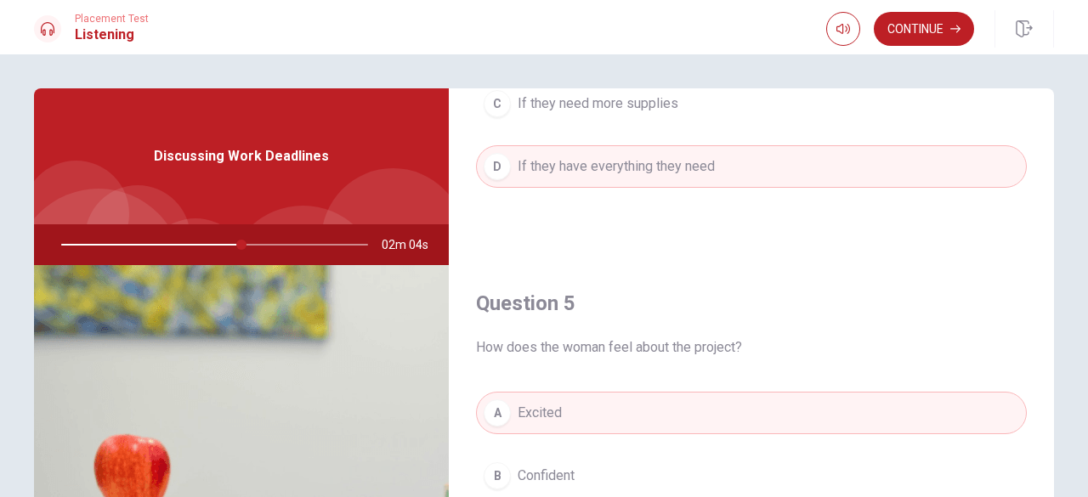
click at [317, 250] on div at bounding box center [211, 244] width 341 height 41
click at [350, 247] on div at bounding box center [211, 244] width 341 height 41
click at [389, 226] on span "02m 02s" at bounding box center [412, 244] width 60 height 41
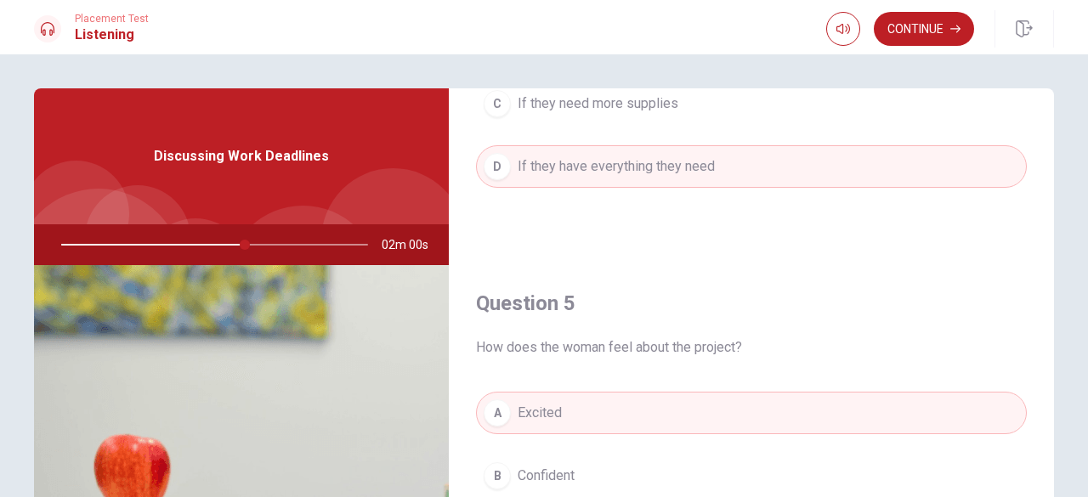
click at [361, 243] on div at bounding box center [211, 244] width 341 height 41
click at [68, 242] on div at bounding box center [211, 244] width 341 height 41
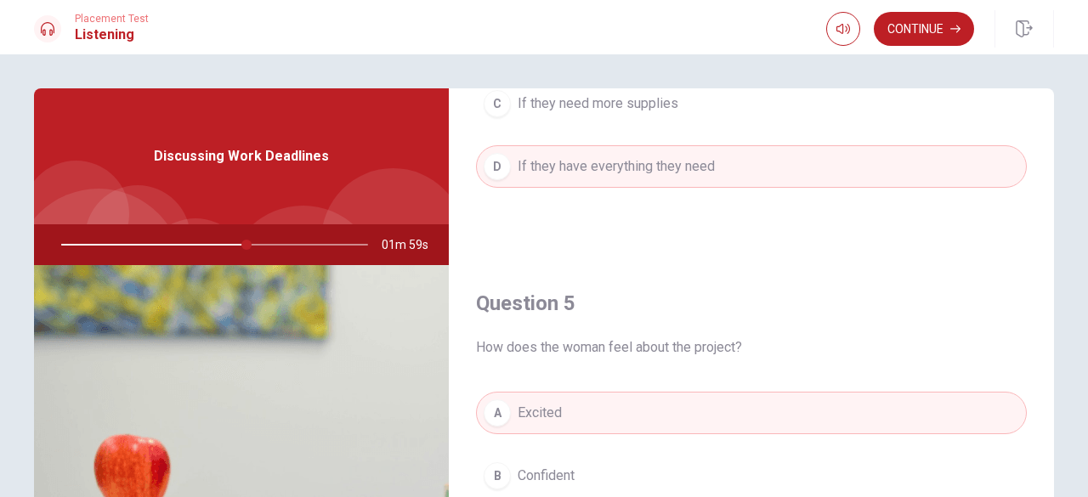
click at [68, 242] on div at bounding box center [211, 244] width 341 height 41
drag, startPoint x: 68, startPoint y: 242, endPoint x: 385, endPoint y: 319, distance: 326.3
click at [385, 319] on div "Discussing Work Deadlines 01m 58s" at bounding box center [241, 383] width 415 height 591
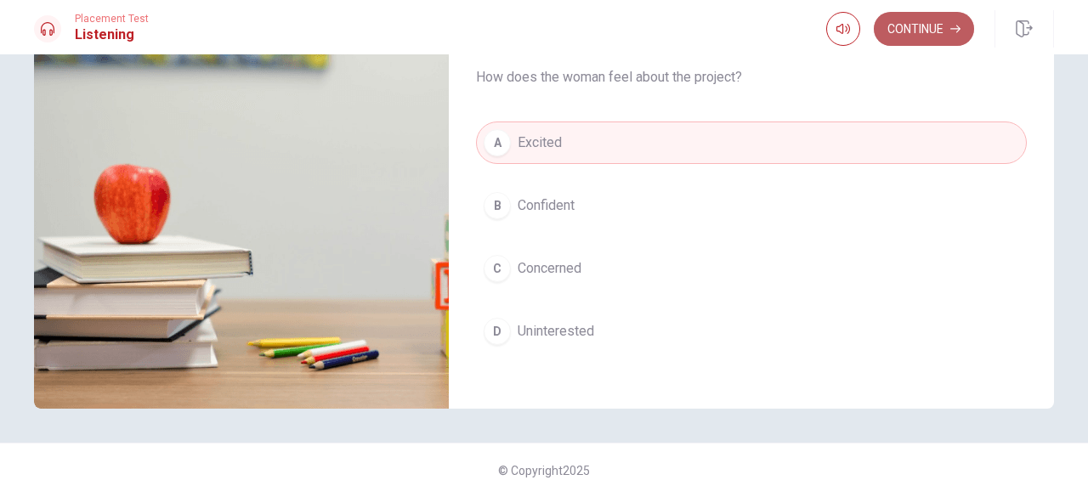
click at [930, 33] on button "Continue" at bounding box center [924, 29] width 100 height 34
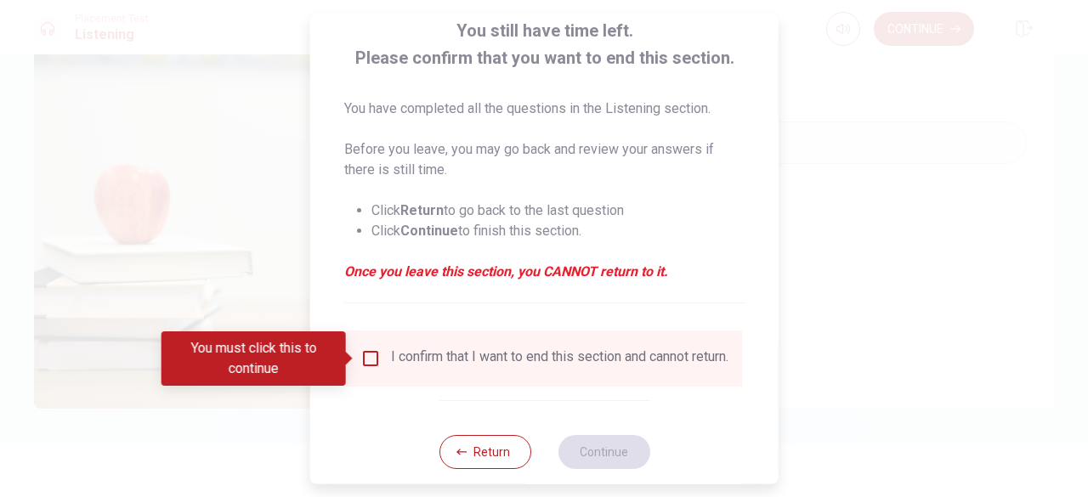
scroll to position [136, 0]
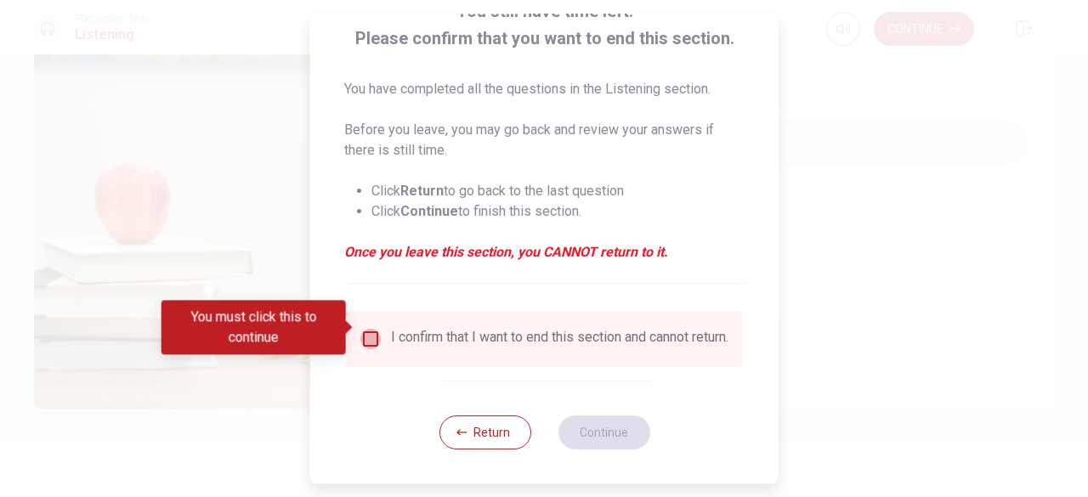
click at [364, 329] on input "You must click this to continue" at bounding box center [371, 339] width 20 height 20
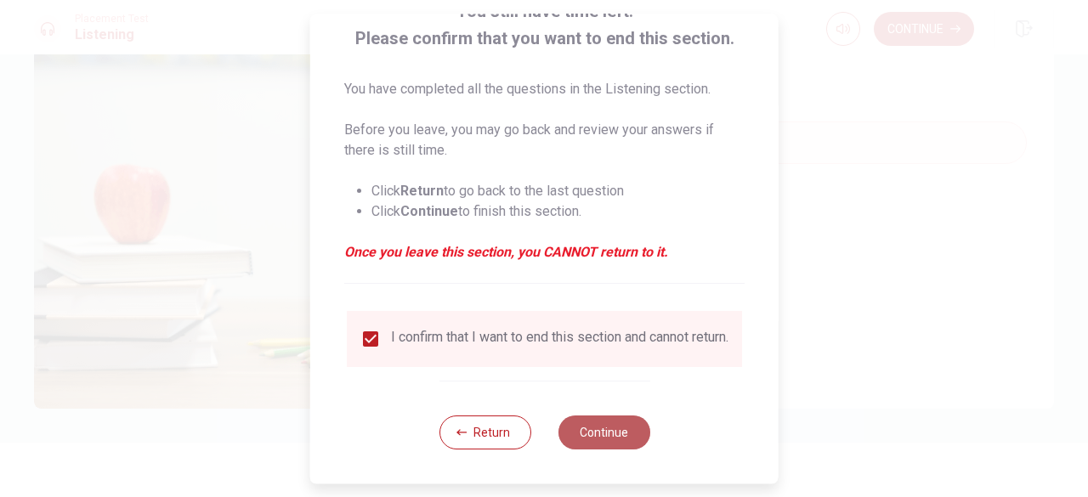
click at [593, 428] on button "Continue" at bounding box center [604, 433] width 92 height 34
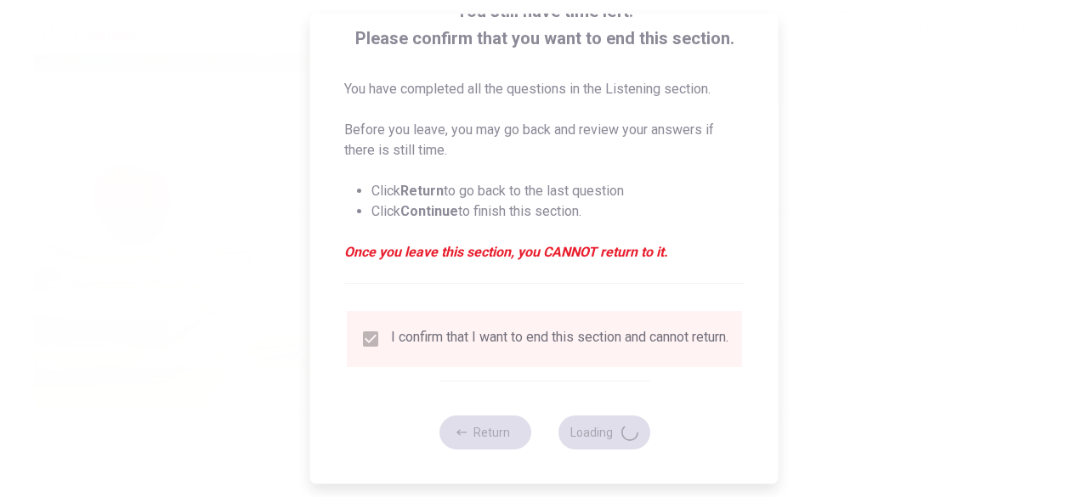
type input "64"
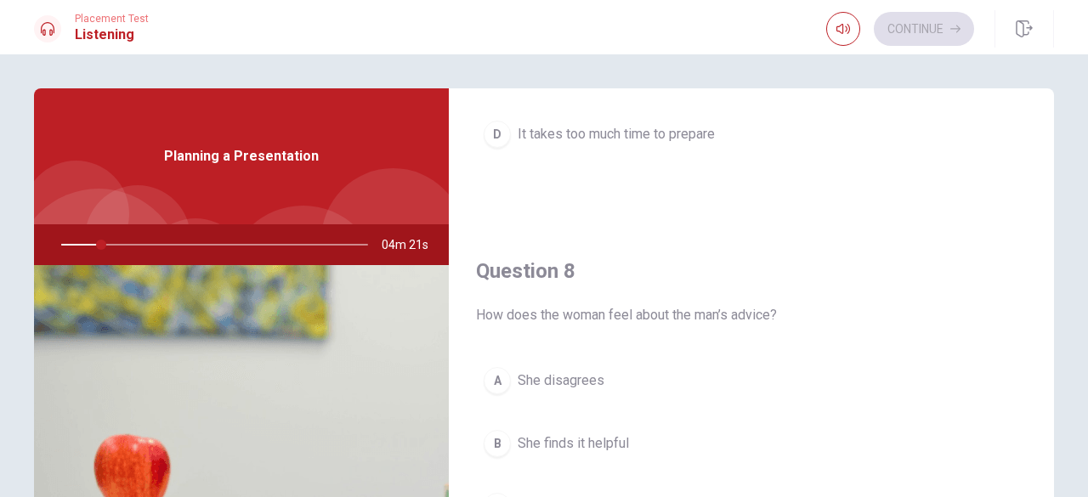
scroll to position [792, 0]
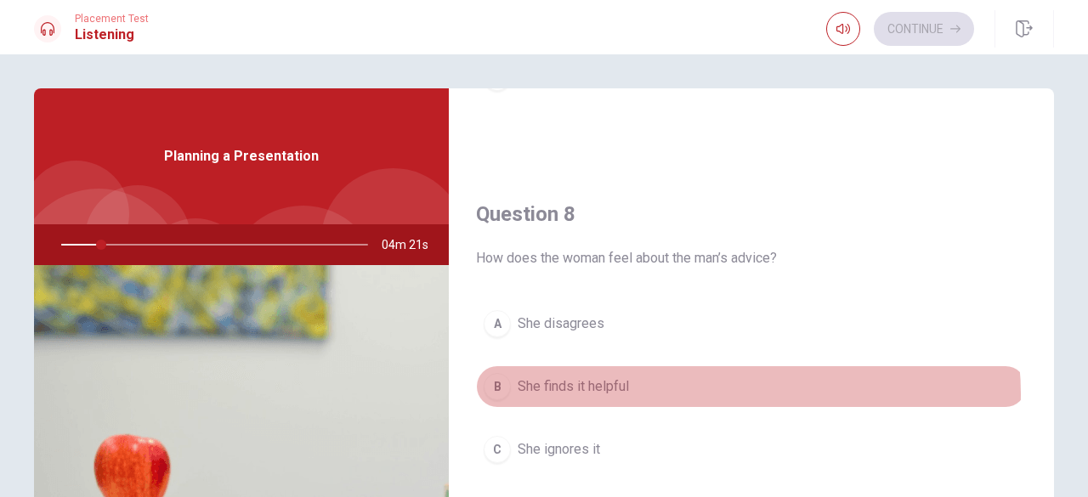
click at [731, 389] on button "B She finds it helpful" at bounding box center [751, 387] width 551 height 43
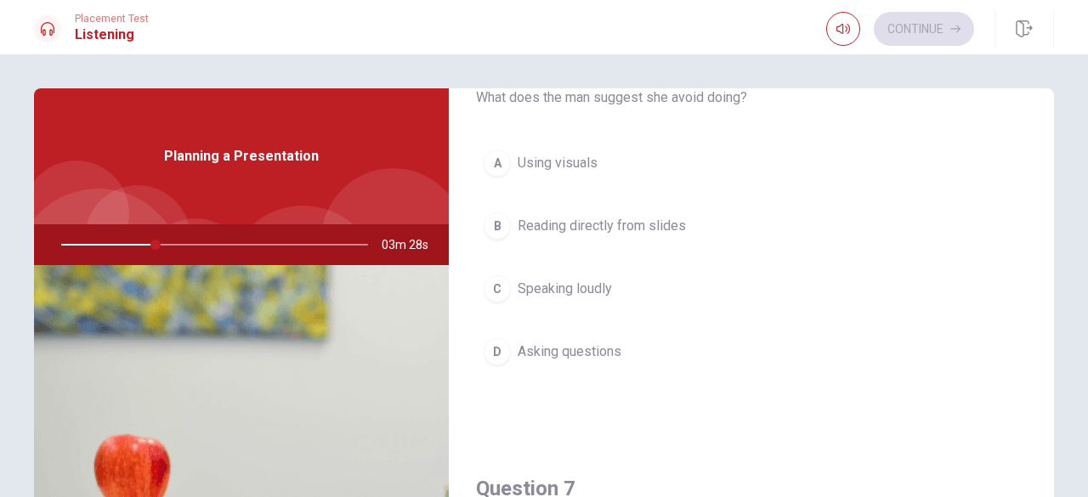
scroll to position [85, 0]
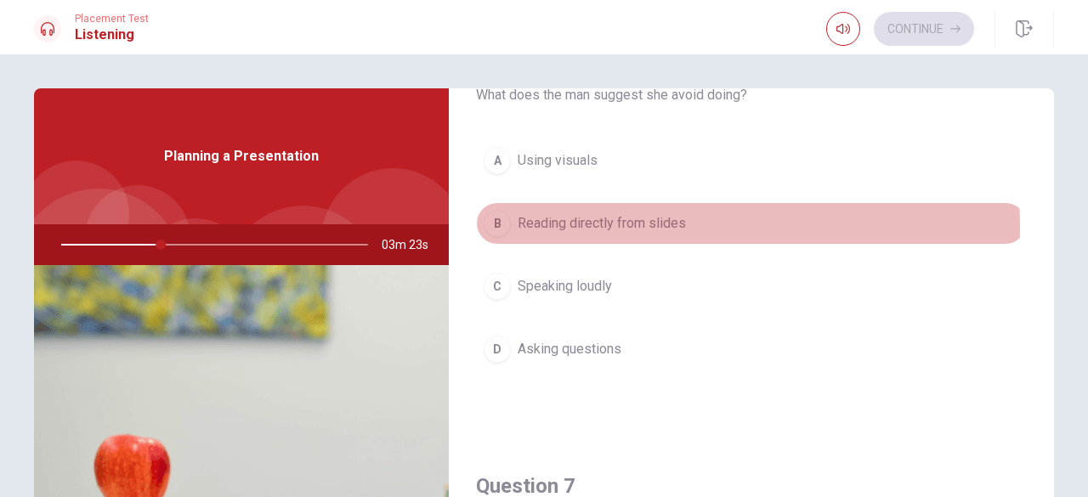
click at [612, 227] on span "Reading directly from slides" at bounding box center [602, 223] width 168 height 20
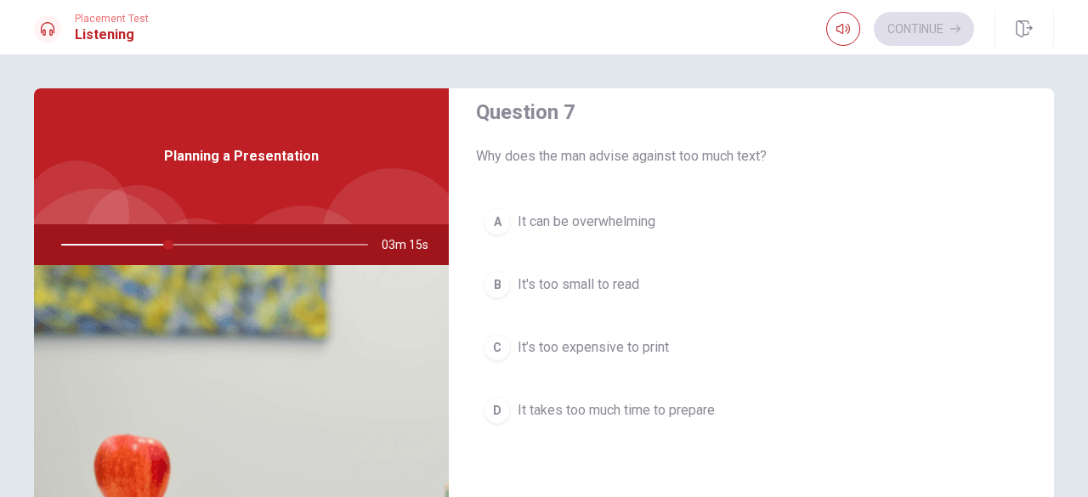
scroll to position [460, 0]
click at [644, 215] on span "It can be overwhelming" at bounding box center [587, 221] width 138 height 20
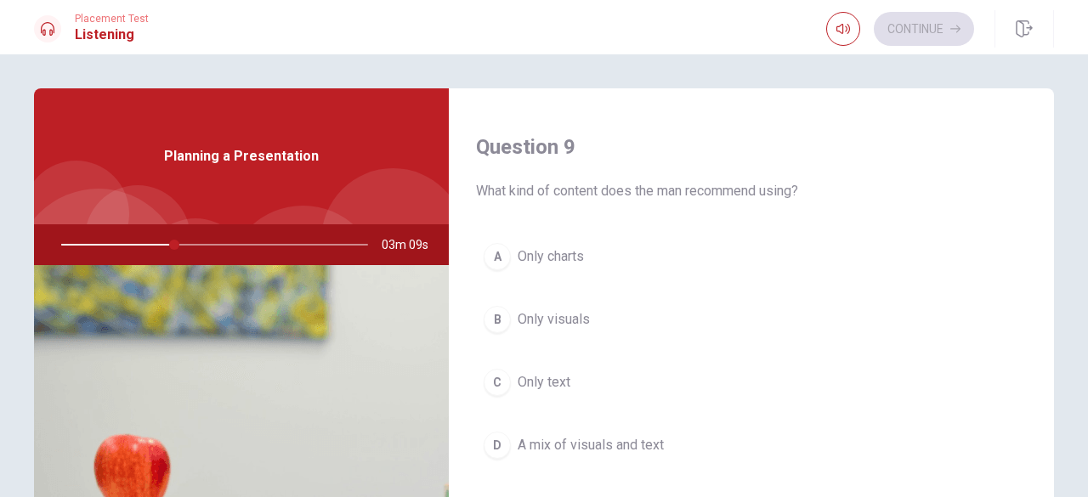
scroll to position [1296, 0]
click at [604, 434] on span "A mix of visuals and text" at bounding box center [591, 444] width 146 height 20
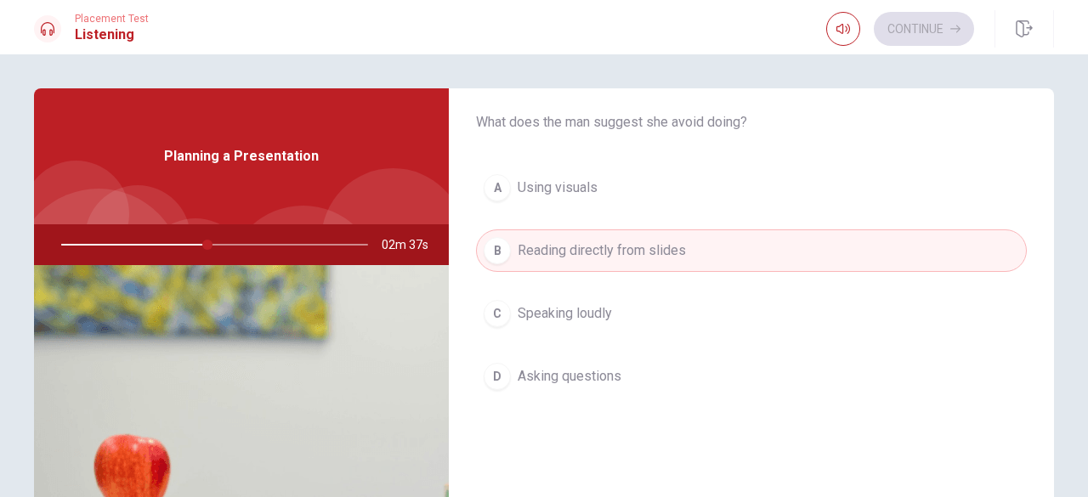
scroll to position [31, 0]
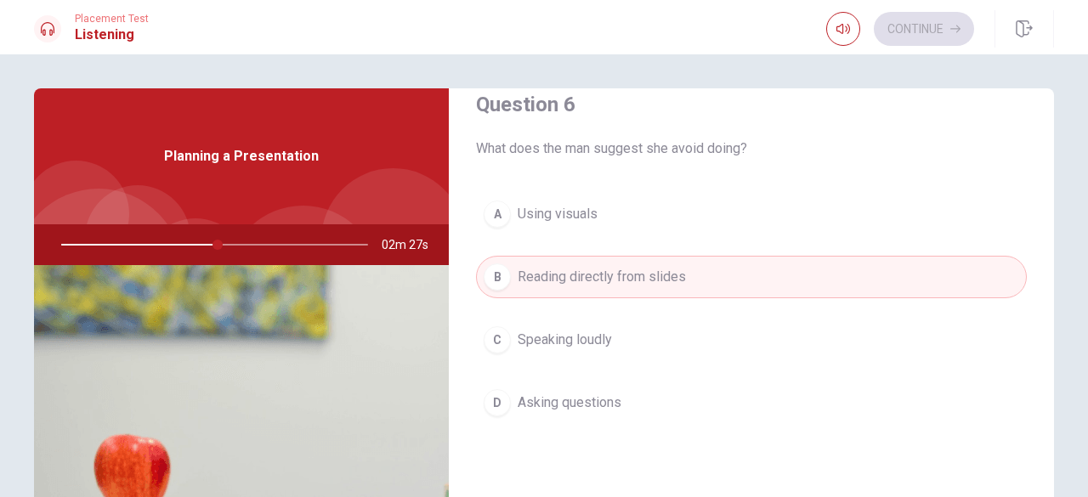
click at [572, 213] on span "Using visuals" at bounding box center [558, 214] width 80 height 20
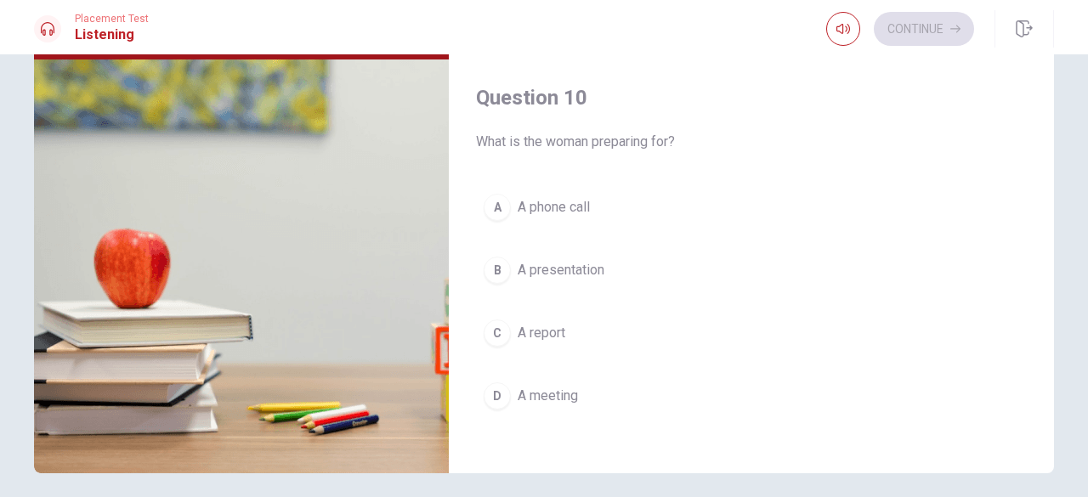
scroll to position [214, 0]
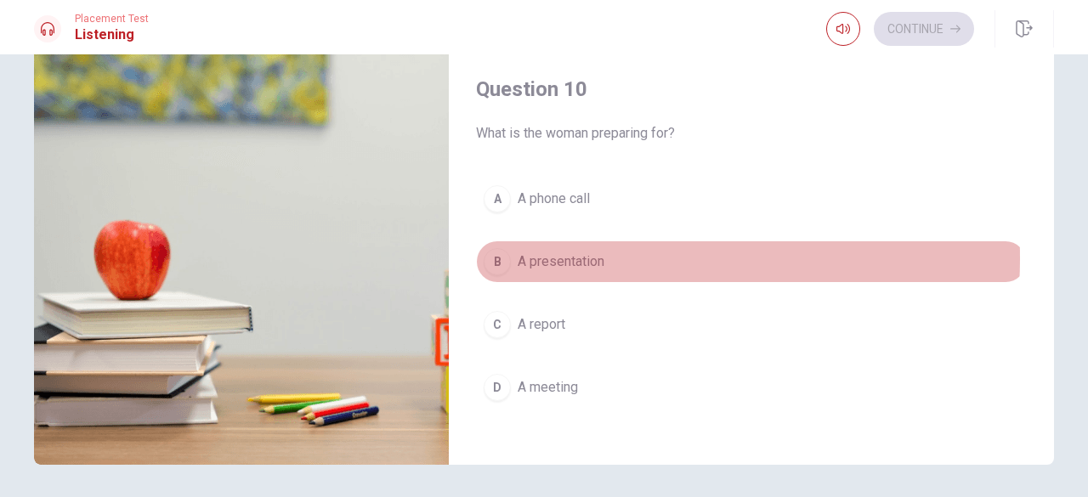
click at [577, 252] on span "A presentation" at bounding box center [561, 262] width 87 height 20
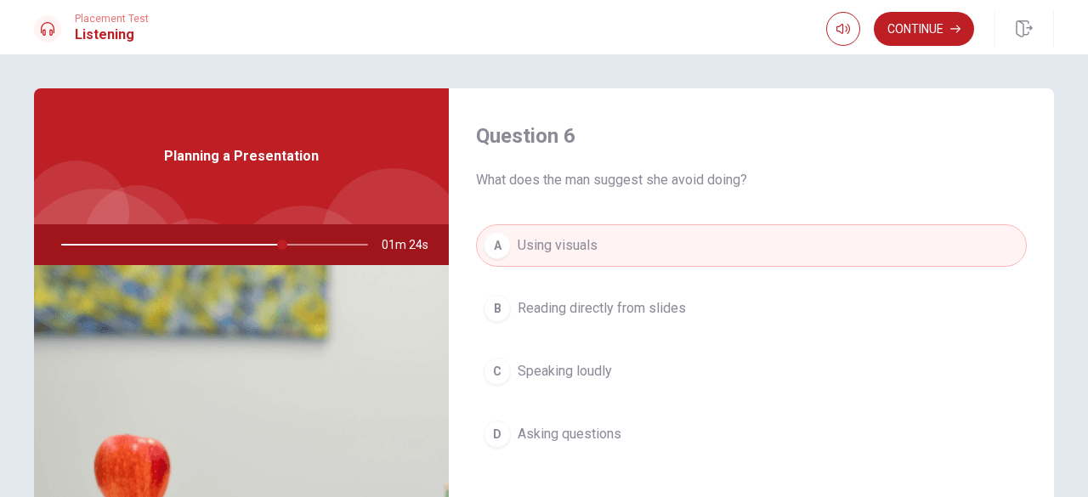
scroll to position [270, 0]
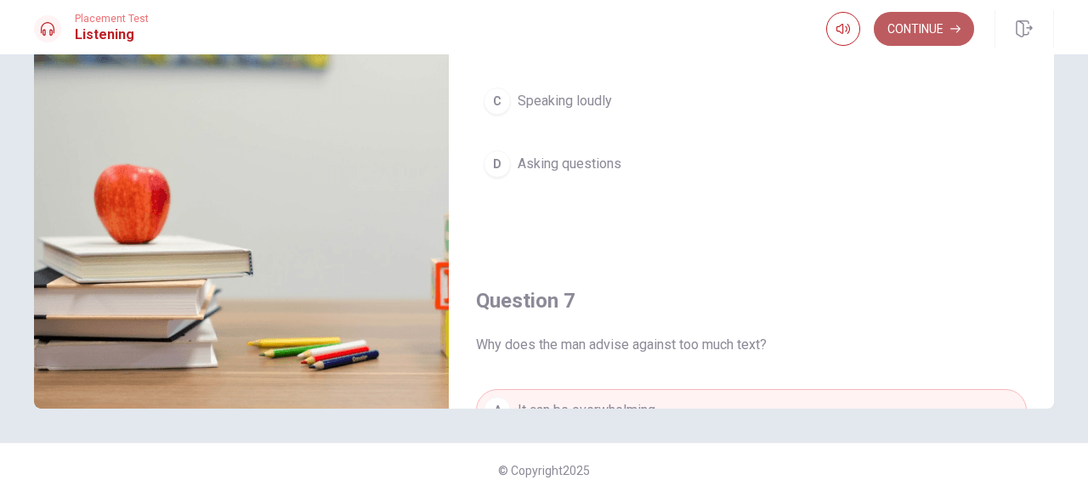
click at [934, 31] on button "Continue" at bounding box center [924, 29] width 100 height 34
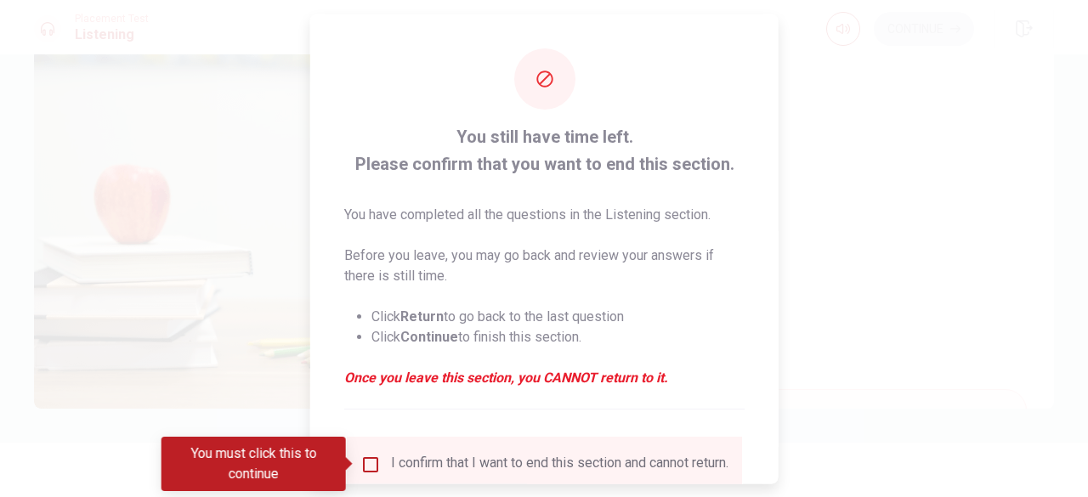
scroll to position [136, 0]
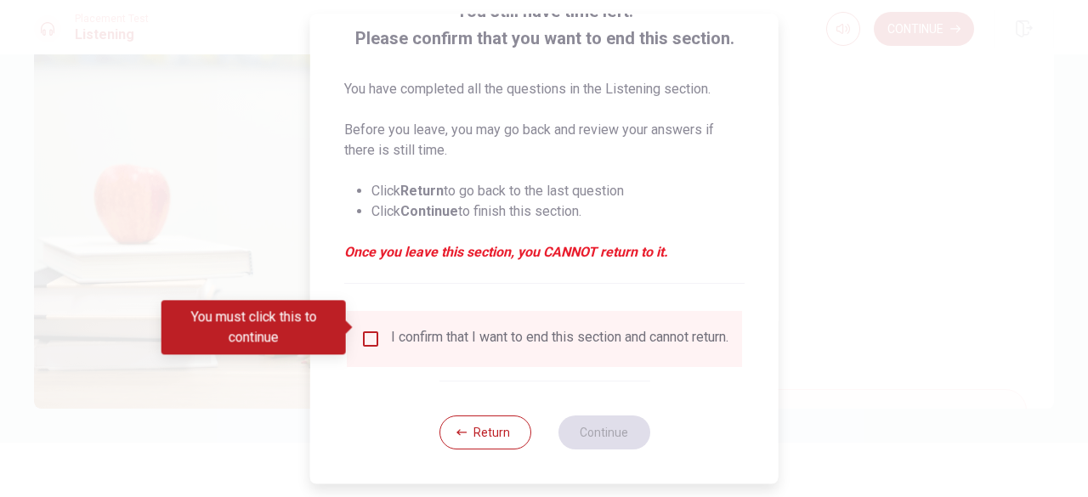
click at [371, 332] on input "You must click this to continue" at bounding box center [371, 339] width 20 height 20
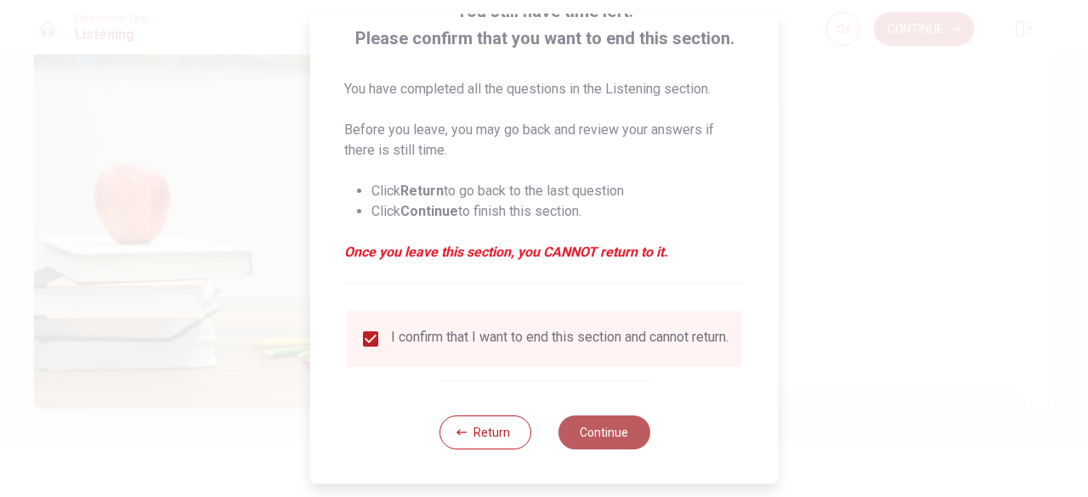
click at [607, 440] on button "Continue" at bounding box center [604, 433] width 92 height 34
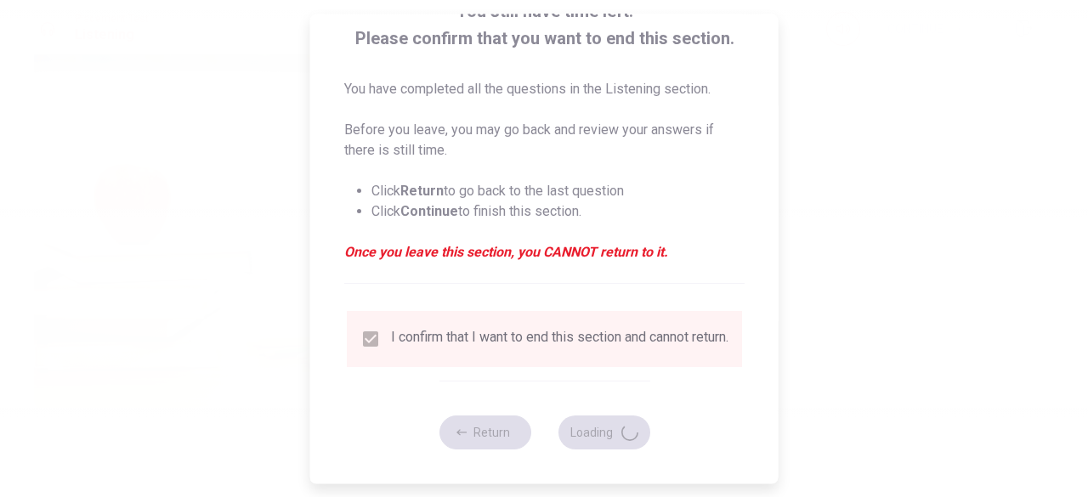
type input "75"
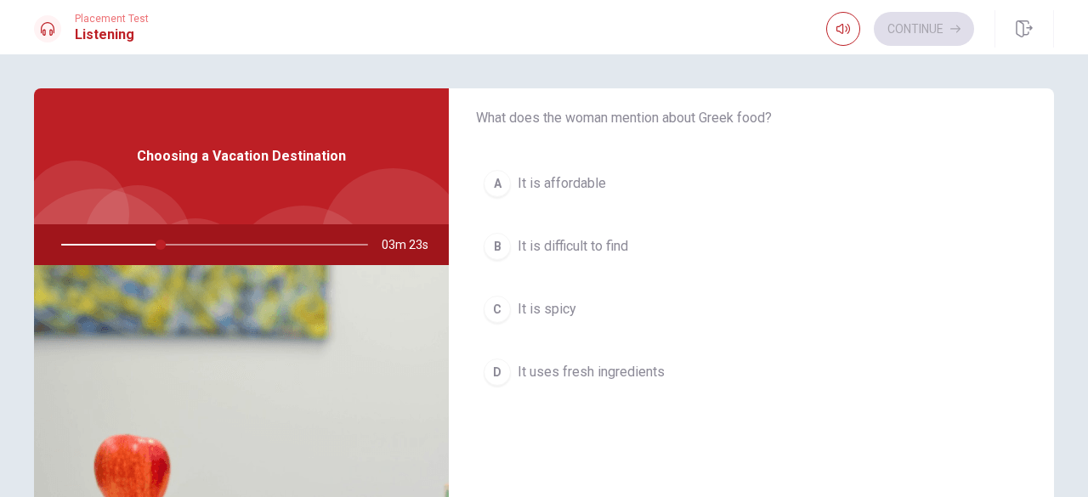
scroll to position [61, 0]
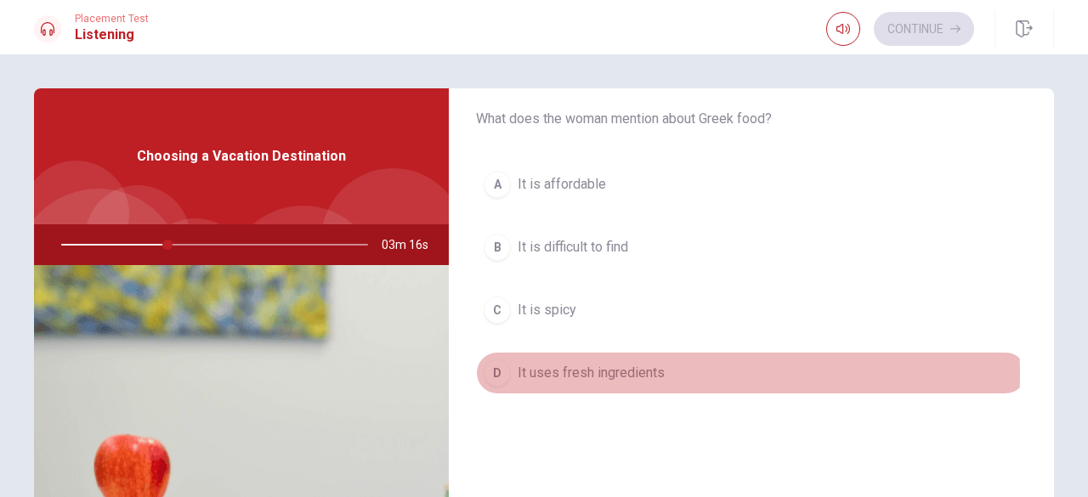
click at [655, 373] on span "It uses fresh ingredients" at bounding box center [591, 373] width 147 height 20
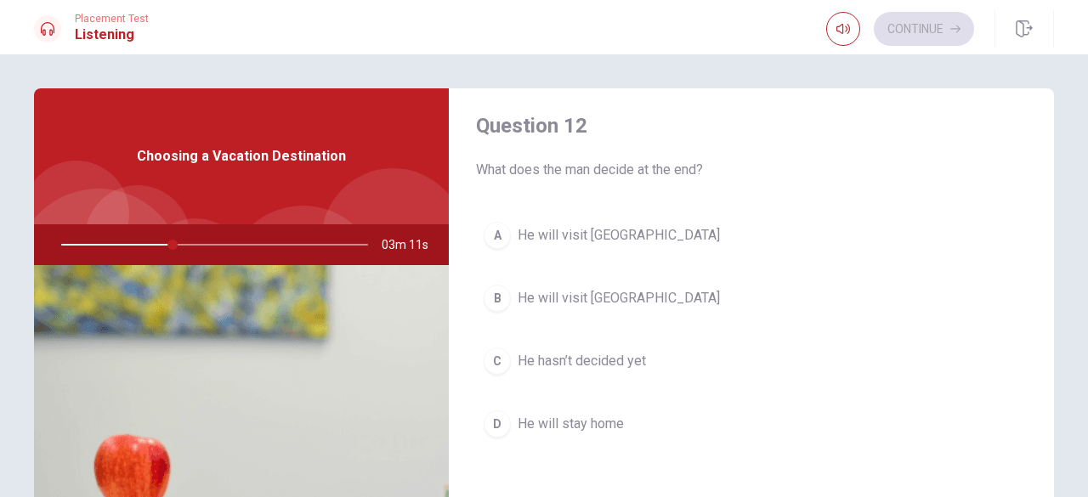
scroll to position [445, 0]
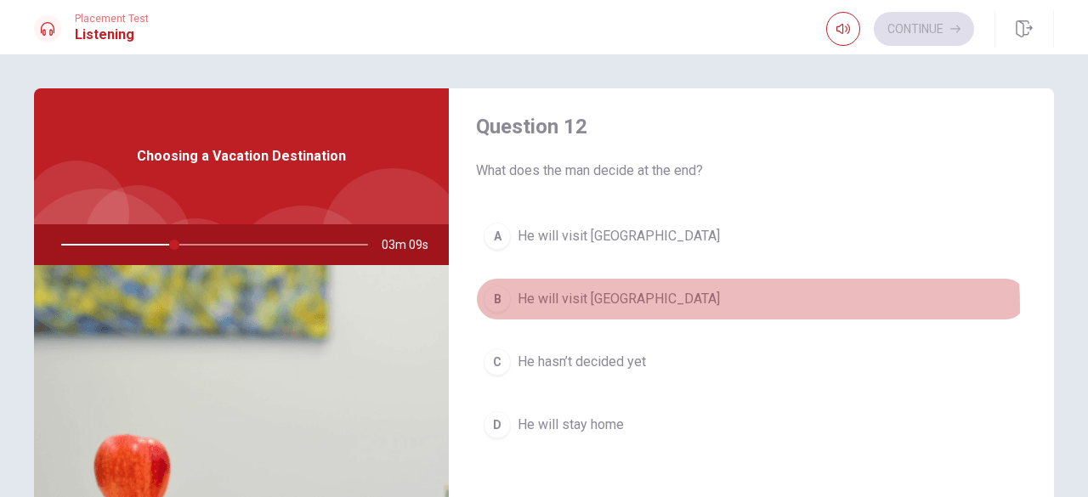
click at [628, 304] on button "B He will visit [GEOGRAPHIC_DATA]" at bounding box center [751, 299] width 551 height 43
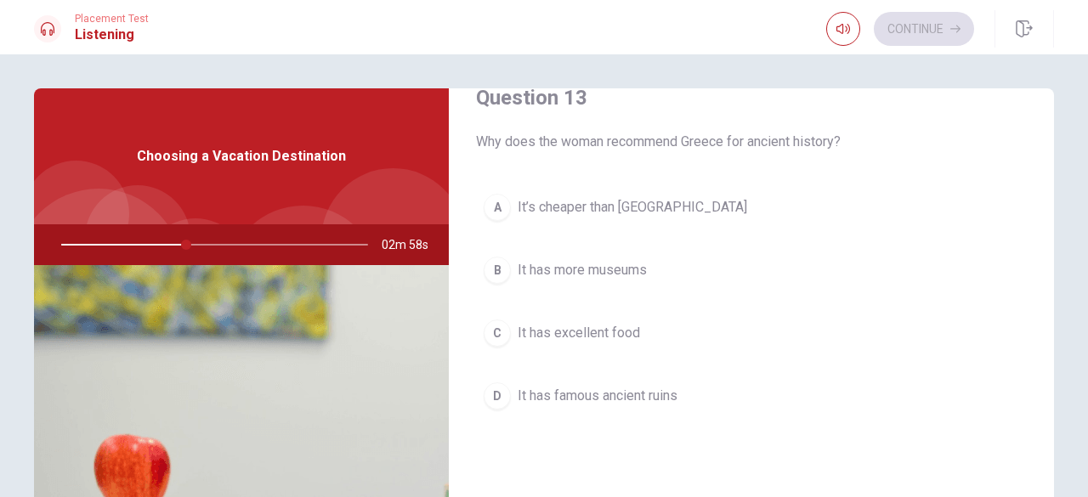
scroll to position [910, 0]
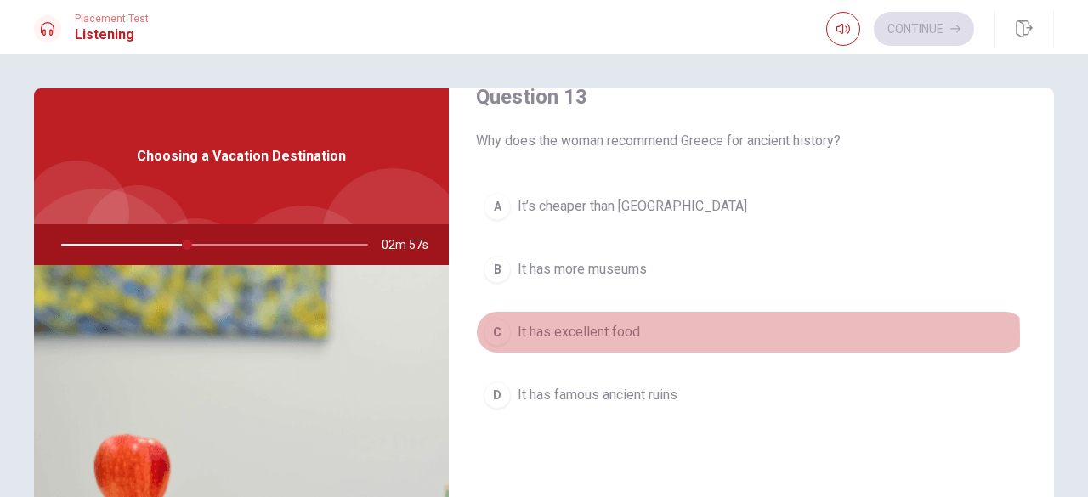
click at [657, 330] on button "C It has excellent food" at bounding box center [751, 332] width 551 height 43
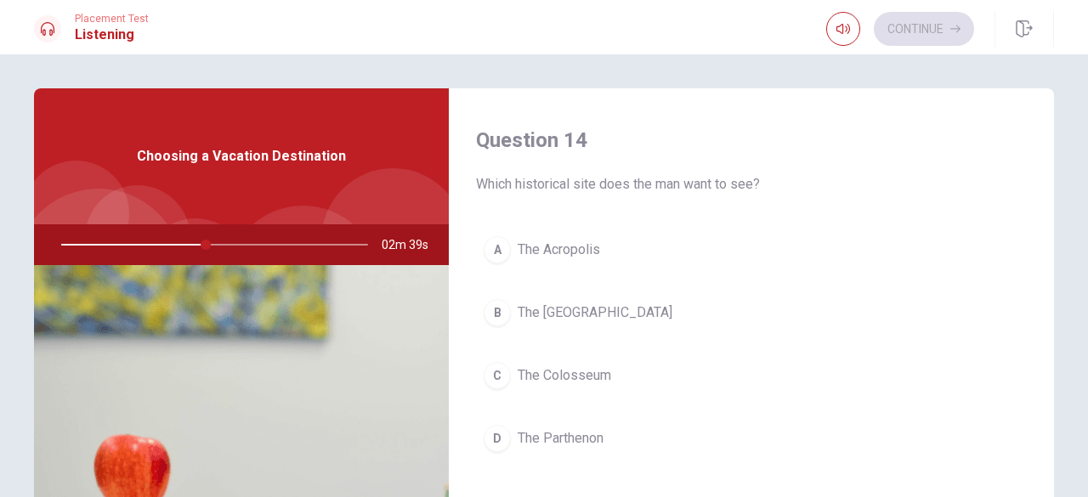
scroll to position [1301, 0]
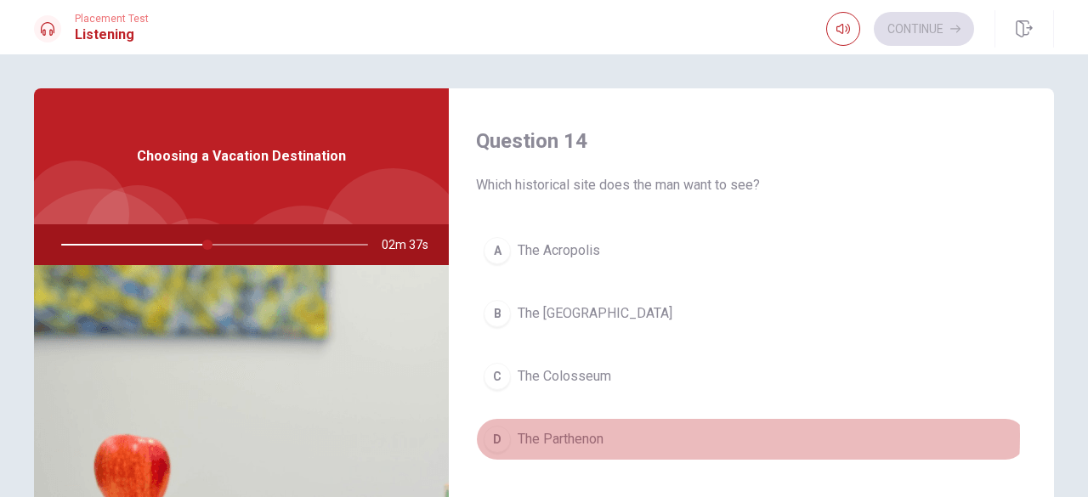
click at [659, 429] on button "D The Parthenon" at bounding box center [751, 439] width 551 height 43
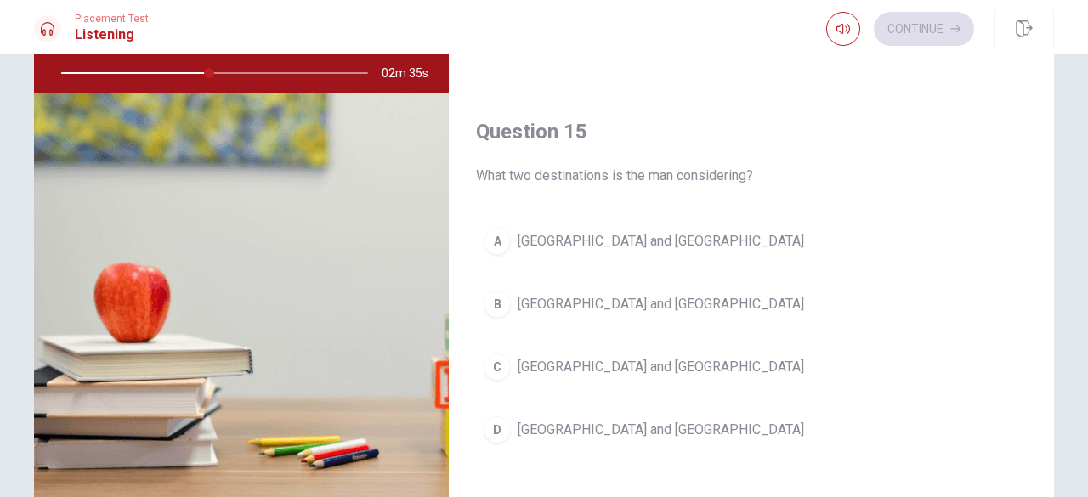
scroll to position [171, 0]
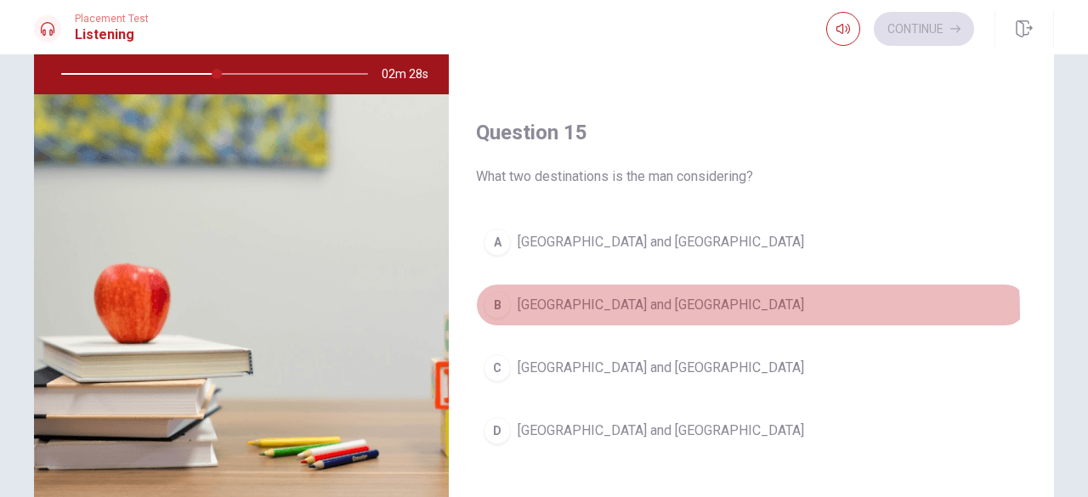
click at [608, 304] on span "[GEOGRAPHIC_DATA] and [GEOGRAPHIC_DATA]" at bounding box center [661, 305] width 287 height 20
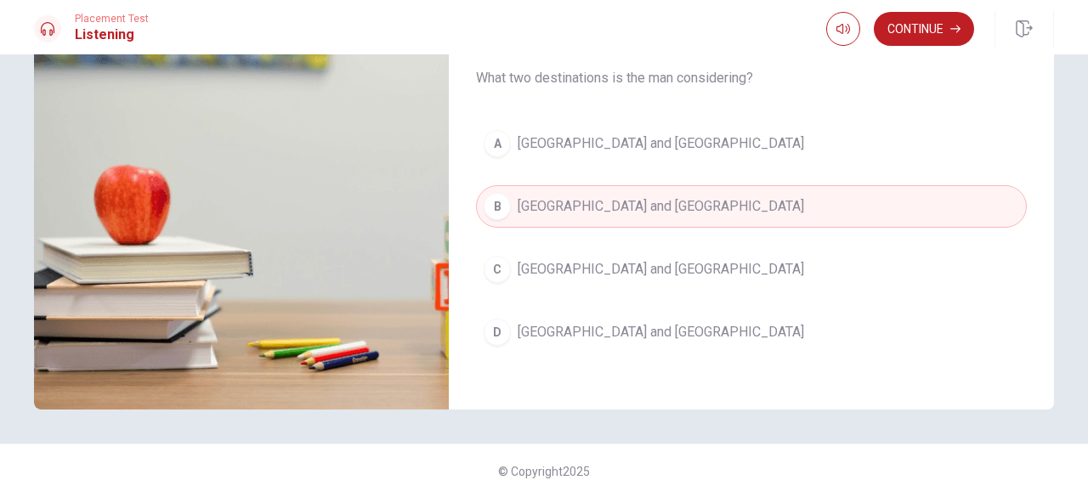
scroll to position [270, 0]
click at [930, 33] on button "Continue" at bounding box center [924, 29] width 100 height 34
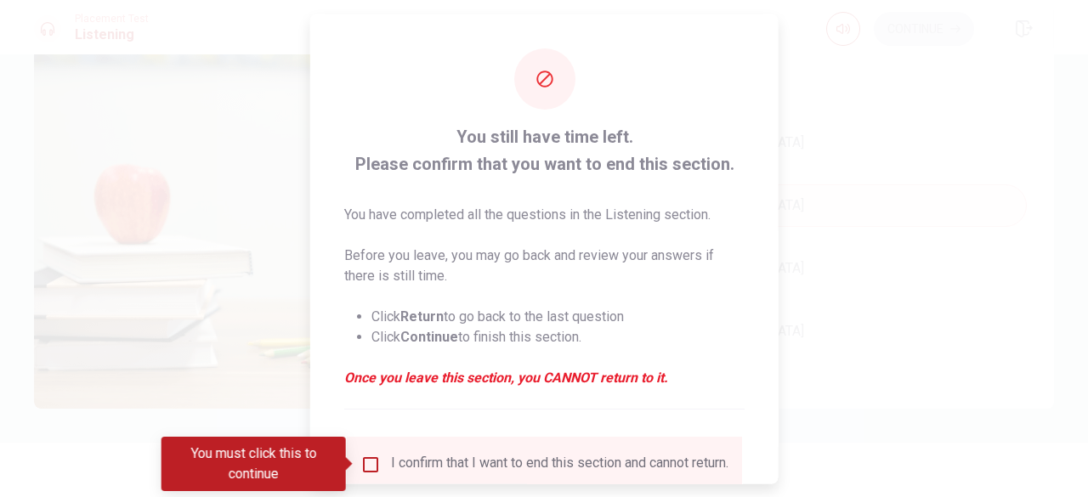
scroll to position [136, 0]
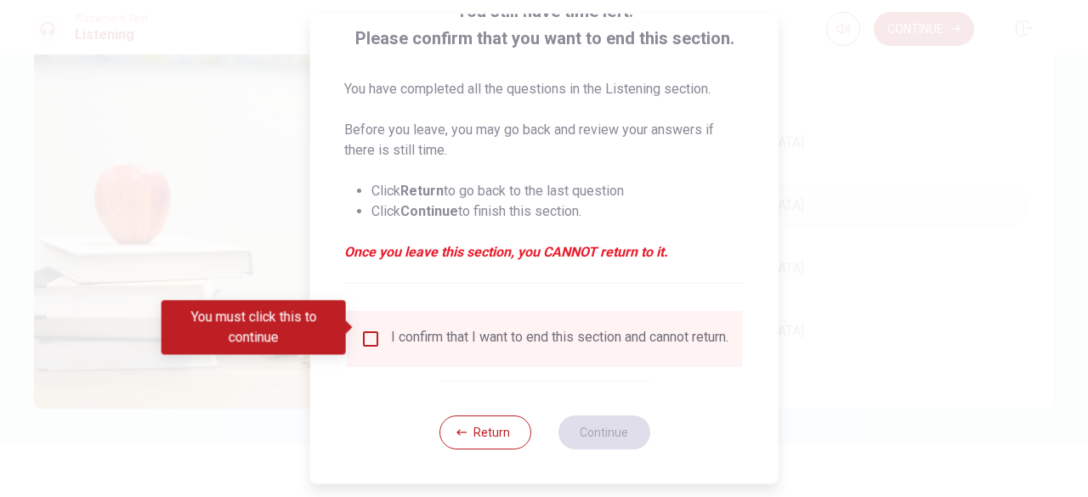
click at [430, 329] on div "I confirm that I want to end this section and cannot return." at bounding box center [560, 339] width 338 height 20
click at [369, 329] on input "You must click this to continue" at bounding box center [371, 339] width 20 height 20
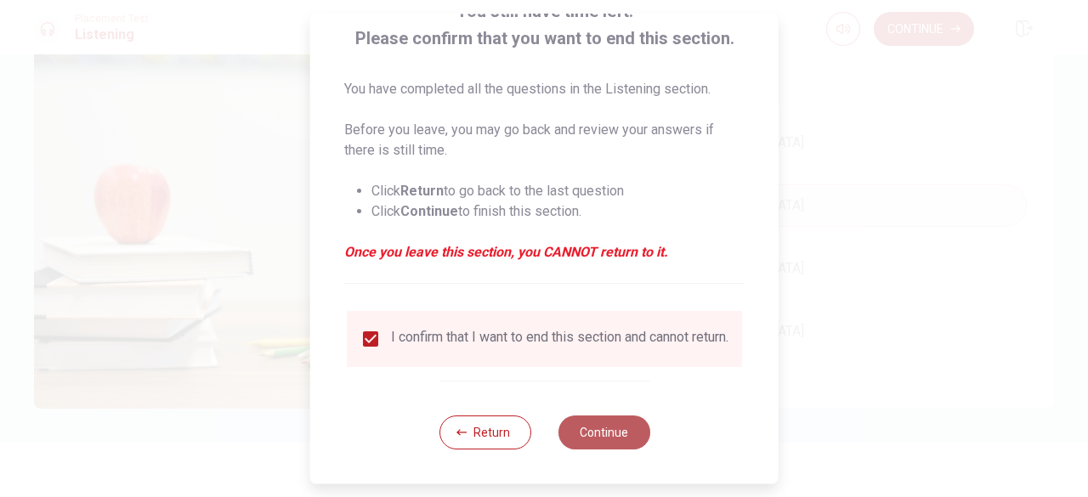
click at [587, 446] on button "Continue" at bounding box center [604, 433] width 92 height 34
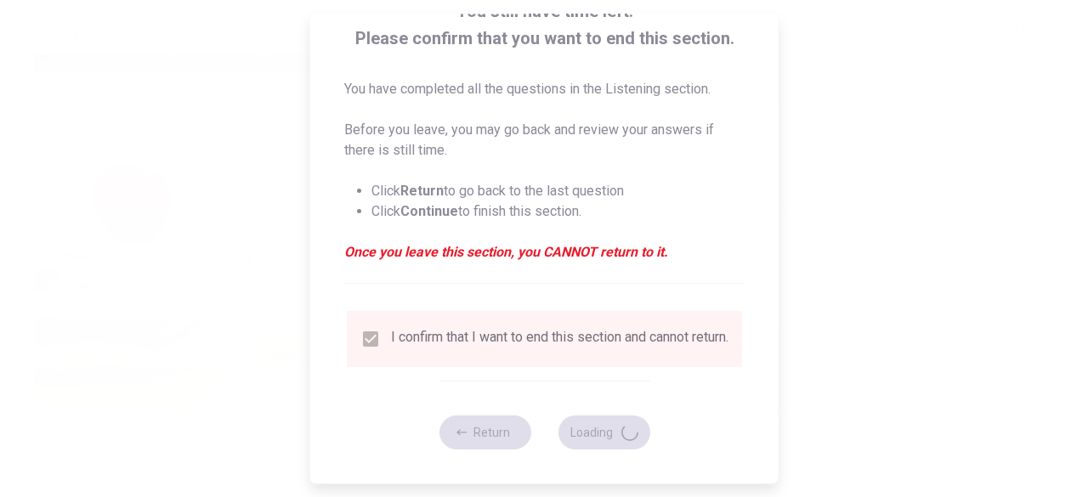
type input "58"
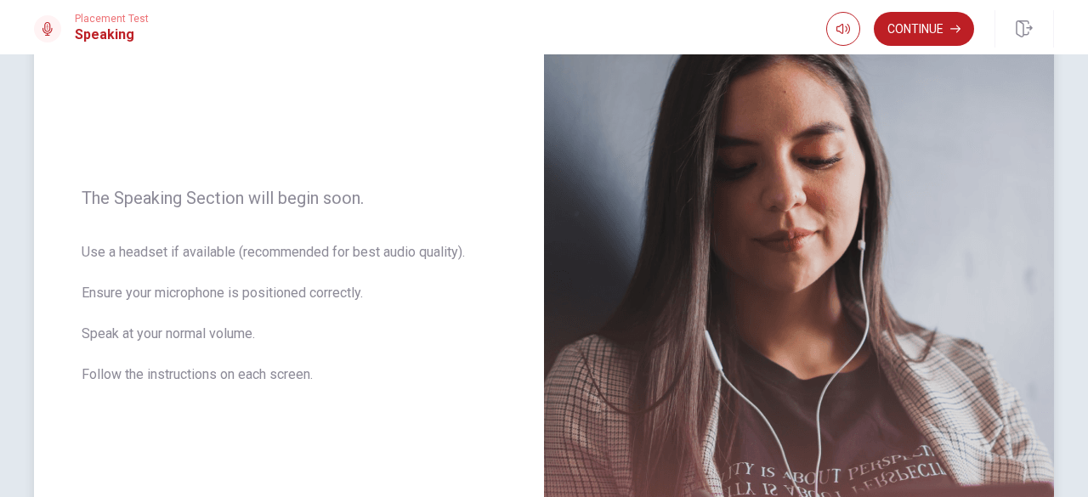
scroll to position [162, 0]
click at [262, 258] on span "Use a headset if available (recommended for best audio quality). Ensure your mi…" at bounding box center [289, 324] width 415 height 163
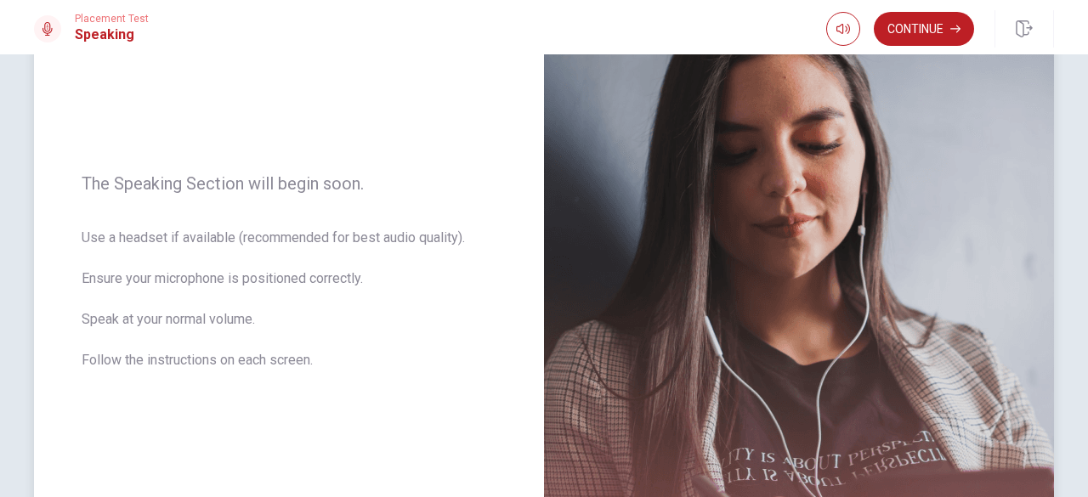
scroll to position [175, 0]
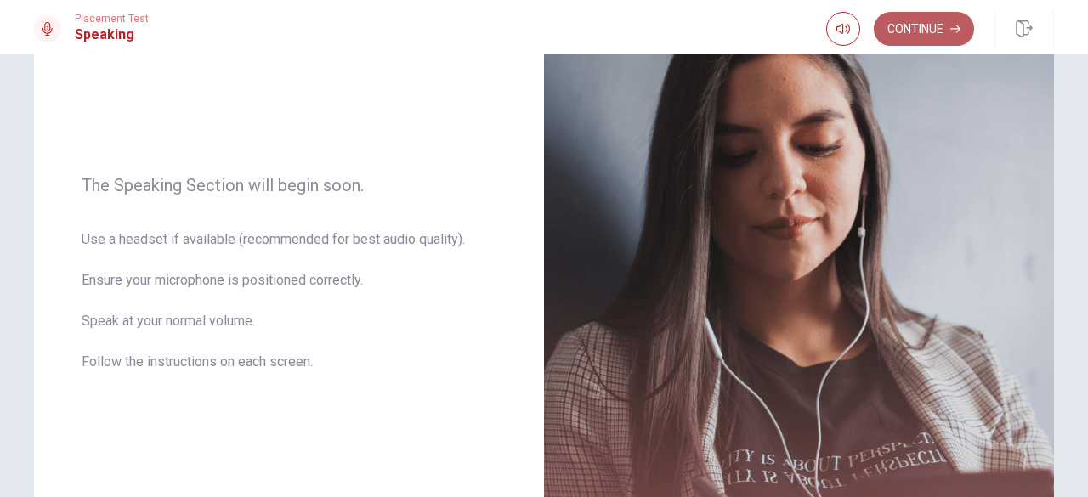
click at [937, 30] on button "Continue" at bounding box center [924, 29] width 100 height 34
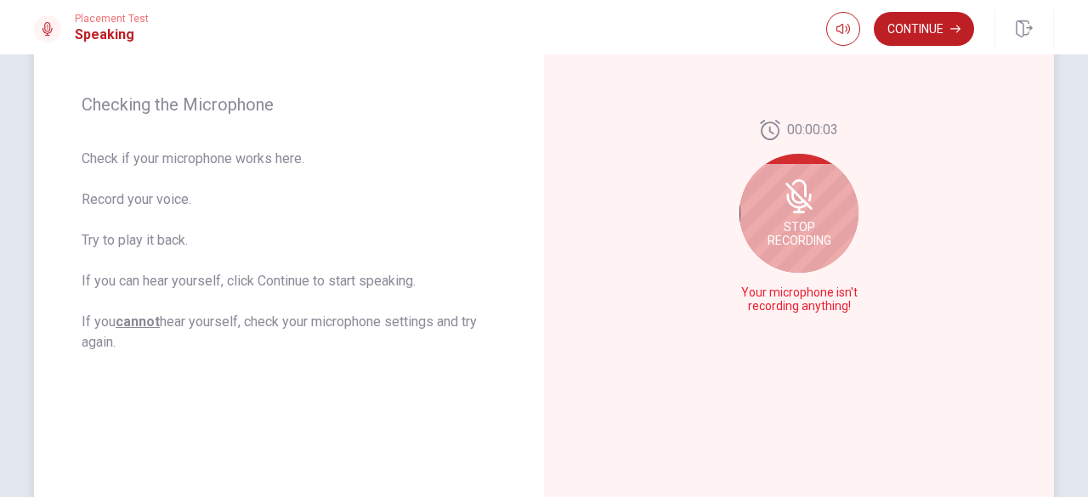
scroll to position [235, 0]
click at [792, 239] on span "Stop Recording" at bounding box center [800, 234] width 64 height 27
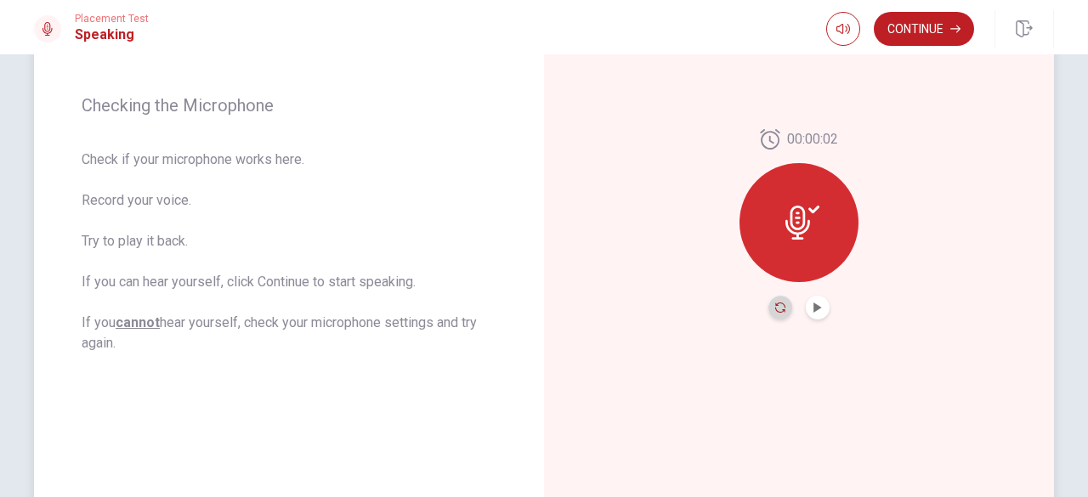
click at [775, 304] on icon "Record Again" at bounding box center [780, 308] width 10 height 10
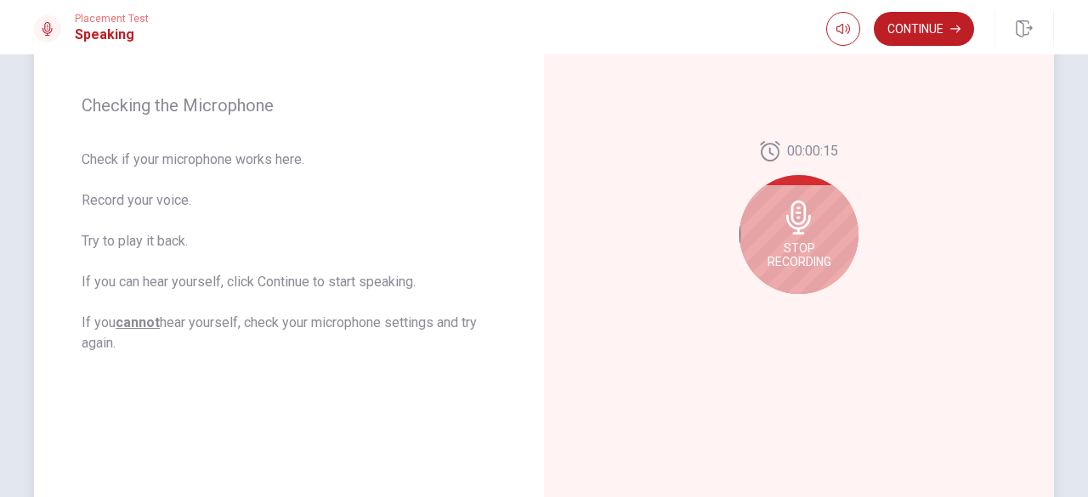
click at [804, 239] on div "Stop Recording" at bounding box center [799, 234] width 119 height 119
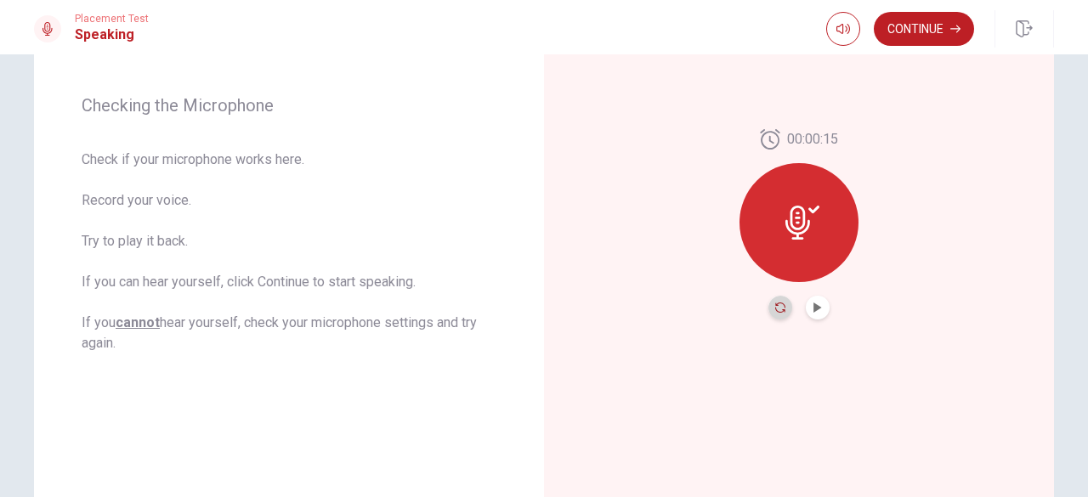
click at [775, 312] on icon "Record Again" at bounding box center [780, 308] width 10 height 10
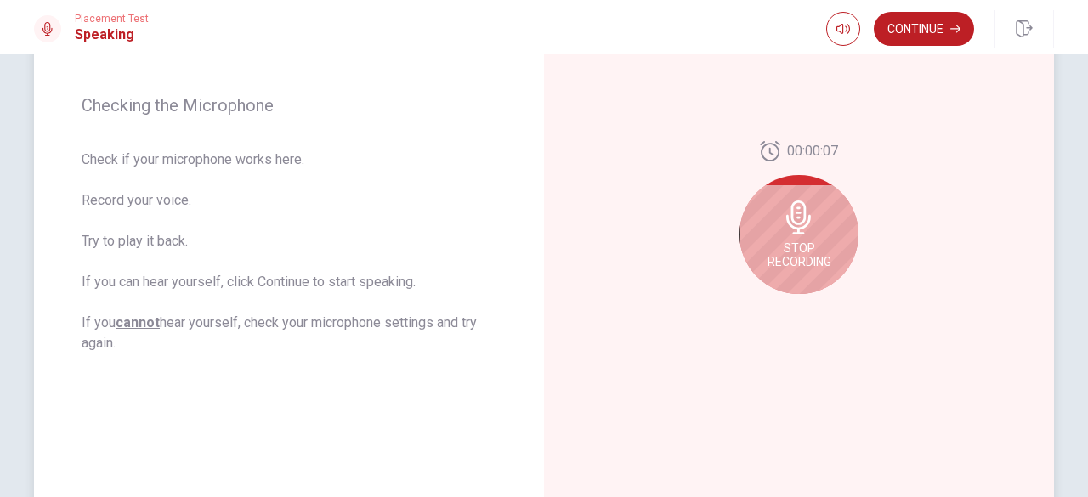
click at [804, 242] on span "Stop Recording" at bounding box center [800, 254] width 64 height 27
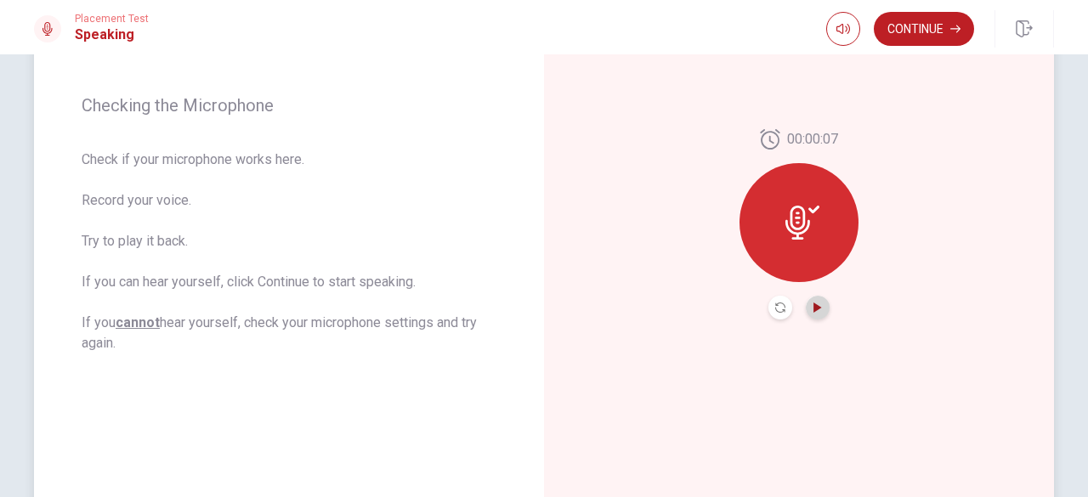
click at [814, 307] on icon "Play Audio" at bounding box center [818, 308] width 8 height 10
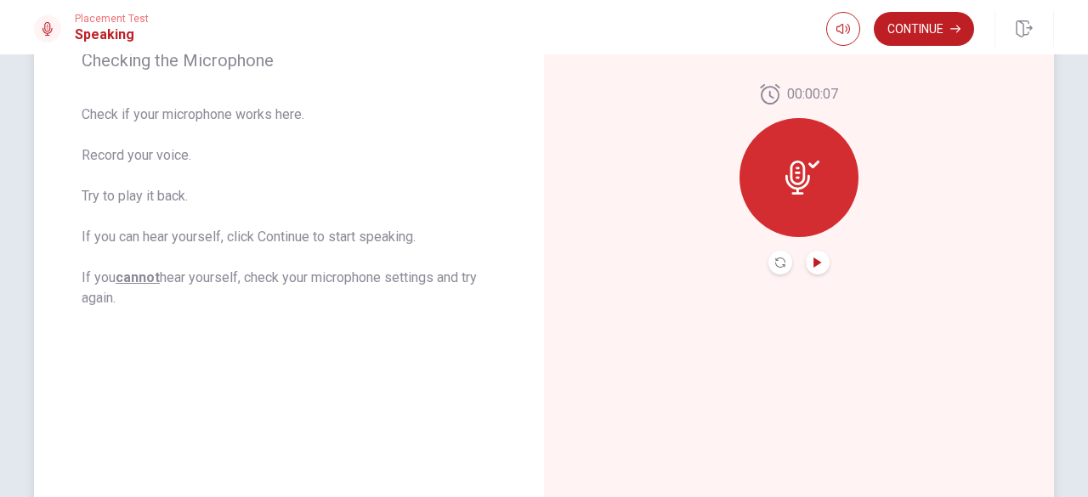
scroll to position [286, 0]
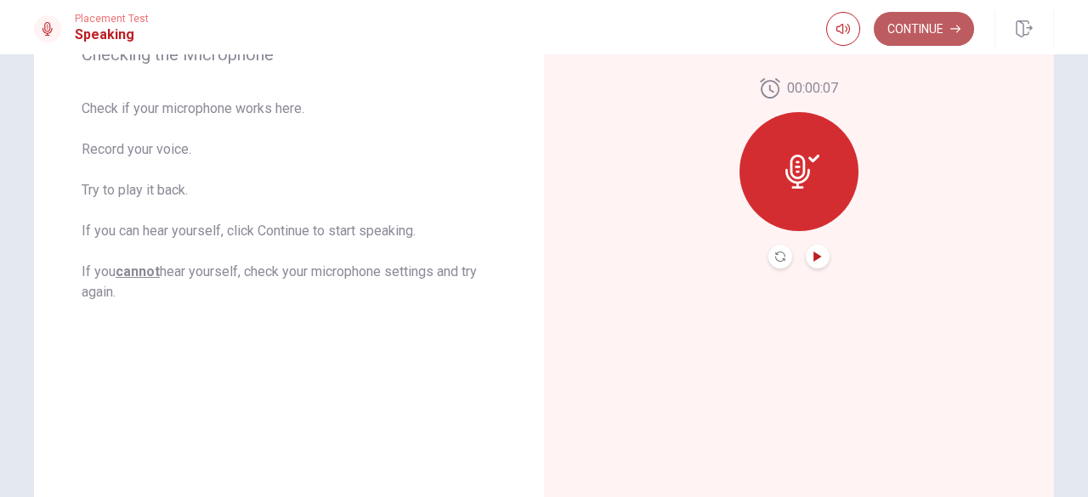
click at [942, 20] on button "Continue" at bounding box center [924, 29] width 100 height 34
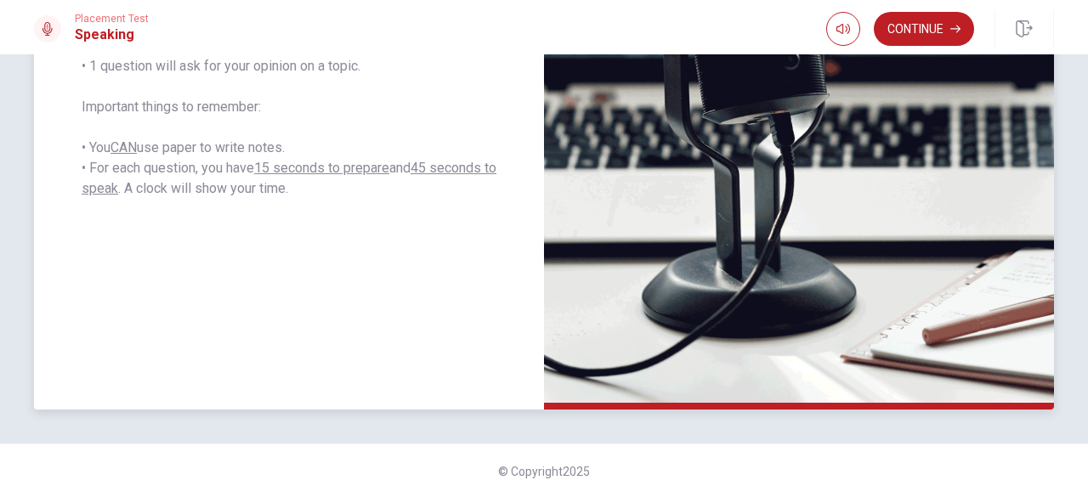
scroll to position [0, 0]
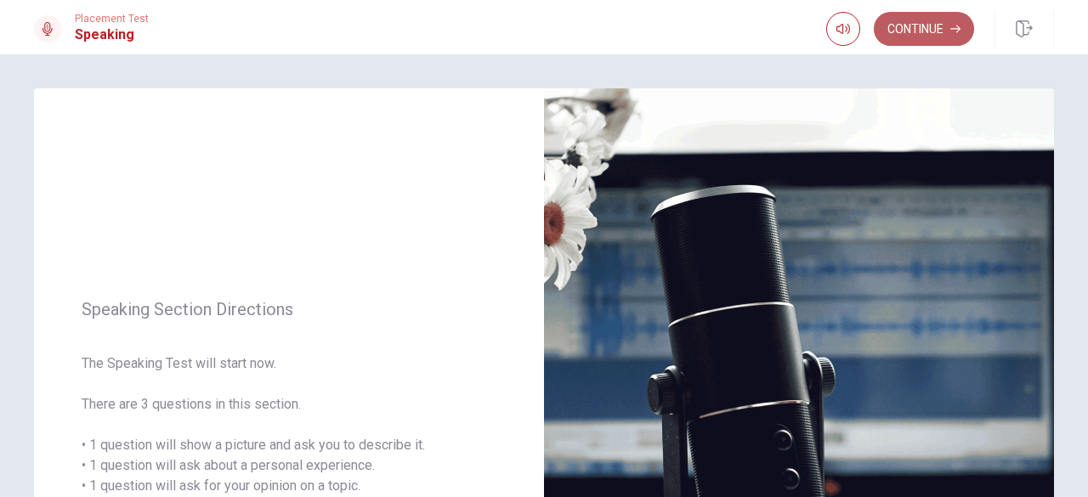
click at [896, 16] on button "Continue" at bounding box center [924, 29] width 100 height 34
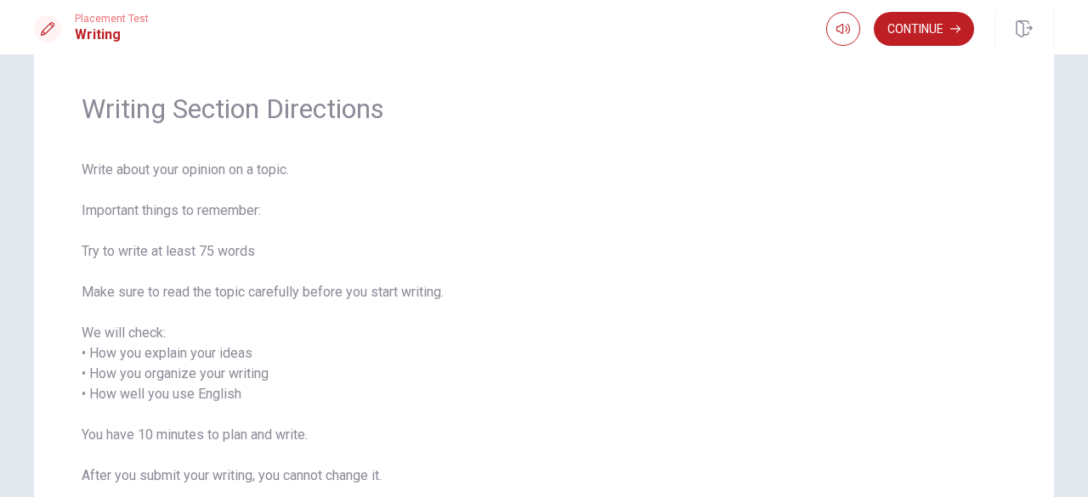
scroll to position [46, 0]
click at [206, 169] on span "Write about your opinion on a topic. Important things to remember: Try to write…" at bounding box center [544, 331] width 925 height 347
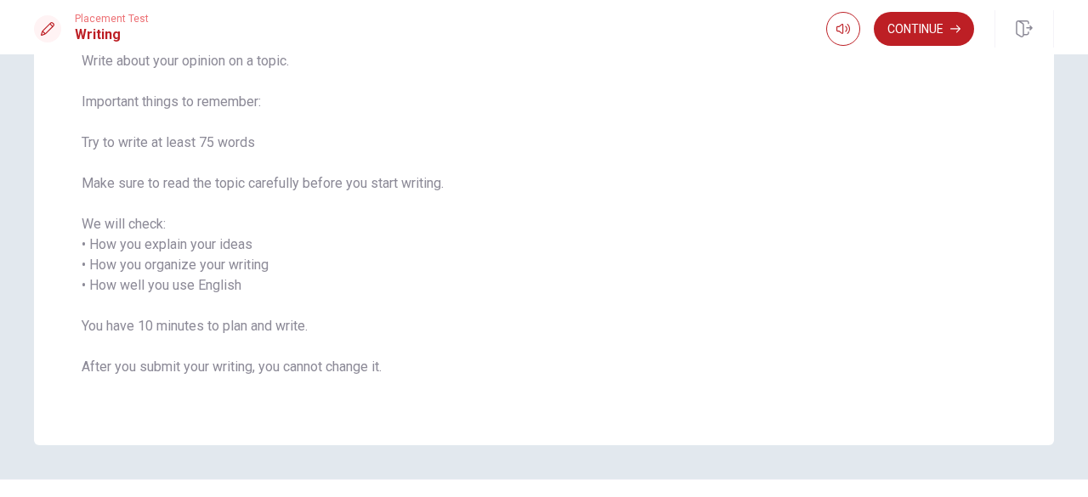
scroll to position [0, 0]
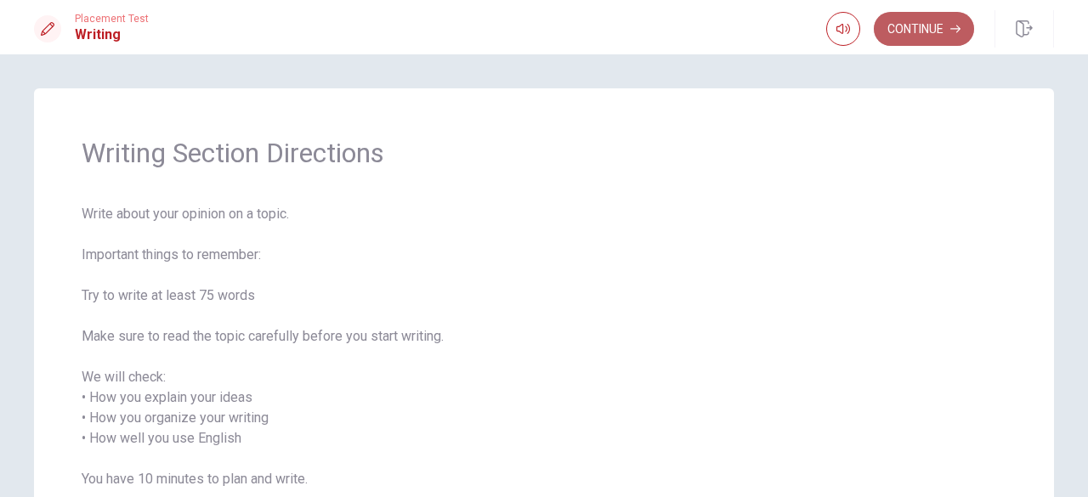
click at [927, 31] on button "Continue" at bounding box center [924, 29] width 100 height 34
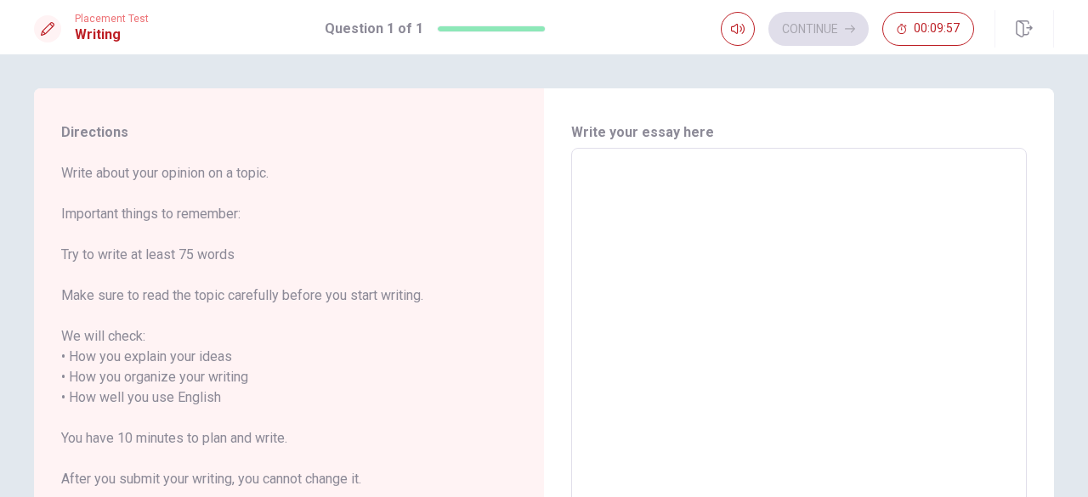
click at [636, 229] on textarea at bounding box center [799, 388] width 432 height 452
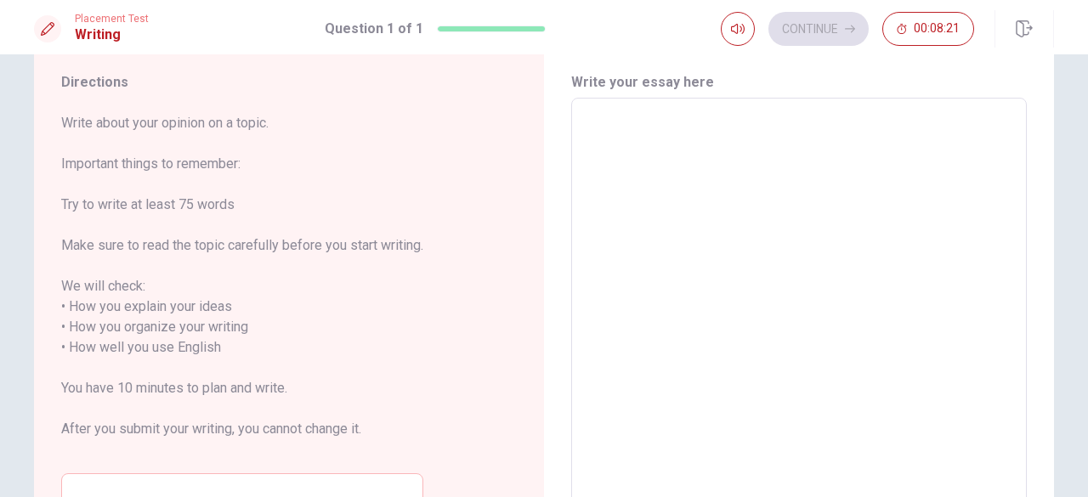
scroll to position [29, 0]
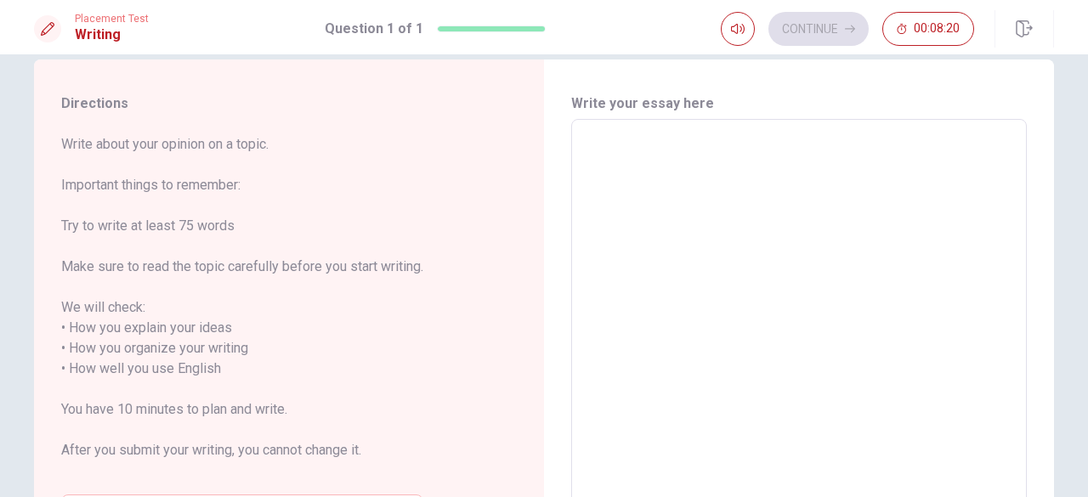
type textarea "O"
type textarea "x"
type textarea "On"
type textarea "x"
type textarea "One"
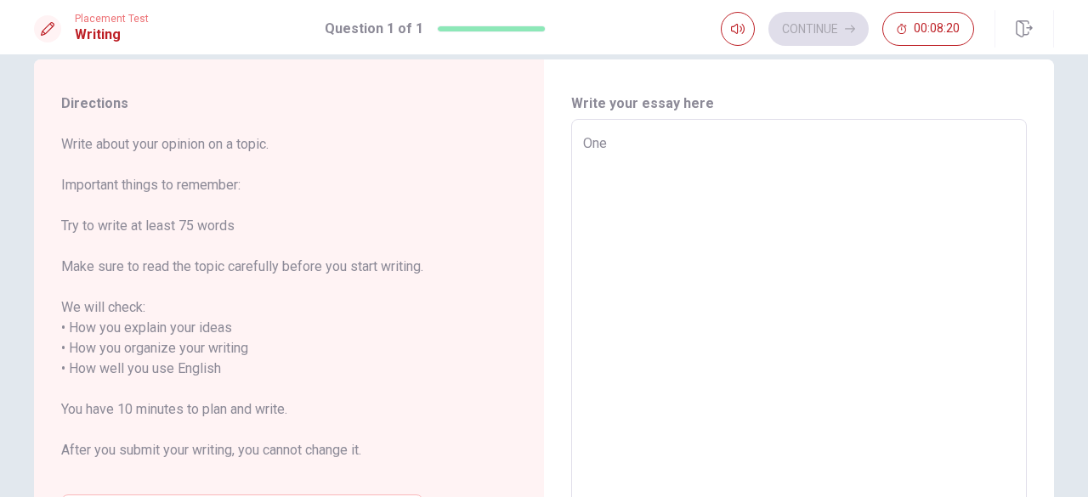
type textarea "x"
type textarea "One"
type textarea "x"
type textarea "One m"
type textarea "x"
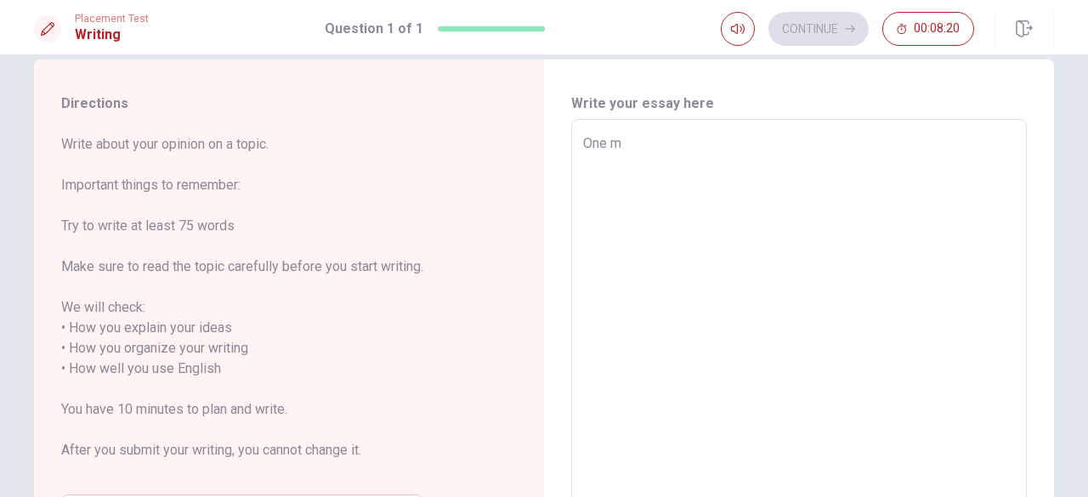
type textarea "One me"
type textarea "x"
type textarea "One mem"
type textarea "x"
type textarea "One memo"
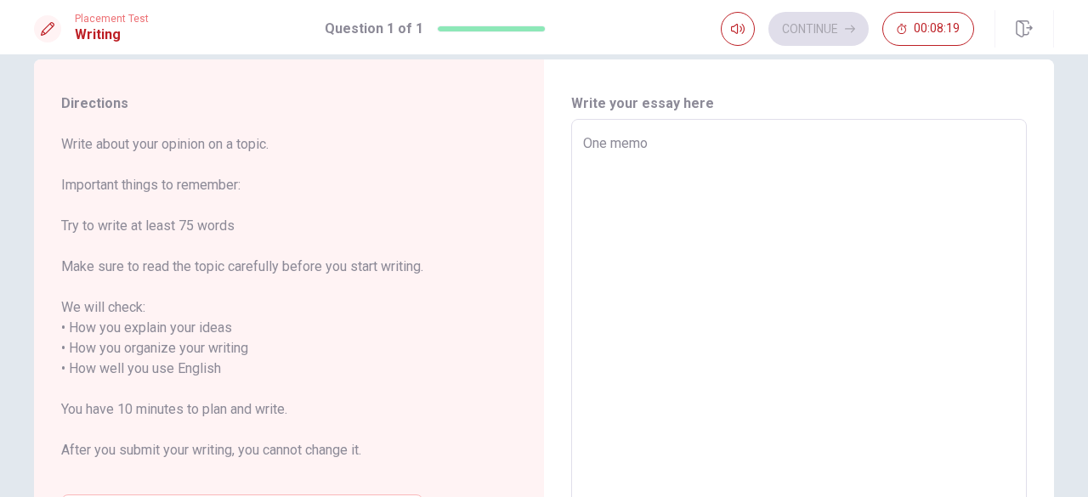
type textarea "x"
type textarea "One memor"
type textarea "x"
type textarea "One memora"
type textarea "x"
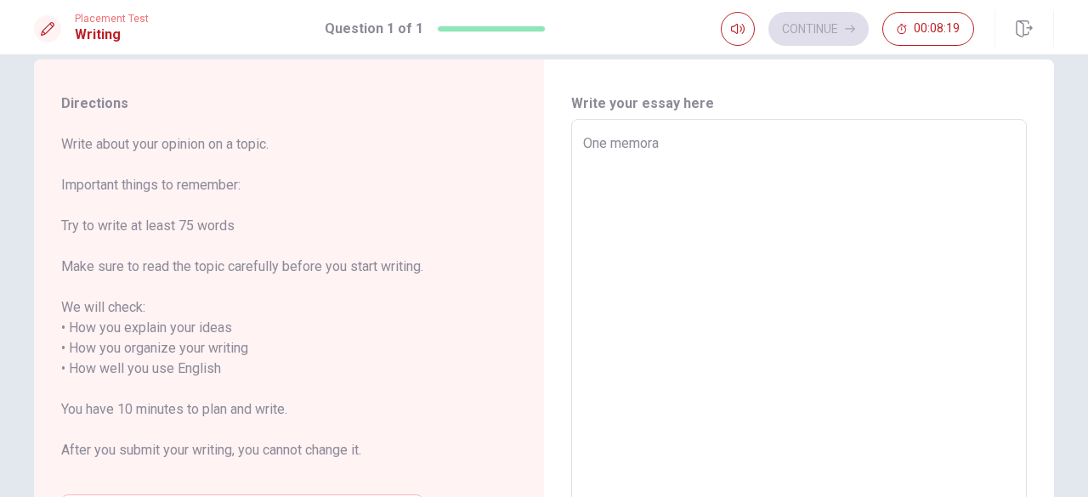
type textarea "One memorab"
type textarea "x"
type textarea "One memorabl"
type textarea "x"
type textarea "One memorable"
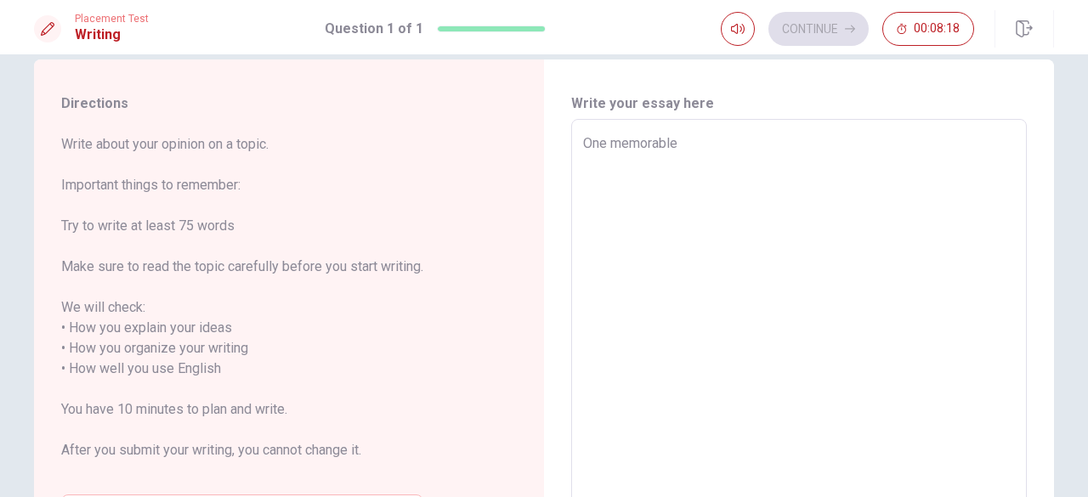
type textarea "x"
type textarea "One memorable"
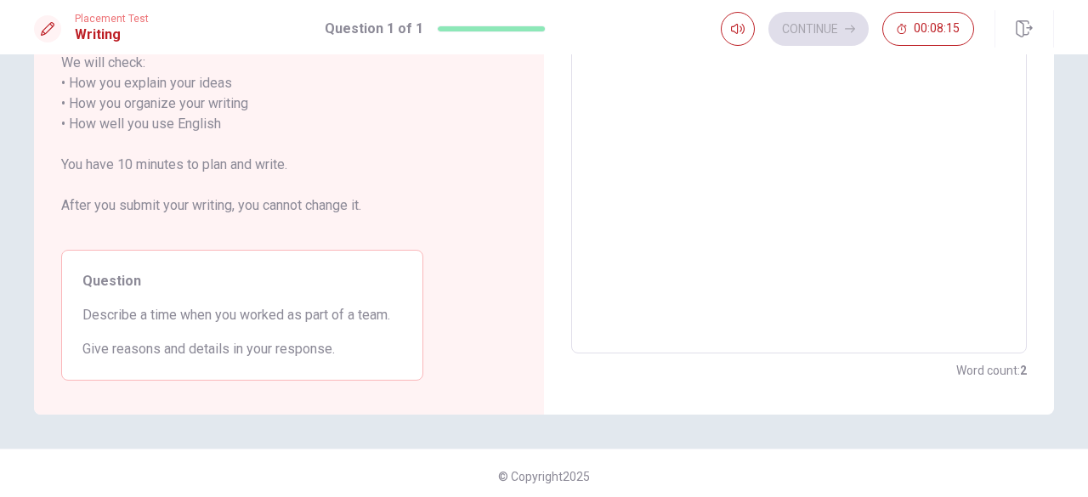
scroll to position [0, 0]
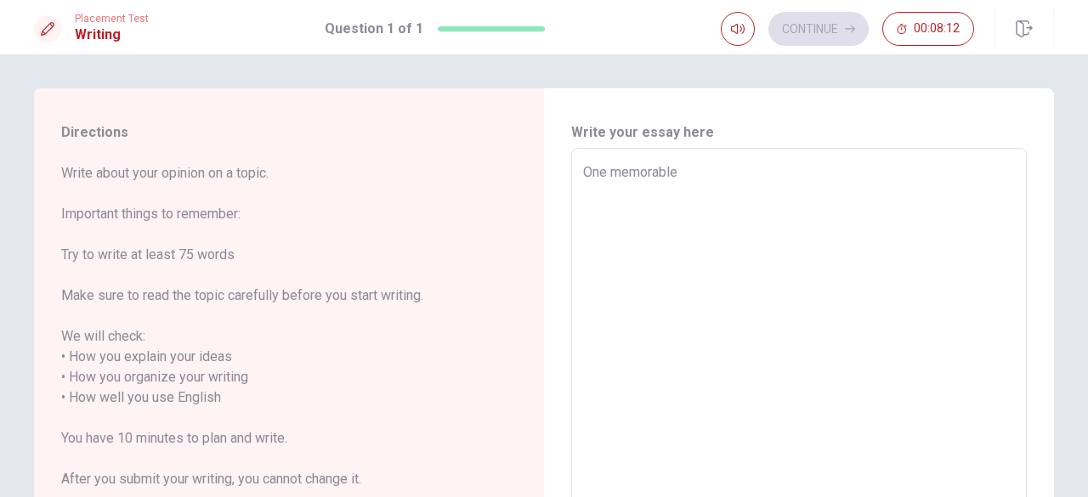
type textarea "x"
type textarea "One memorable e"
type textarea "x"
type textarea "One memorable ex"
type textarea "x"
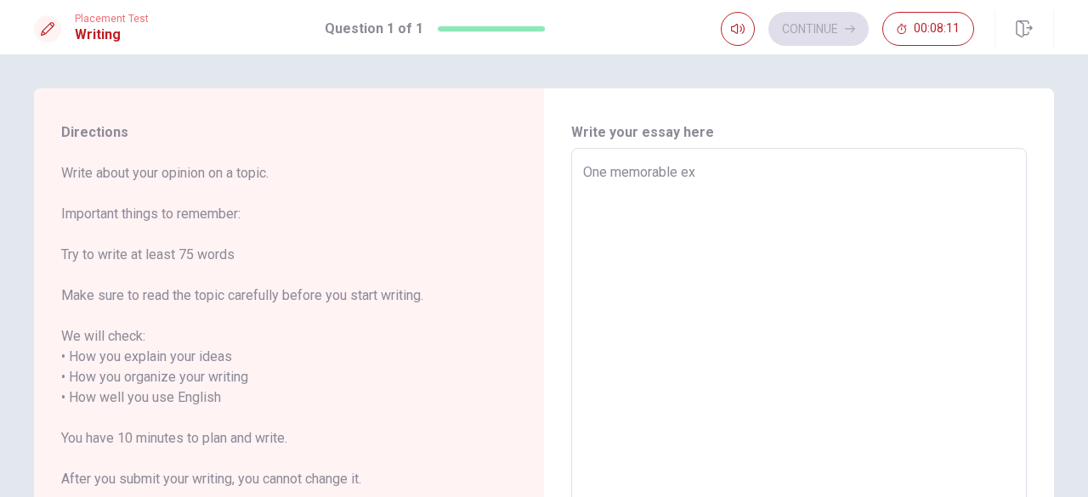
type textarea "One memorable exp"
type textarea "x"
type textarea "One memorable expe"
type textarea "x"
type textarea "One memorable exper"
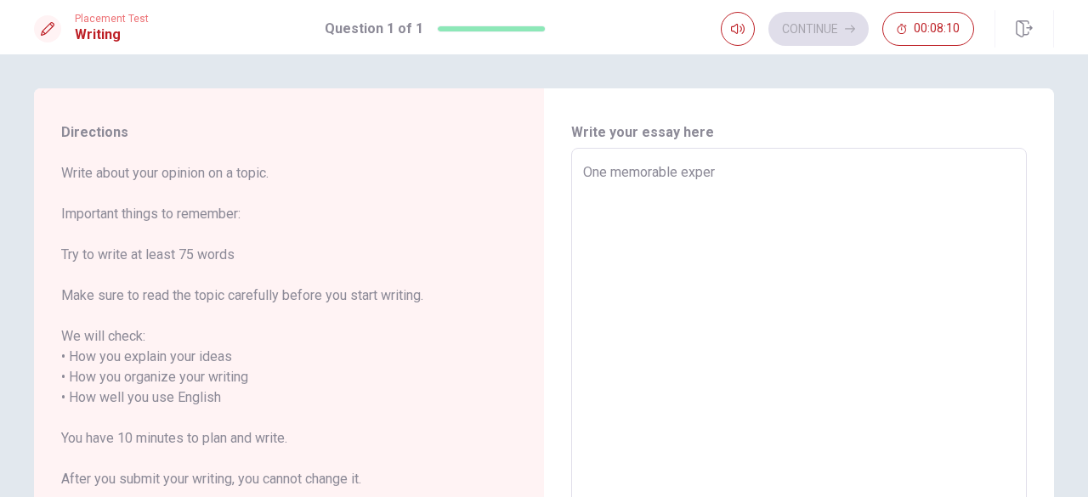
type textarea "x"
type textarea "One memorable experi"
type textarea "x"
type textarea "One memorable experie"
type textarea "x"
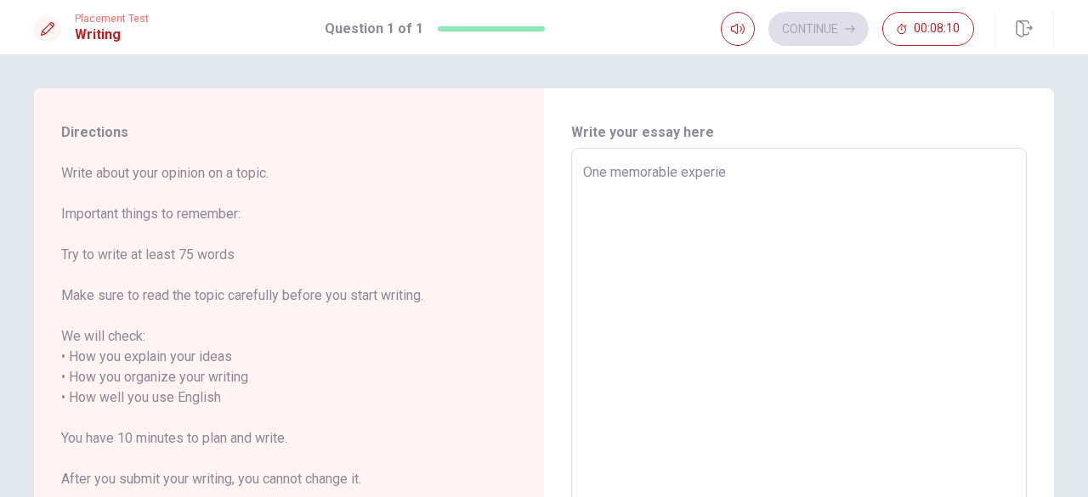
type textarea "One memorable experien"
type textarea "x"
type textarea "One memorable experienc"
type textarea "x"
type textarea "One memorable experienci"
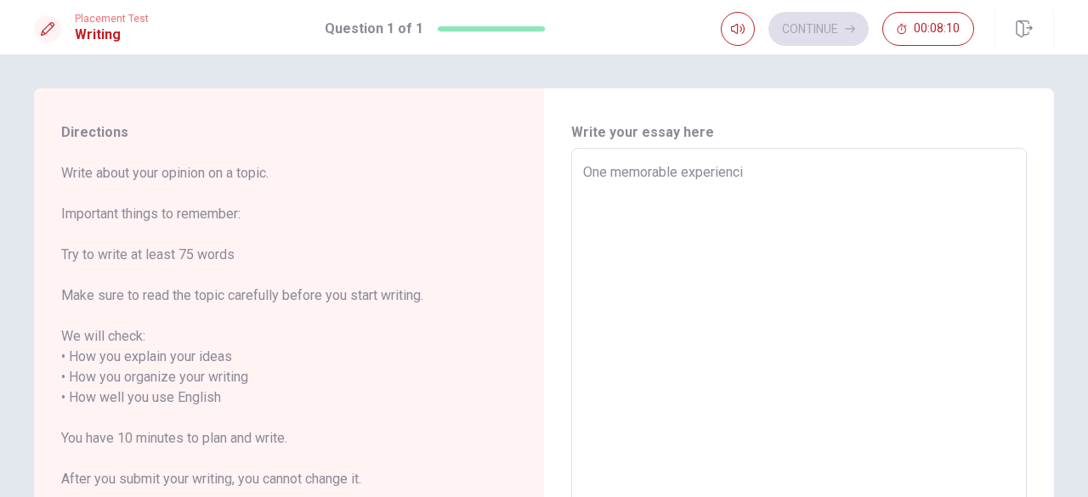
type textarea "x"
type textarea "One memorable experiencie"
type textarea "x"
type textarea "One memorable experiencie"
type textarea "x"
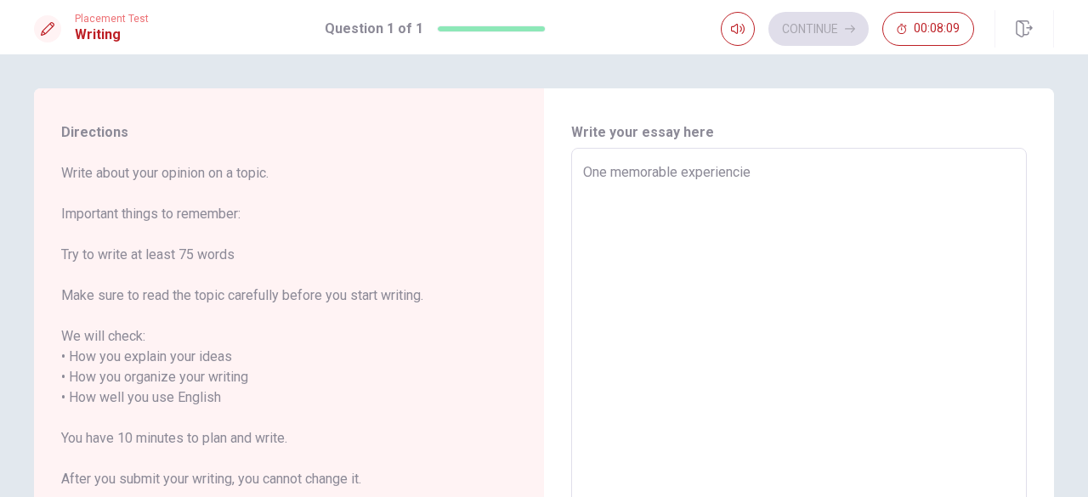
type textarea "One memorable experiencie"
type textarea "x"
type textarea "One memorable experienci"
type textarea "x"
type textarea "One memorable experienc"
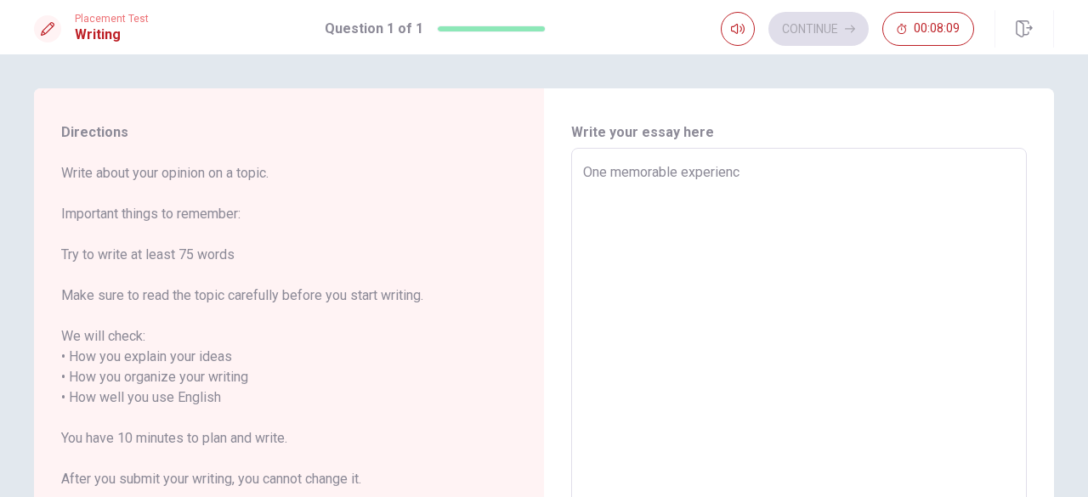
type textarea "x"
type textarea "One memorable experien"
type textarea "x"
type textarea "One memorable experie"
type textarea "x"
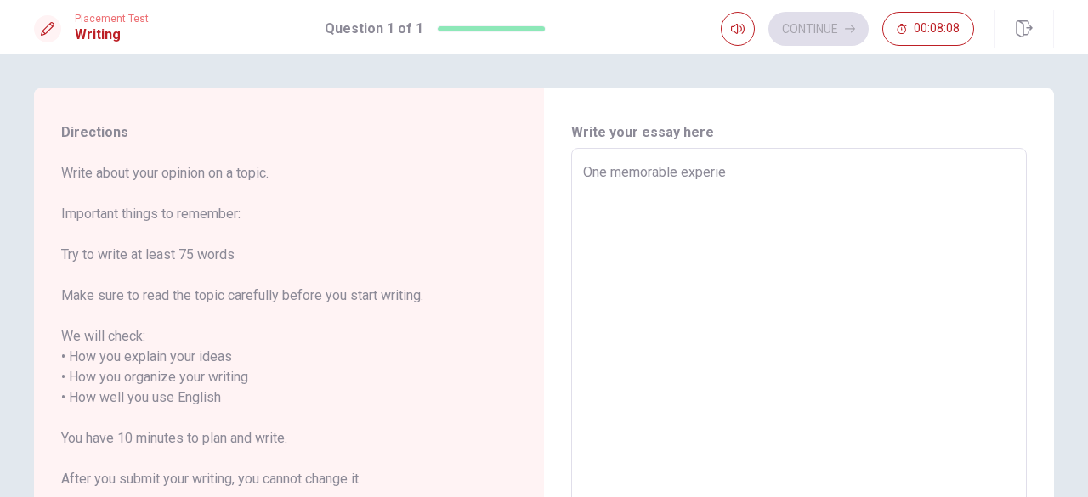
type textarea "One memorable experi"
type textarea "x"
type textarea "One memorable experie"
type textarea "x"
type textarea "One memorable experien"
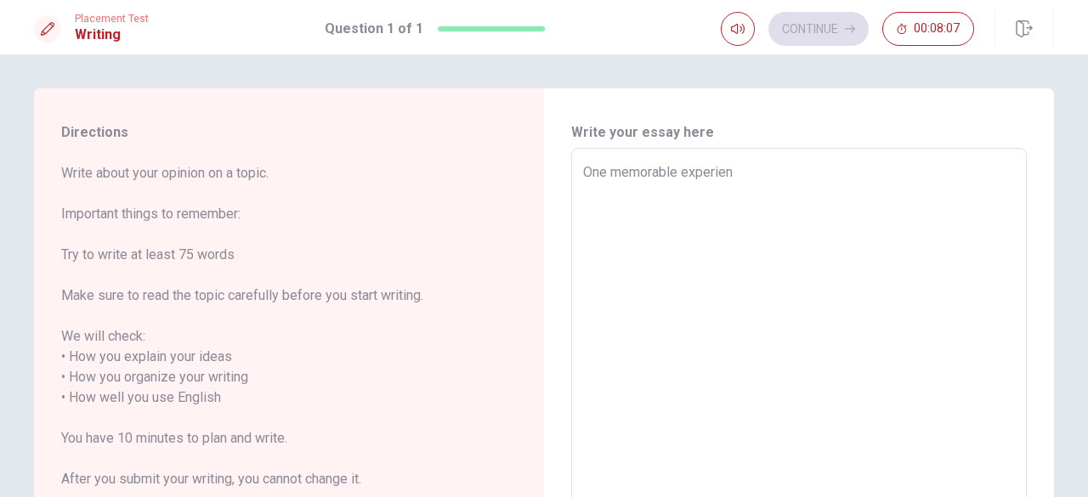
type textarea "x"
type textarea "One memorable experienc"
type textarea "x"
type textarea "One memorable experience"
type textarea "x"
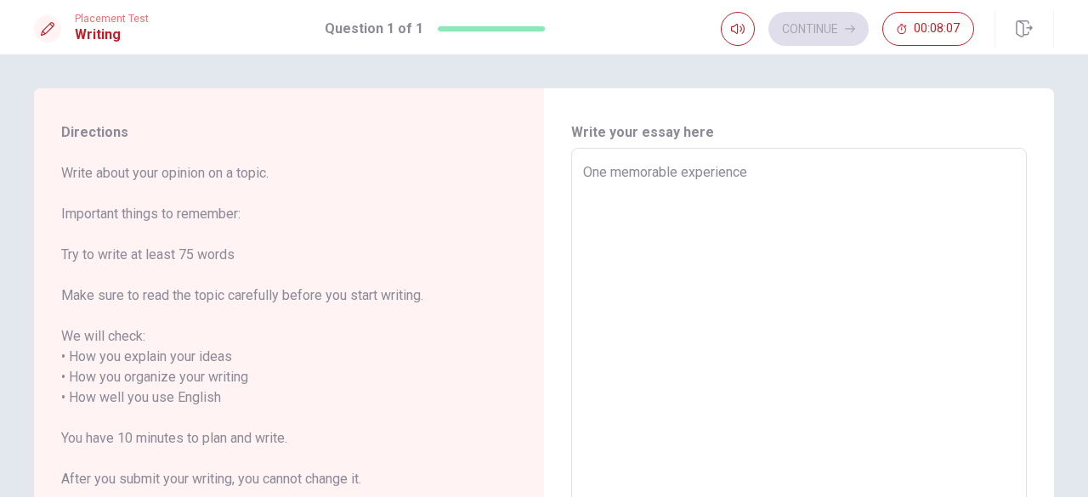
type textarea "One memorable experience"
type textarea "x"
type textarea "One memorable experience t"
type textarea "x"
type textarea "One memorable experience to"
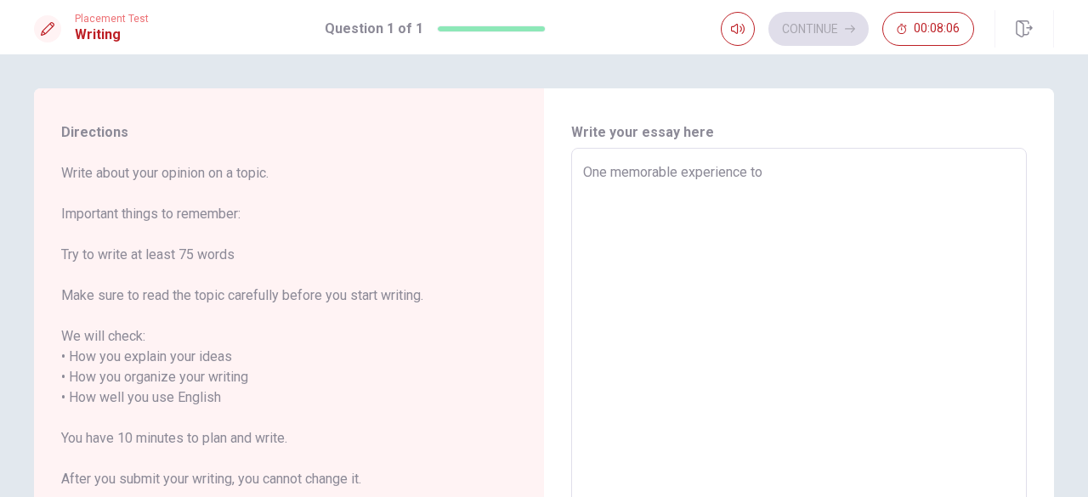
type textarea "x"
type textarea "One memorable experience to"
type textarea "x"
type textarea "One memorable experience to w"
type textarea "x"
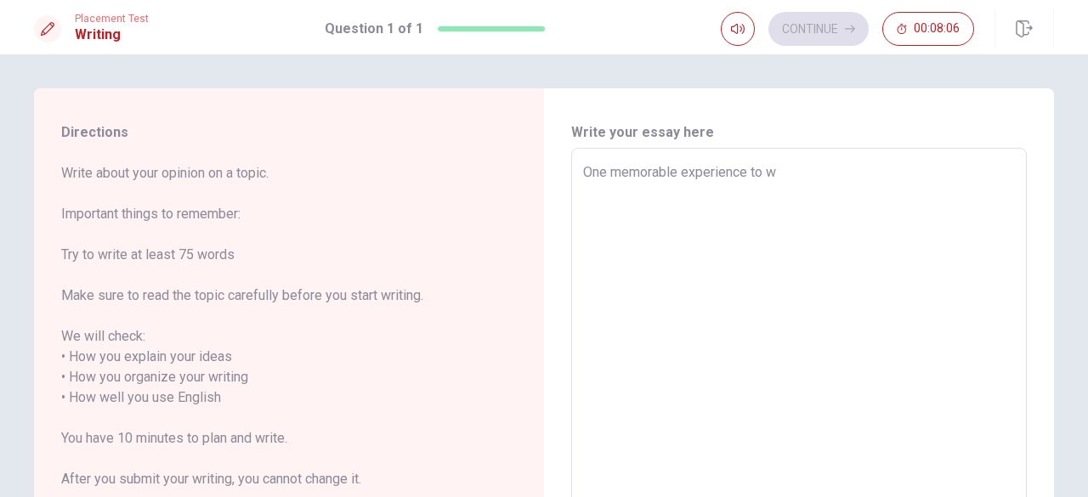
type textarea "One memorable experience to wo"
type textarea "x"
type textarea "One memorable experience to wor"
type textarea "x"
type textarea "One memorable experience to work"
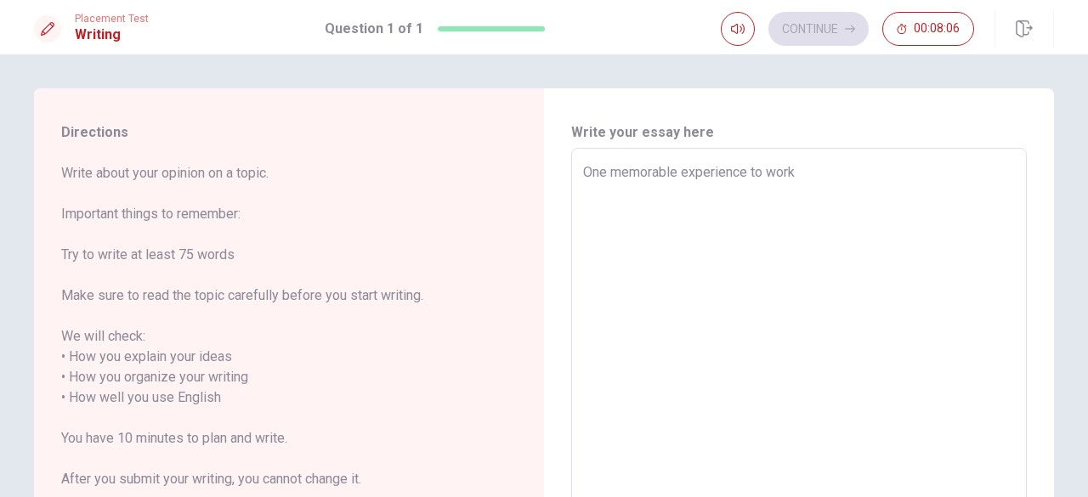
type textarea "x"
type textarea "One memorable experience to work"
type textarea "x"
type textarea "One memorable experience to work"
type textarea "x"
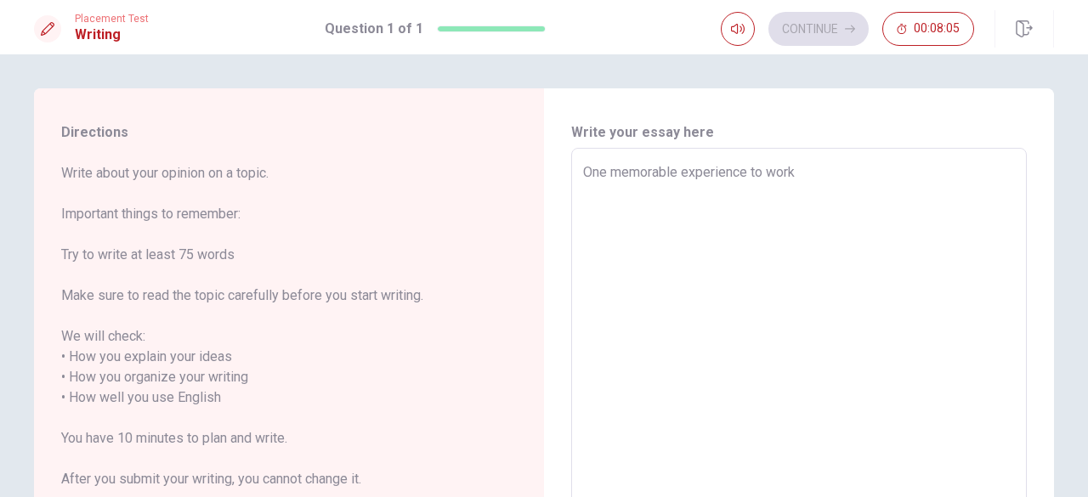
type textarea "One memorable experience to worke"
type textarea "x"
type textarea "One memorable experience to worked"
type textarea "x"
type textarea "One memorable experience to worked"
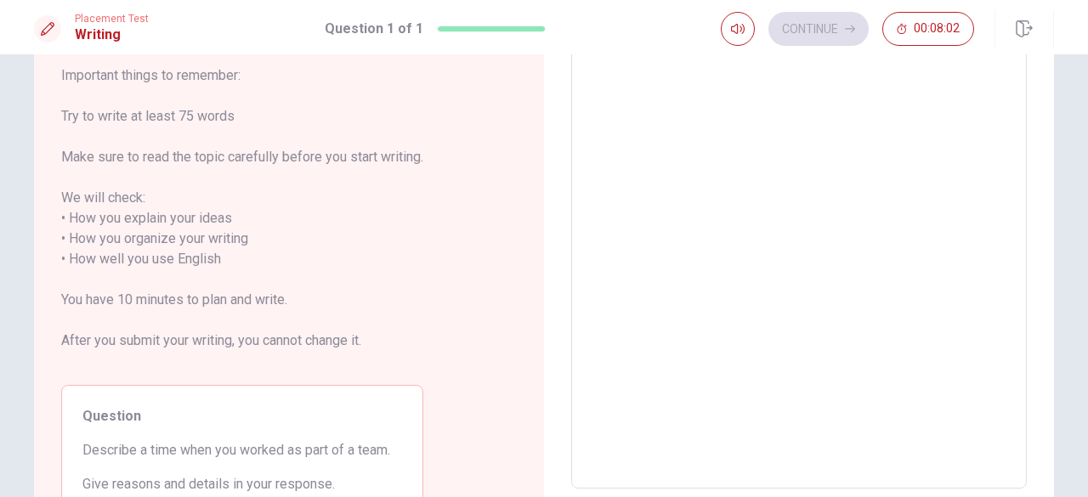
type textarea "x"
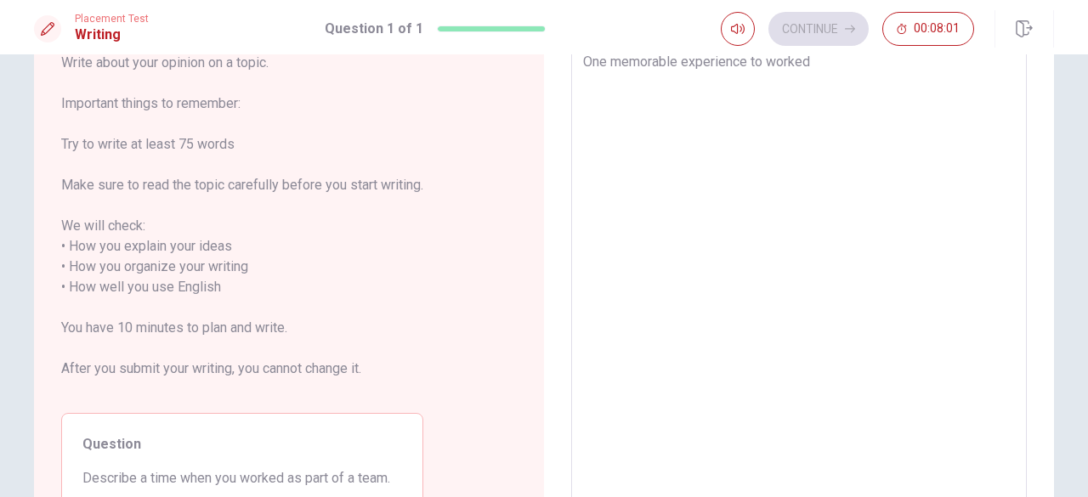
scroll to position [109, 0]
type textarea "One memorable experience to worked a"
type textarea "x"
type textarea "One memorable experience to worked as"
type textarea "x"
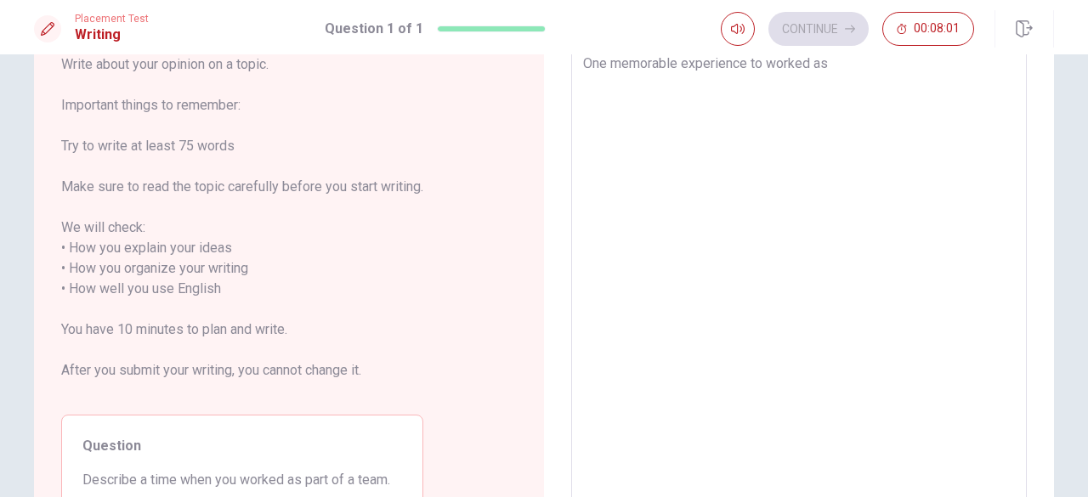
type textarea "One memorable experience to worked as"
type textarea "x"
type textarea "One memorable experience to worked as p"
type textarea "x"
type textarea "One memorable experience to worked as pa"
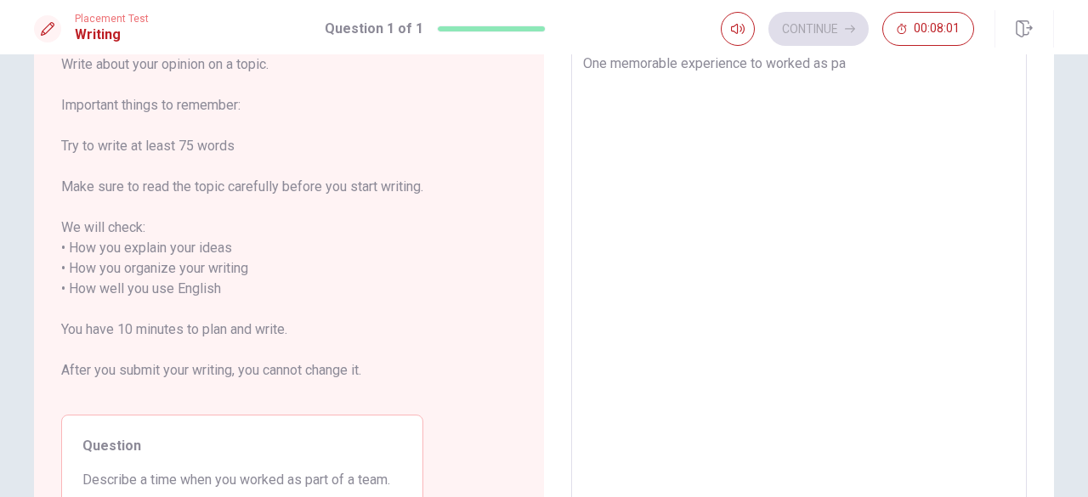
type textarea "x"
type textarea "One memorable experience to worked as par"
type textarea "x"
type textarea "One memorable experience to worked as pa"
type textarea "x"
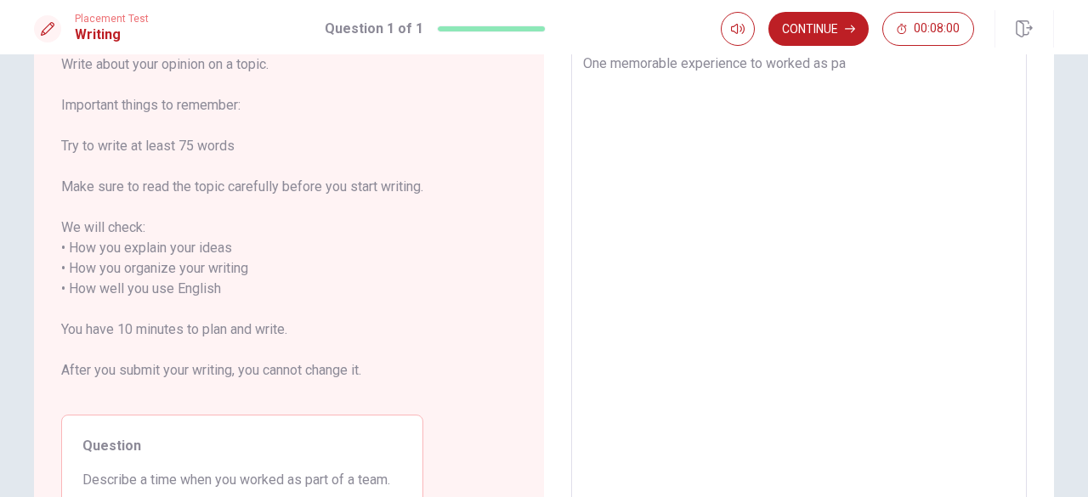
type textarea "One memorable experience to worked as p"
type textarea "x"
type textarea "One memorable experience to worked as"
type textarea "x"
type textarea "One memorable experience to worked as"
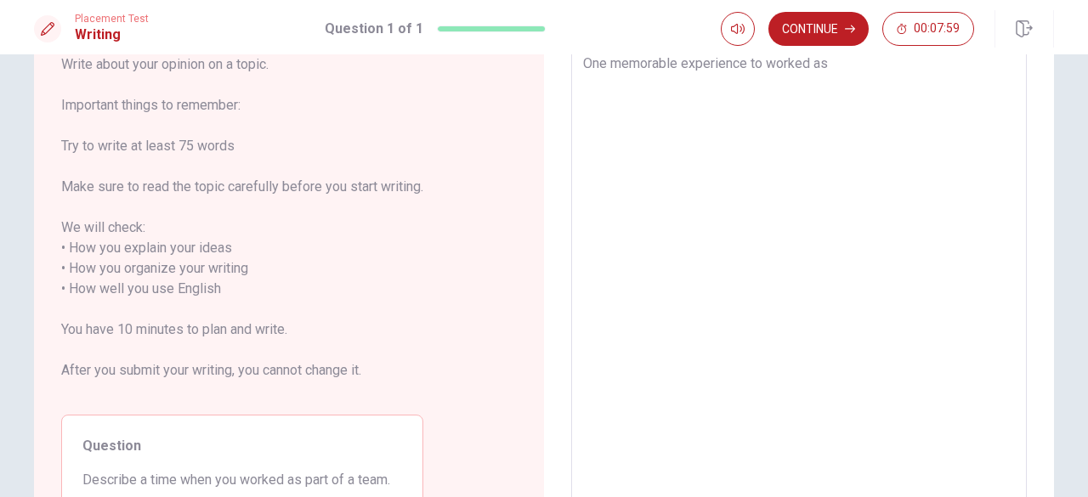
type textarea "x"
type textarea "One memorable experience to worked a"
type textarea "x"
type textarea "One memorable experience to worked"
type textarea "x"
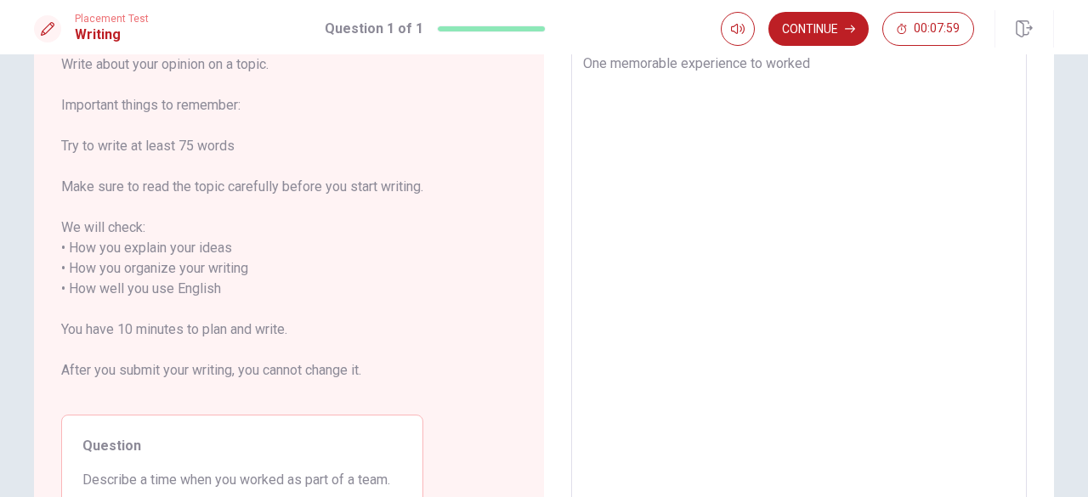
type textarea "One memorable experience to worked w"
type textarea "x"
type textarea "One memorable experience to worked wi"
type textarea "x"
type textarea "One memorable experience to worked wit"
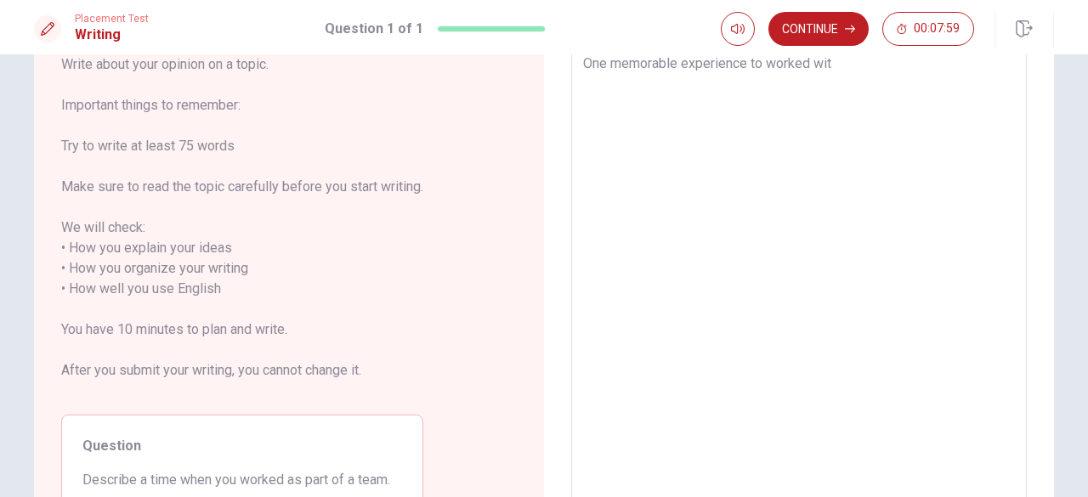
type textarea "x"
type textarea "One memorable experience to worked with"
type textarea "x"
type textarea "One memorable experience to worked with"
type textarea "x"
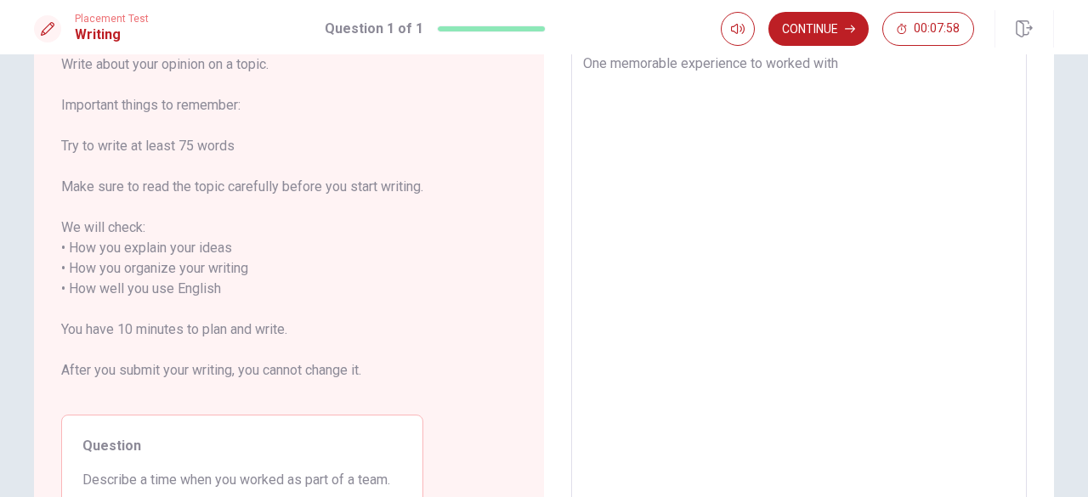
type textarea "One memorable experience to worked with m"
type textarea "x"
type textarea "One memorable experience to worked with my"
type textarea "x"
type textarea "One memorable experience to worked with my"
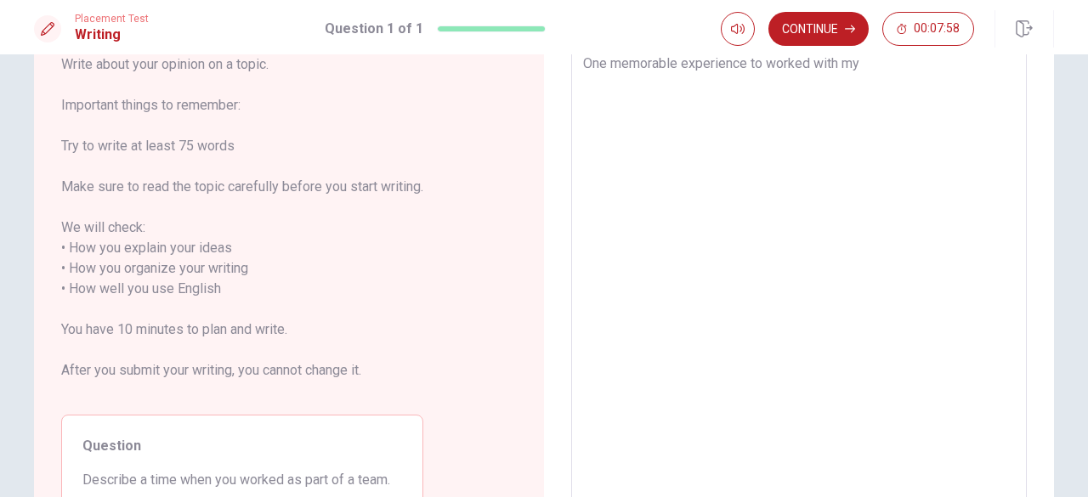
type textarea "x"
type textarea "One memorable experience to worked with my t"
type textarea "x"
type textarea "One memorable experience to worked with my te"
type textarea "x"
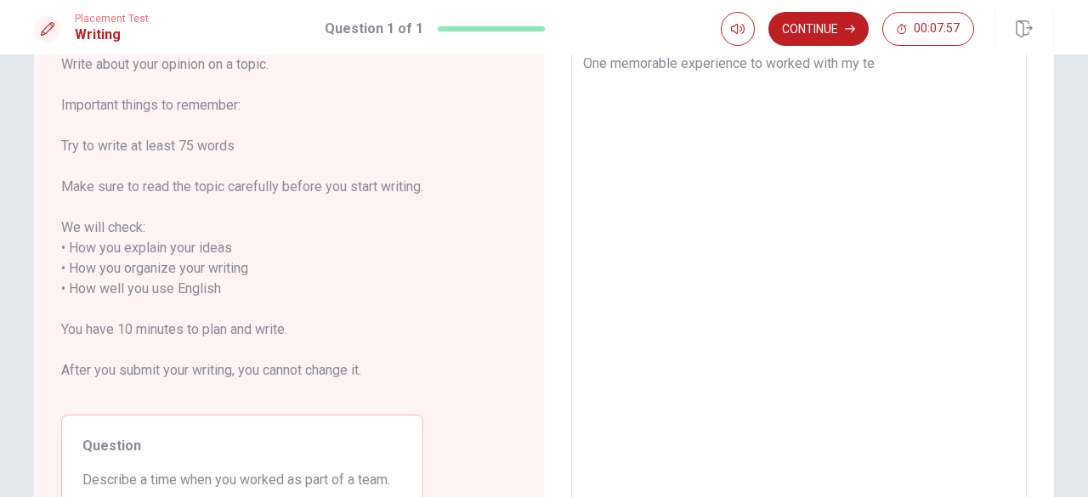
type textarea "One memorable experience to worked with my tea"
type textarea "x"
type textarea "One memorable experience to worked with my team"
type textarea "x"
type textarea "One memorable experience to worked with my team"
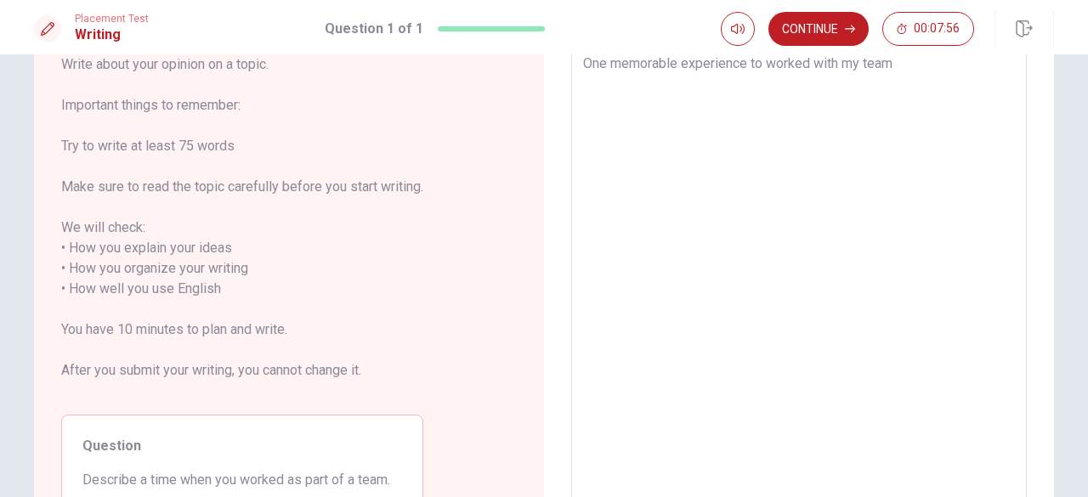
scroll to position [0, 0]
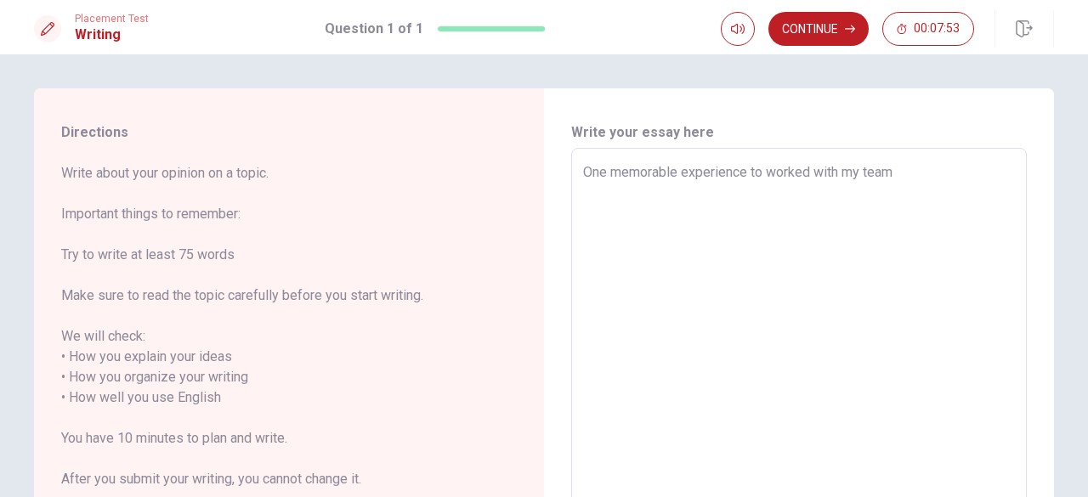
type textarea "x"
type textarea "One memorable experience to worked with my team w"
type textarea "x"
type textarea "One memorable experience to worked with my team wa"
type textarea "x"
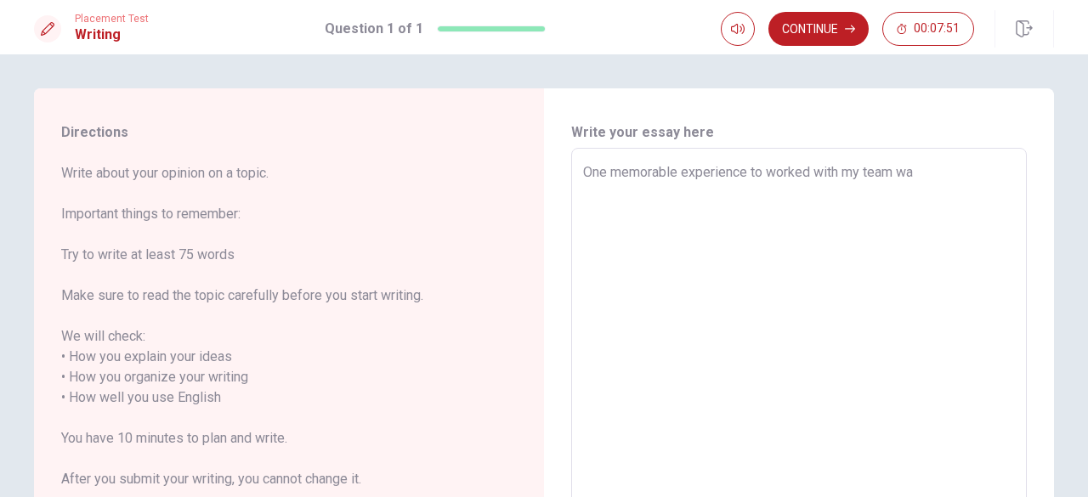
type textarea "One memorable experience to worked with my team was"
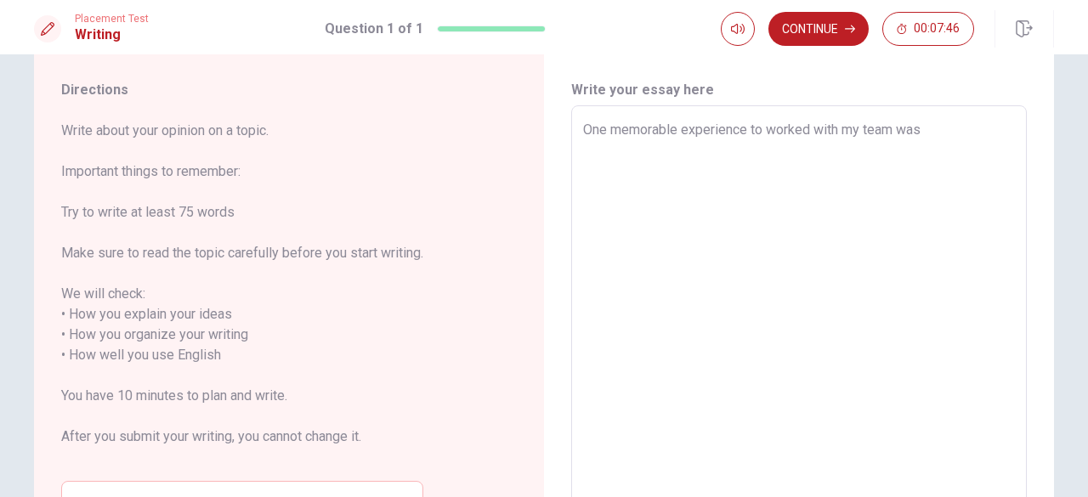
scroll to position [42, 0]
type textarea "x"
type textarea "One memorable experience to worked with my team was"
type textarea "x"
type textarea "One memorable experience to worked with my team was a"
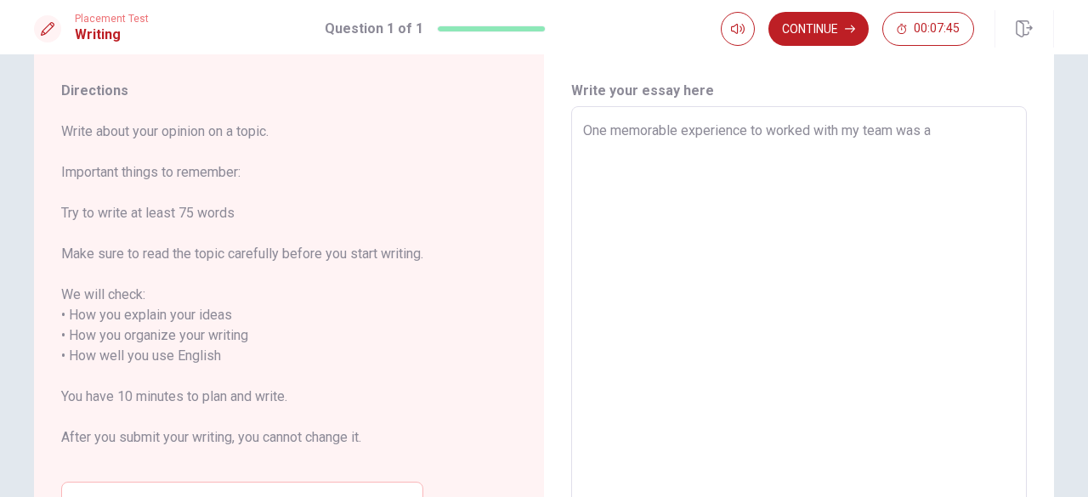
type textarea "x"
type textarea "One memorable experience to worked with my team was a"
type textarea "x"
type textarea "One memorable experience to worked with my team was a 3"
type textarea "x"
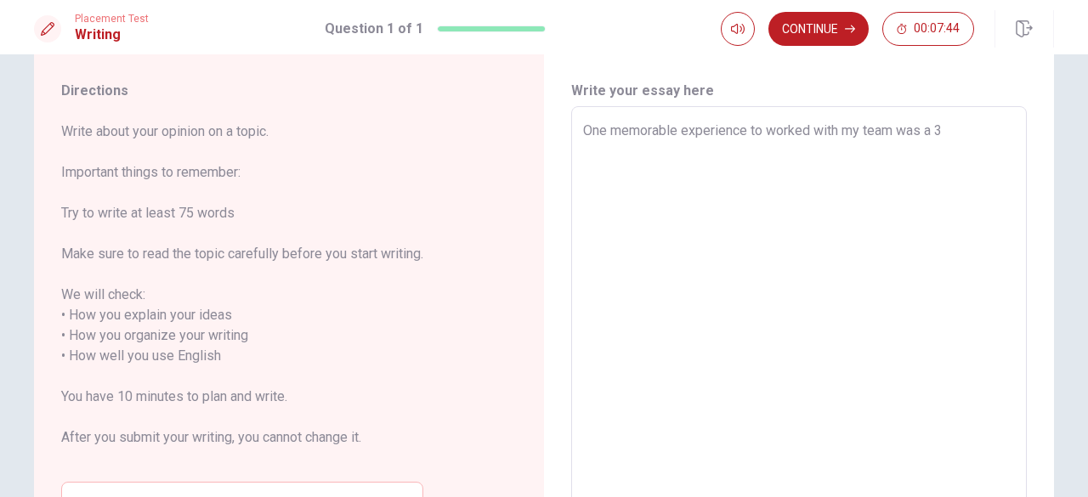
type textarea "One memorable experience to worked with my team was a 3"
type textarea "x"
type textarea "One memorable experience to worked with my team was a 3 m"
type textarea "x"
type textarea "One memorable experience to worked with my team was a 3 mo"
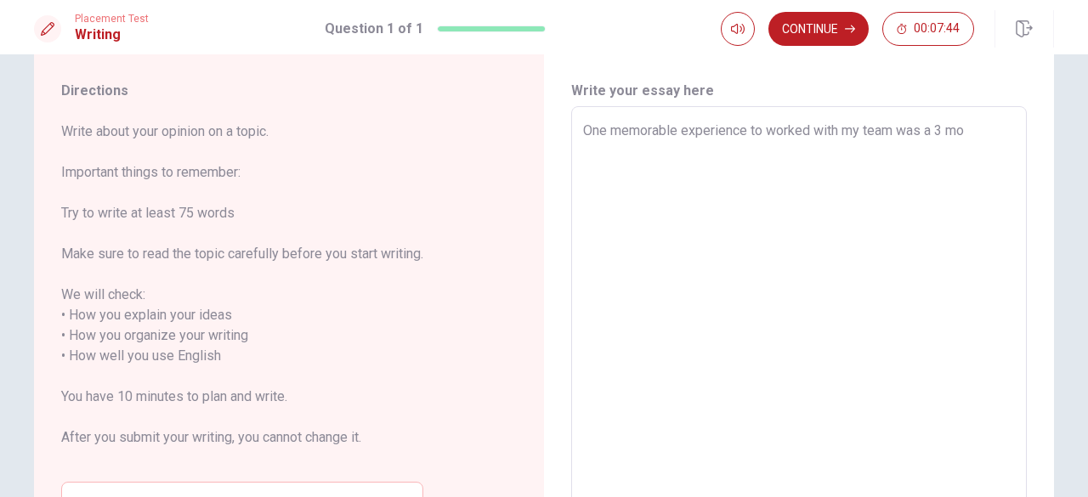
type textarea "x"
type textarea "One memorable experience to worked with my team was a 3 mon"
type textarea "x"
type textarea "One memorable experience to worked with my team was a 3 mont"
type textarea "x"
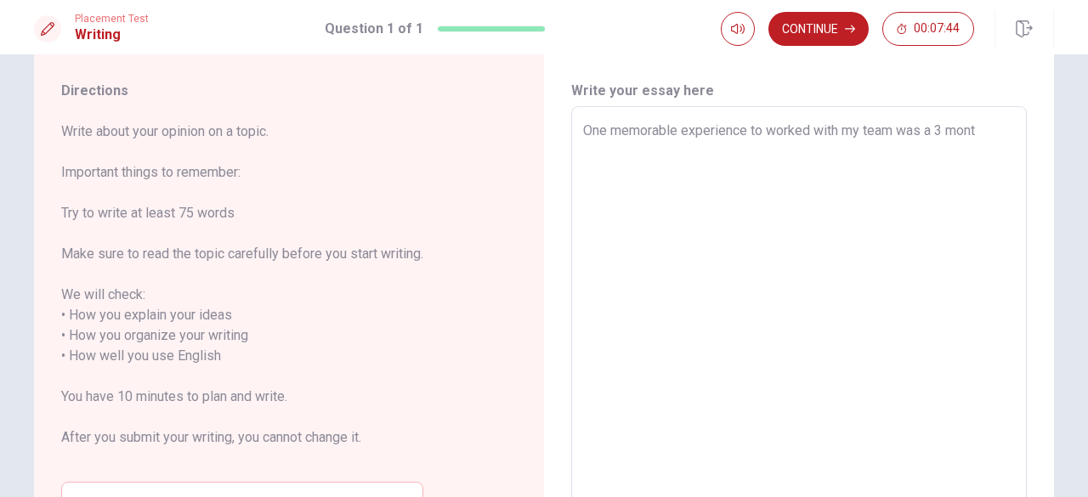
type textarea "One memorable experience to worked with my team was a 3 month"
type textarea "x"
type textarea "One memorable experience to worked with my team was a 3 months"
type textarea "x"
type textarea "One memorable experience to worked with my team was a 3 months"
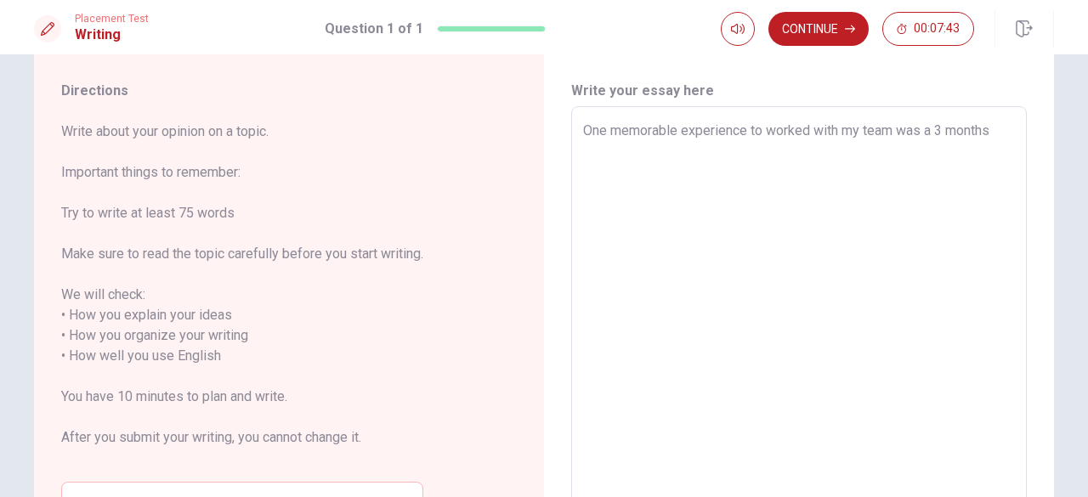
type textarea "x"
type textarea "One memorable experience to worked with my team was a 3 months a"
type textarea "x"
type textarea "One memorable experience to worked with my team was a 3 months ag"
type textarea "x"
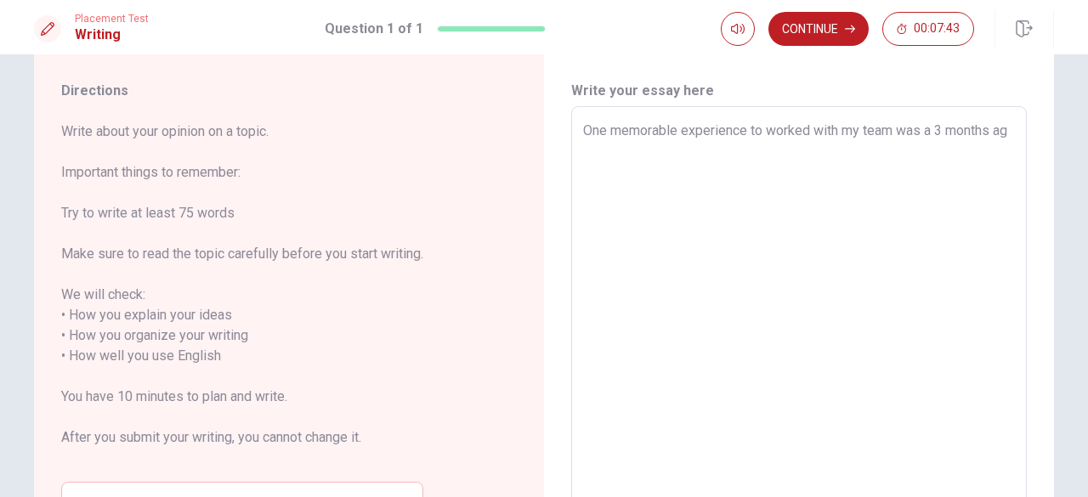
type textarea "One memorable experience to worked with my team was a [DATE]"
type textarea "x"
type textarea "One memorable experience to worked with my team was a [DATE],"
type textarea "x"
type textarea "One memorable experience to worked with my team was a [DATE],"
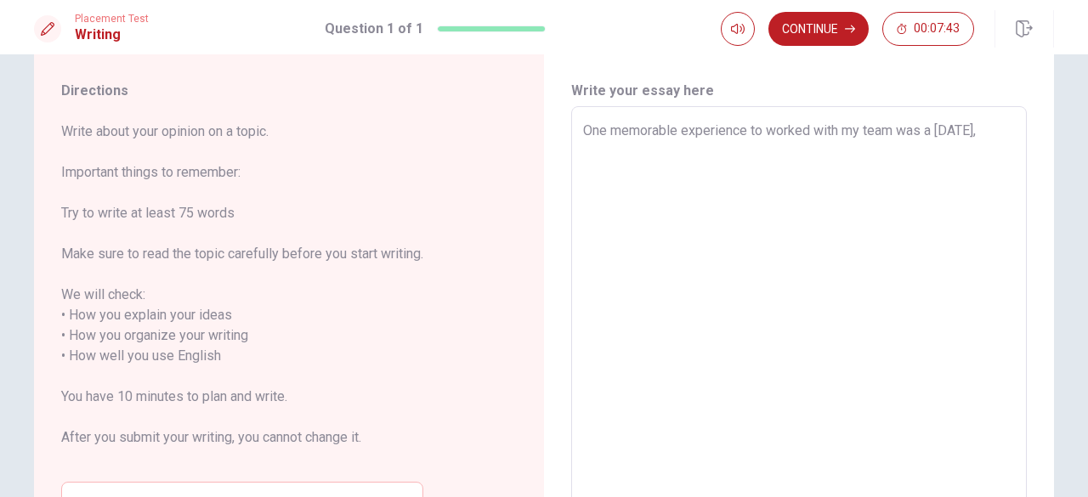
type textarea "x"
type textarea "One memorable experience to worked with my team was a [DATE],"
type textarea "x"
type textarea "One memorable experience to worked with my team was a [DATE]"
type textarea "x"
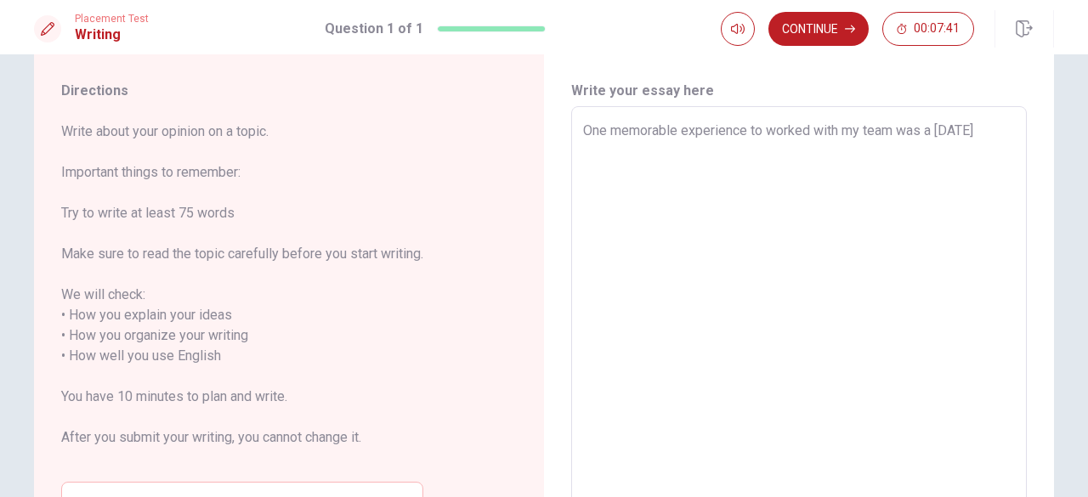
type textarea "One memorable experience to worked with my team was a 3 months ag"
type textarea "x"
type textarea "One memorable experience to worked with my team was a 3 months a"
type textarea "x"
type textarea "One memorable experience to worked with my team was a 3 months"
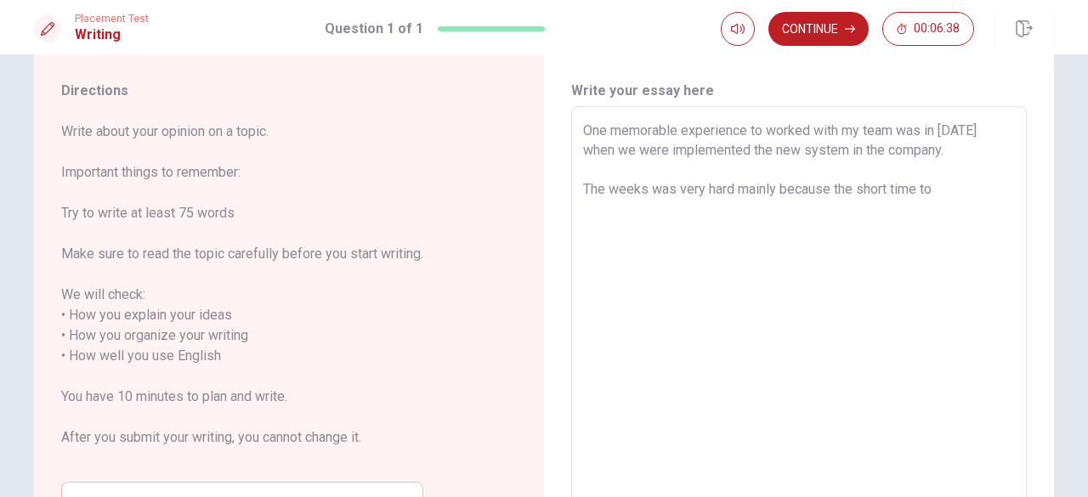
click at [266, 253] on span "Write about your opinion on a topic. Important things to remember: Try to write…" at bounding box center [242, 295] width 362 height 347
click at [940, 186] on textarea "One memorable experience to worked with my team was in [DATE] when we were impl…" at bounding box center [799, 347] width 432 height 452
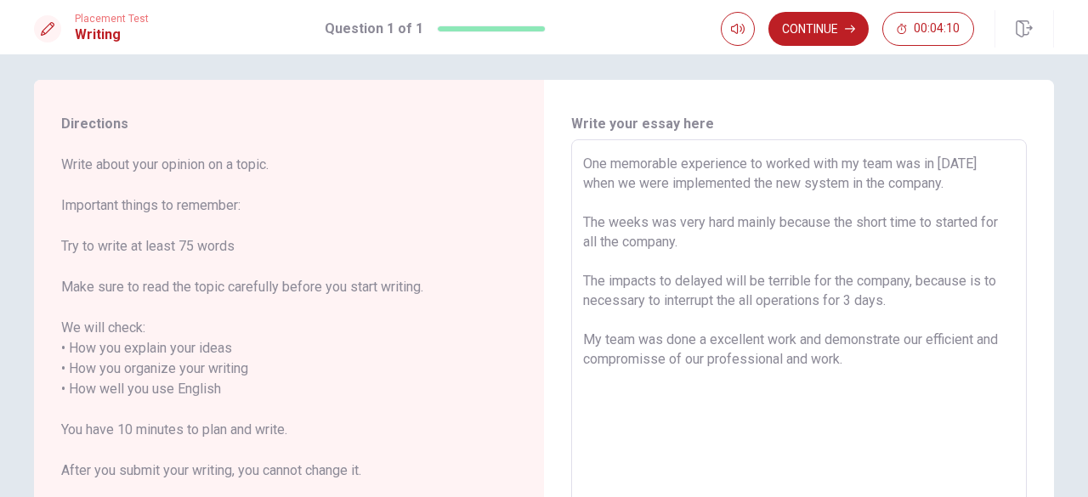
scroll to position [5, 0]
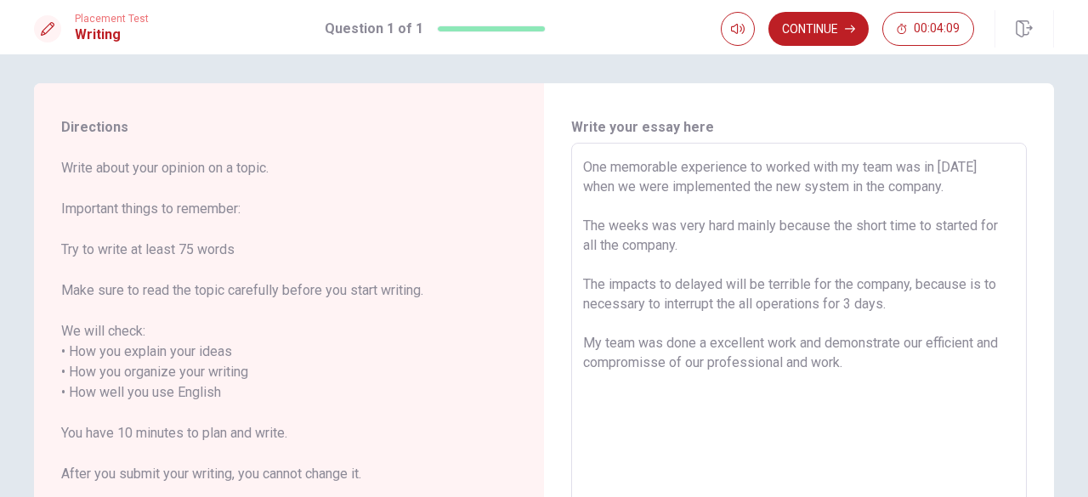
click at [883, 378] on textarea "One memorable experience to worked with my team was in [DATE] when we were impl…" at bounding box center [799, 383] width 432 height 452
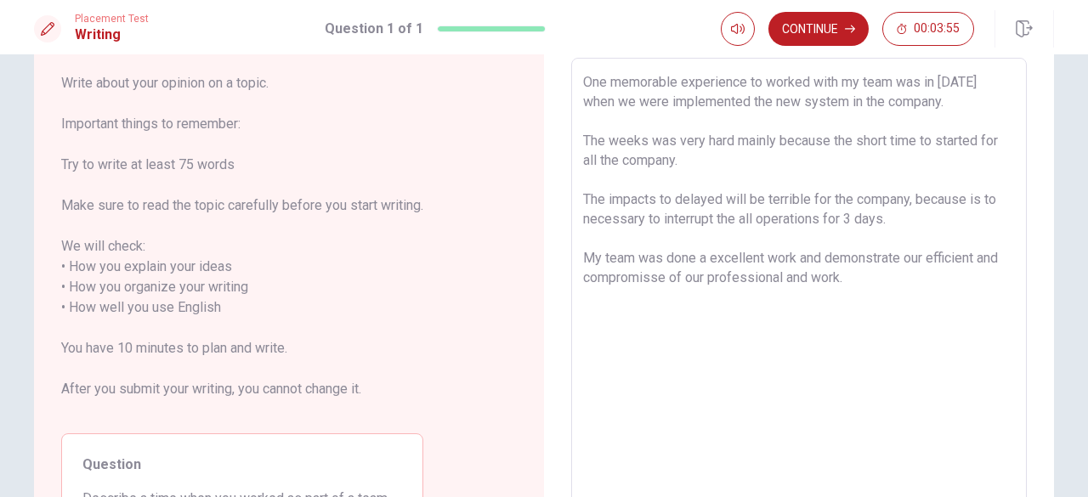
scroll to position [94, 0]
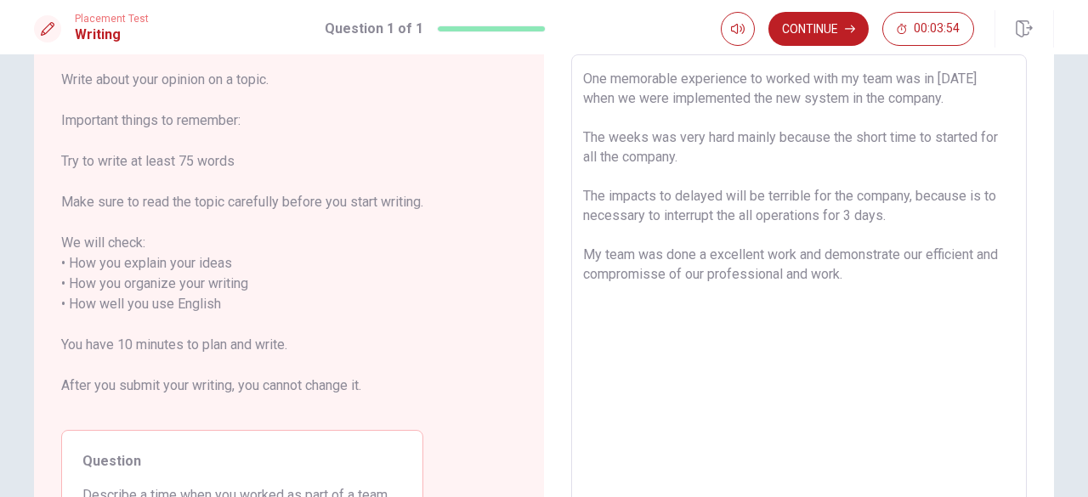
click at [657, 179] on textarea "One memorable experience to worked with my team was in [DATE] when we were impl…" at bounding box center [799, 295] width 432 height 452
click at [658, 196] on textarea "One memorable experience to worked with my team was in [DATE] when we were impl…" at bounding box center [799, 295] width 432 height 452
click at [774, 195] on textarea "One memorable experience to worked with my team was in [DATE] when we were impl…" at bounding box center [799, 295] width 432 height 452
click at [974, 192] on textarea "One memorable experience to worked with my team was in [DATE] when we were impl…" at bounding box center [799, 295] width 432 height 452
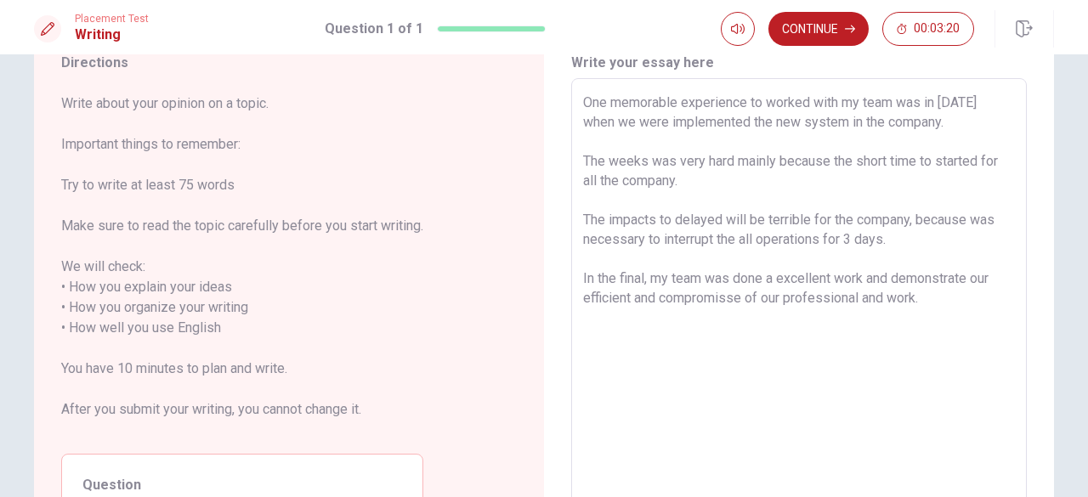
scroll to position [0, 0]
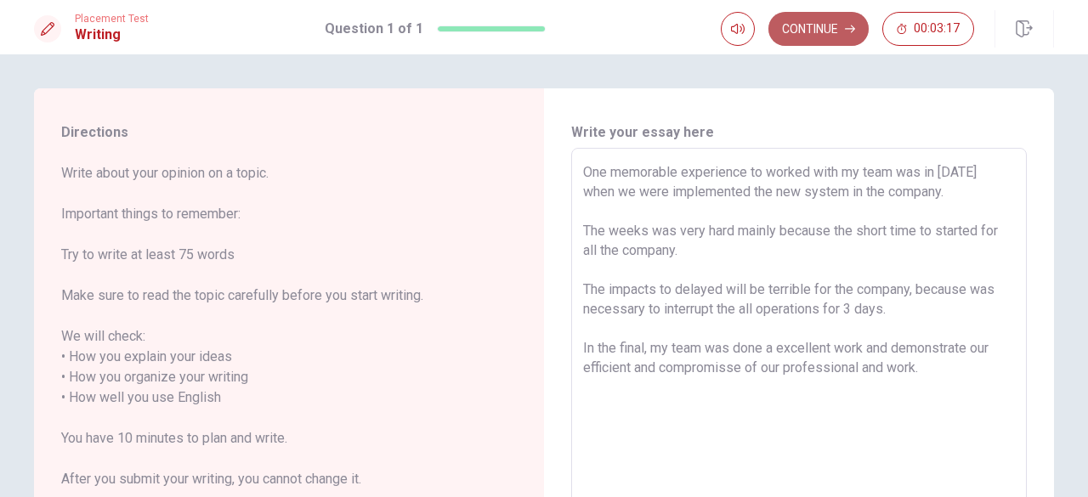
click at [820, 25] on button "Continue" at bounding box center [819, 29] width 100 height 34
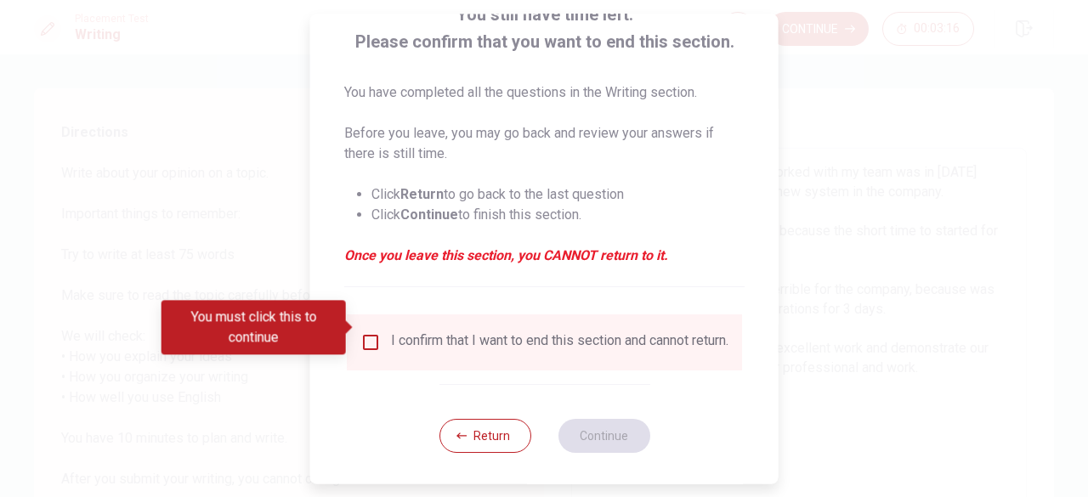
scroll to position [136, 0]
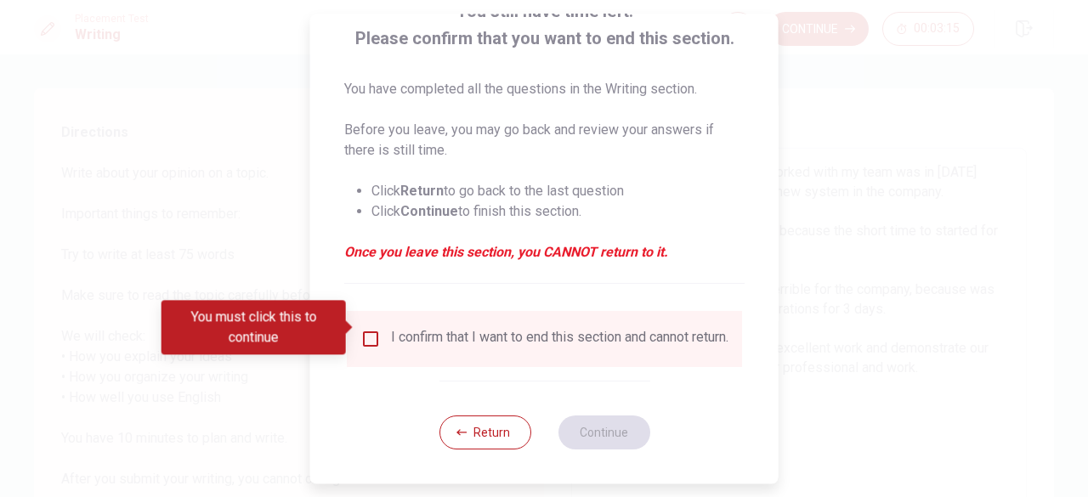
click at [378, 331] on div "I confirm that I want to end this section and cannot return." at bounding box center [545, 339] width 368 height 20
click at [370, 329] on input "You must click this to continue" at bounding box center [371, 339] width 20 height 20
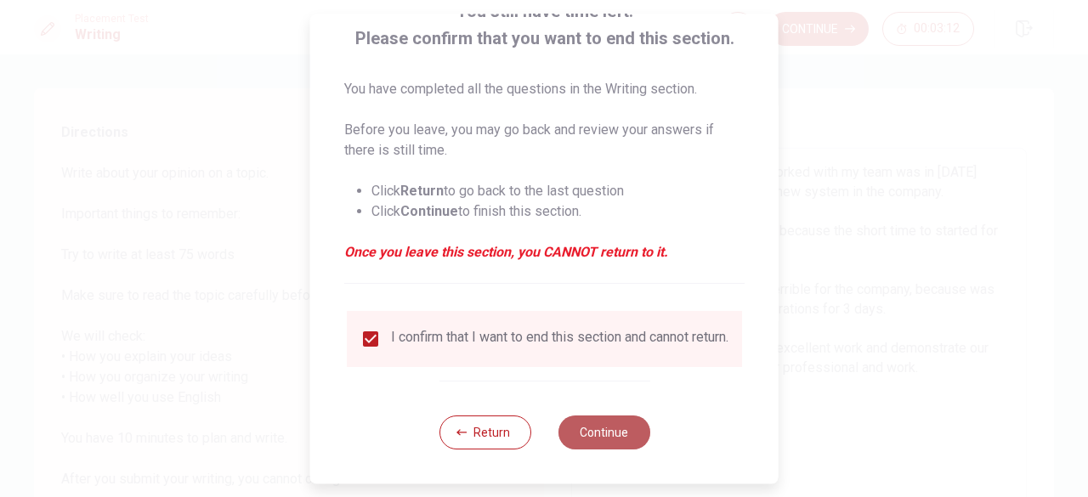
click at [607, 446] on button "Continue" at bounding box center [604, 433] width 92 height 34
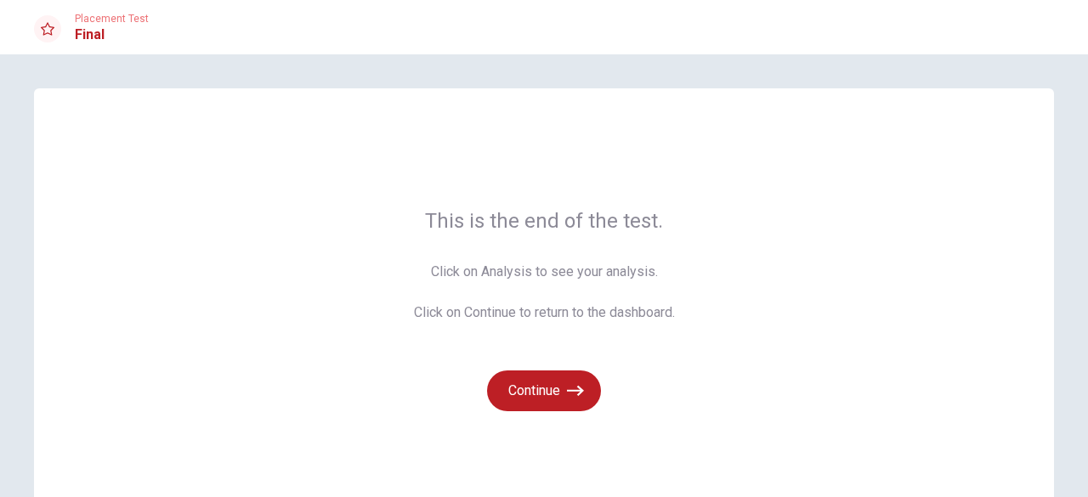
click at [571, 270] on span "Click on Analysis to see your analysis. Click on Continue to return to the dash…" at bounding box center [544, 292] width 261 height 61
click at [568, 403] on button "Continue" at bounding box center [544, 391] width 114 height 41
